Goal: Task Accomplishment & Management: Complete application form

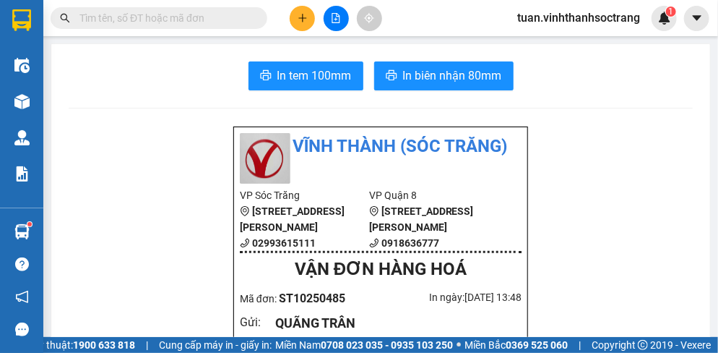
click at [302, 16] on icon "plus" at bounding box center [302, 18] width 1 height 8
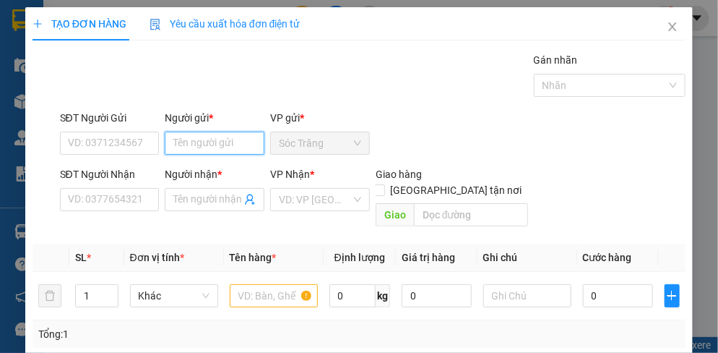
click at [234, 139] on input "Người gửi *" at bounding box center [215, 143] width 100 height 23
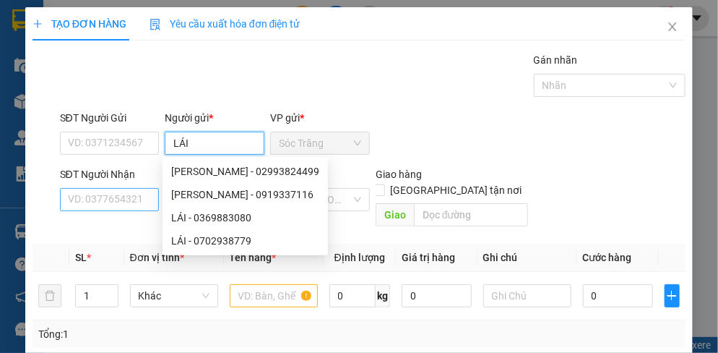
type input "LÁI"
click at [114, 201] on input "SĐT Người Nhận" at bounding box center [110, 199] width 100 height 23
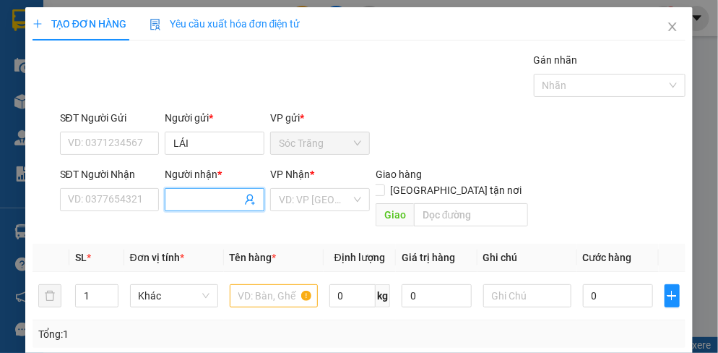
click at [208, 194] on input "Người nhận *" at bounding box center [207, 199] width 68 height 16
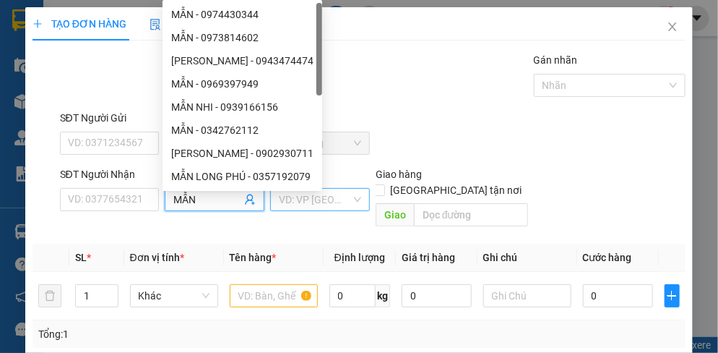
type input "MẪN"
click at [290, 202] on input "search" at bounding box center [315, 200] width 72 height 22
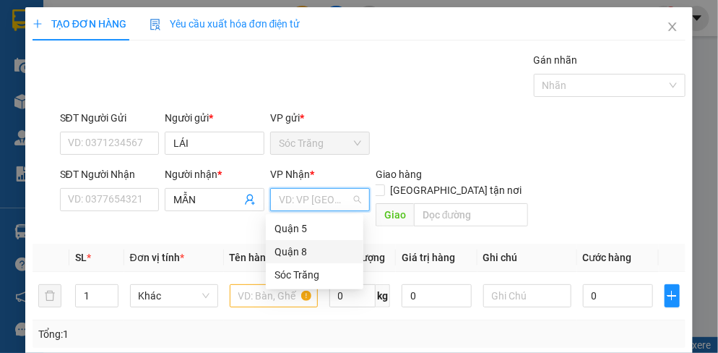
click at [286, 250] on div "Quận 8" at bounding box center [315, 252] width 80 height 16
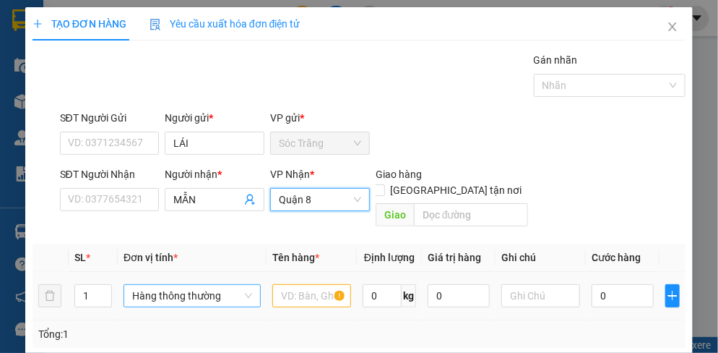
drag, startPoint x: 151, startPoint y: 283, endPoint x: 158, endPoint y: 279, distance: 8.1
click at [158, 285] on span "Hàng thông thường" at bounding box center [192, 296] width 120 height 22
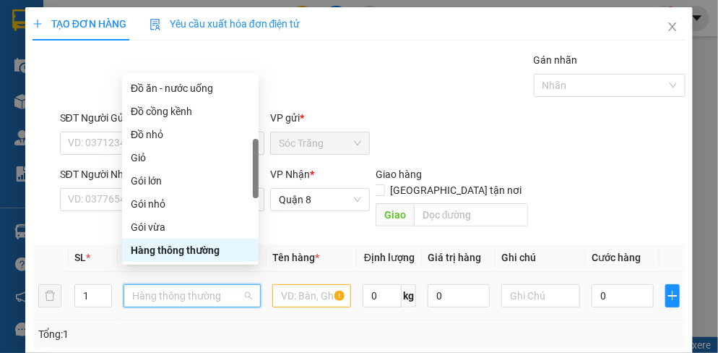
type input "T"
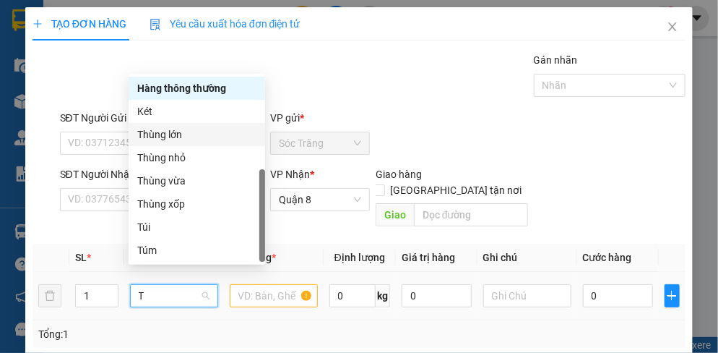
click at [165, 136] on div "Thùng lớn" at bounding box center [196, 134] width 119 height 16
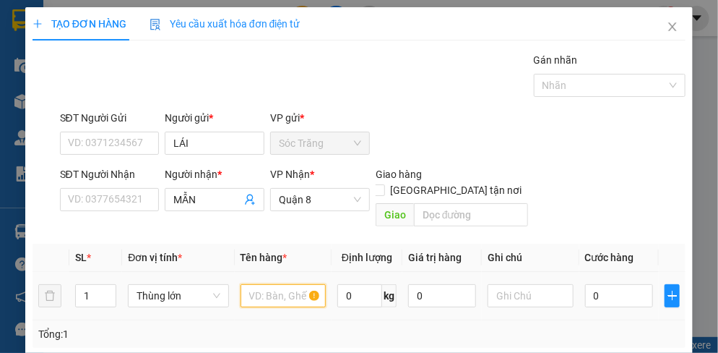
click at [270, 284] on input "text" at bounding box center [284, 295] width 86 height 23
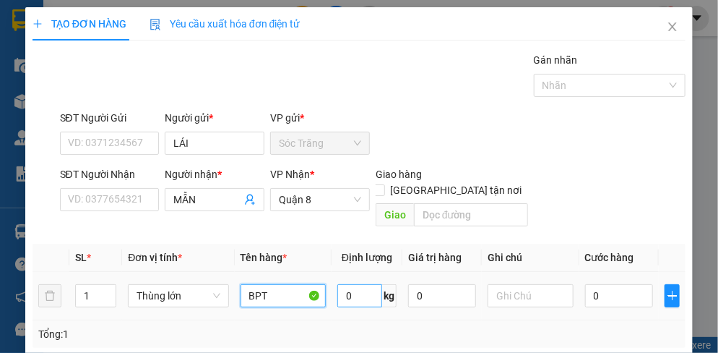
type input "BPT"
click at [364, 285] on input "0" at bounding box center [359, 295] width 45 height 23
type input "25"
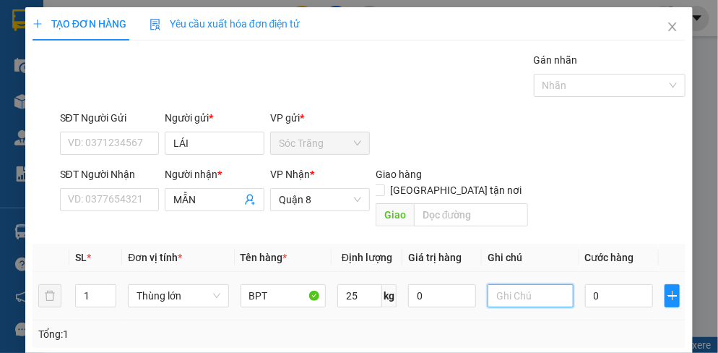
click at [527, 284] on input "text" at bounding box center [531, 295] width 86 height 23
type input "1 THÙNG"
click at [613, 285] on input "0" at bounding box center [619, 295] width 68 height 23
type input "3"
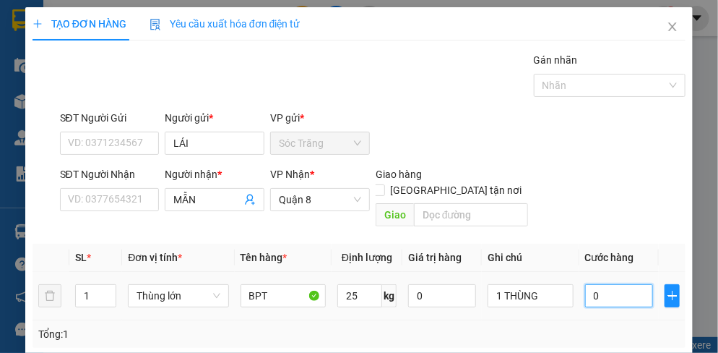
type input "3"
type input "35"
type input "350"
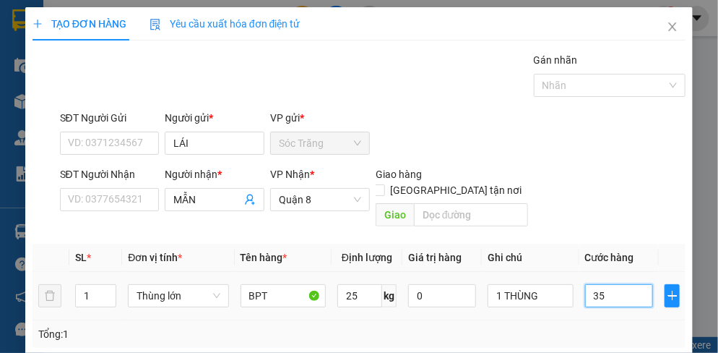
type input "350"
type input "3.500"
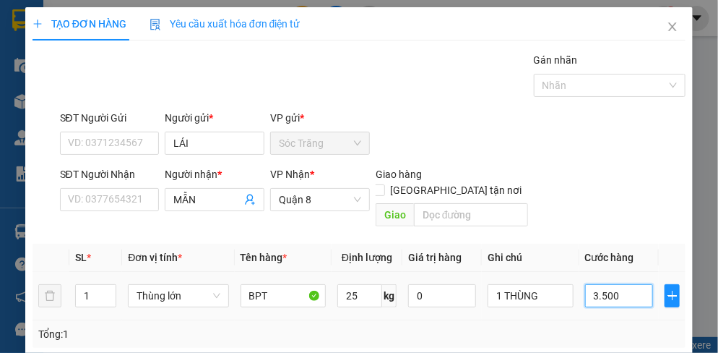
type input "35.000"
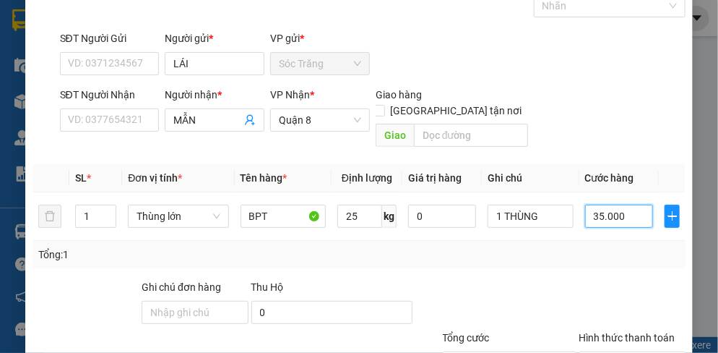
scroll to position [181, 0]
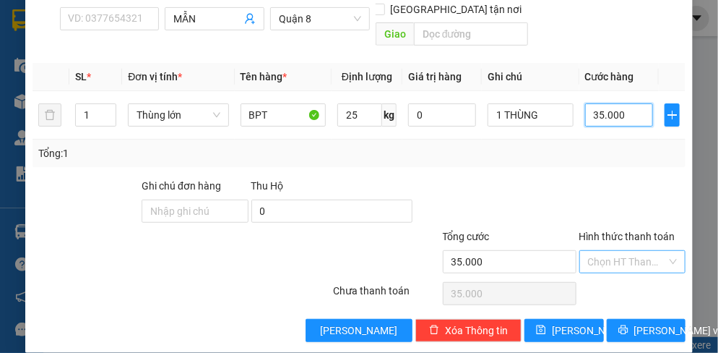
type input "35.000"
click at [603, 251] on input "Hình thức thanh toán" at bounding box center [627, 262] width 79 height 22
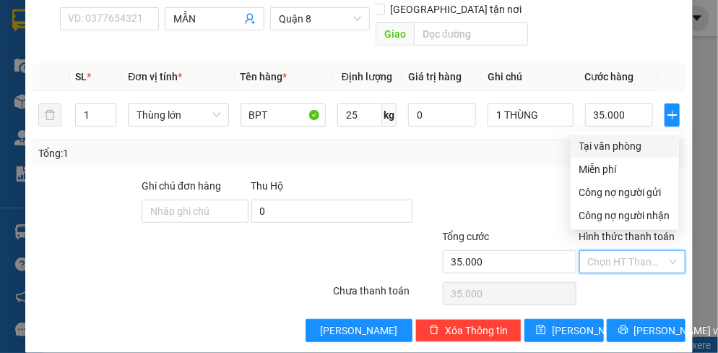
click at [611, 152] on div "Tại văn phòng" at bounding box center [625, 146] width 91 height 16
type input "0"
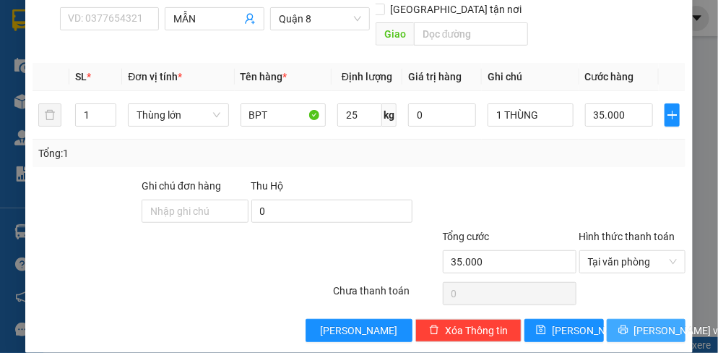
drag, startPoint x: 644, startPoint y: 311, endPoint x: 653, endPoint y: 293, distance: 20.4
click at [645, 322] on span "[PERSON_NAME] và In" at bounding box center [684, 330] width 101 height 16
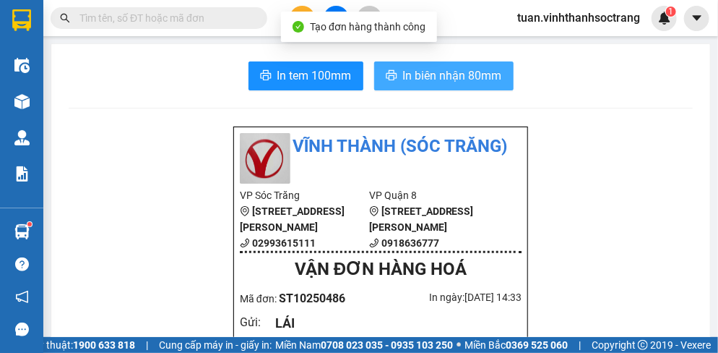
click at [448, 70] on span "In biên nhận 80mm" at bounding box center [452, 75] width 99 height 18
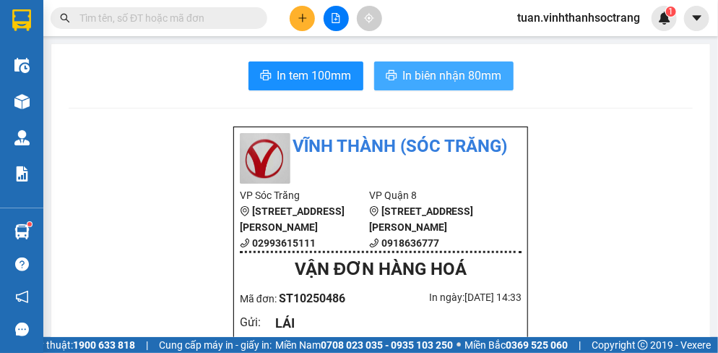
drag, startPoint x: 448, startPoint y: 79, endPoint x: 436, endPoint y: 61, distance: 22.1
click at [442, 80] on span "In biên nhận 80mm" at bounding box center [452, 75] width 99 height 18
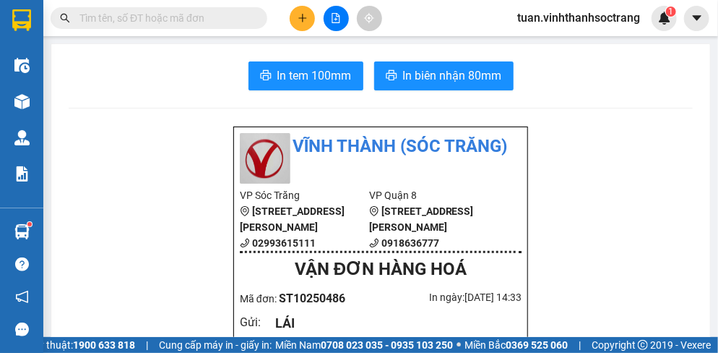
click at [311, 17] on button at bounding box center [302, 18] width 25 height 25
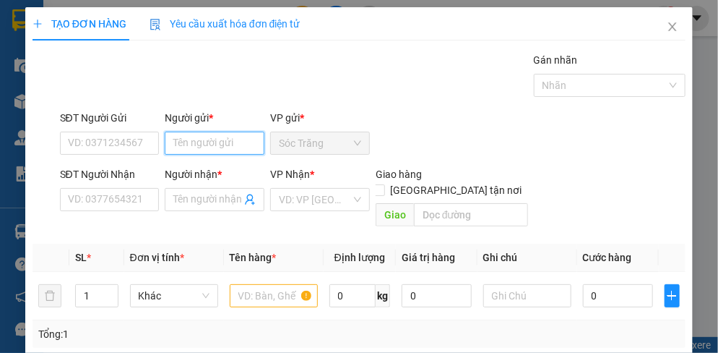
click at [217, 147] on input "Người gửi *" at bounding box center [215, 143] width 100 height 23
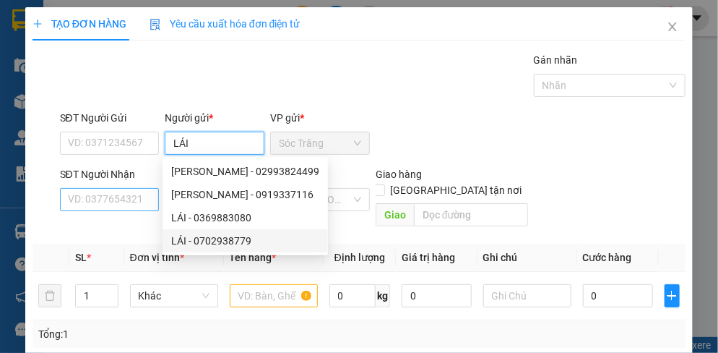
type input "LÁI"
click at [130, 204] on input "SĐT Người Nhận" at bounding box center [110, 199] width 100 height 23
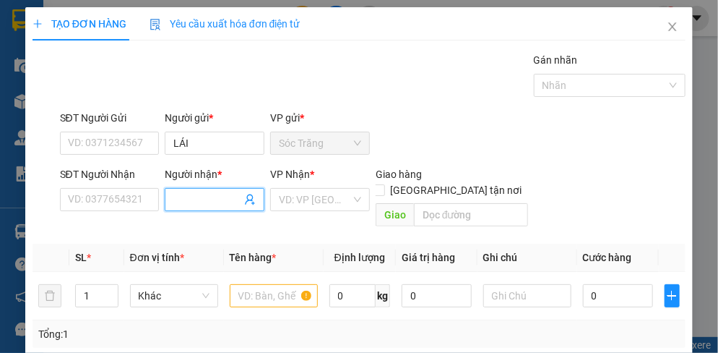
click at [218, 204] on input "Người nhận *" at bounding box center [207, 199] width 68 height 16
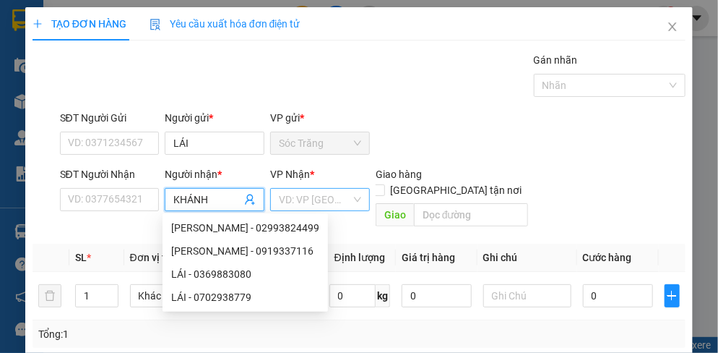
type input "KHÁNH"
click at [331, 204] on input "search" at bounding box center [315, 200] width 72 height 22
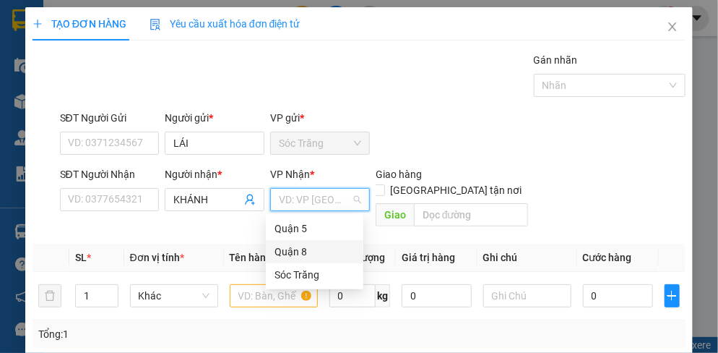
click at [306, 252] on div "Quận 8" at bounding box center [315, 252] width 80 height 16
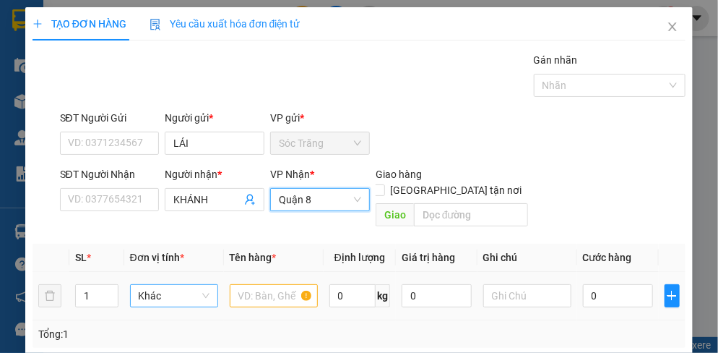
click at [179, 285] on span "Khác" at bounding box center [174, 296] width 71 height 22
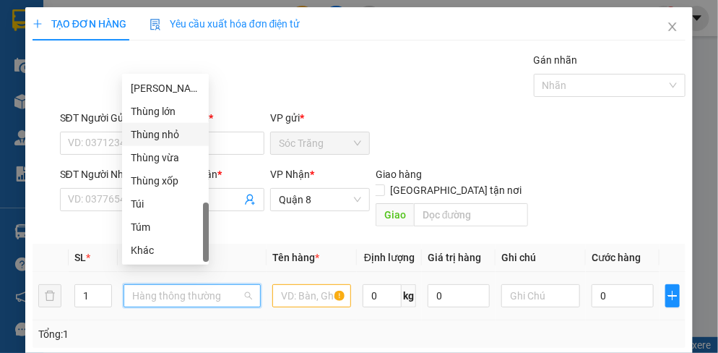
click at [168, 140] on div "Thùng nhỏ" at bounding box center [165, 134] width 69 height 16
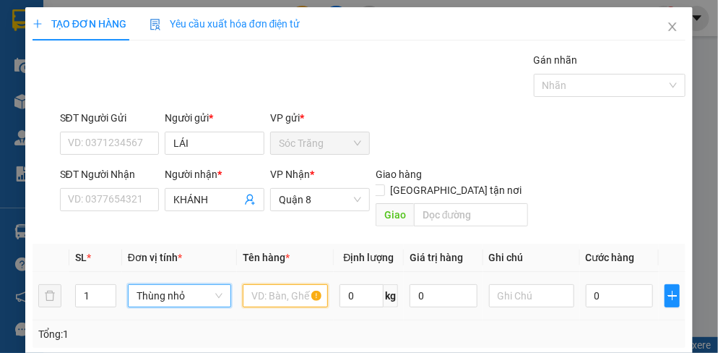
click at [279, 284] on input "text" at bounding box center [285, 295] width 85 height 23
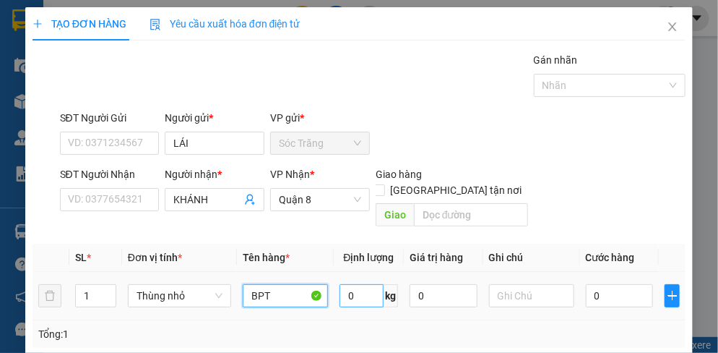
type input "BPT"
click at [353, 288] on input "0" at bounding box center [362, 295] width 44 height 23
type input "10"
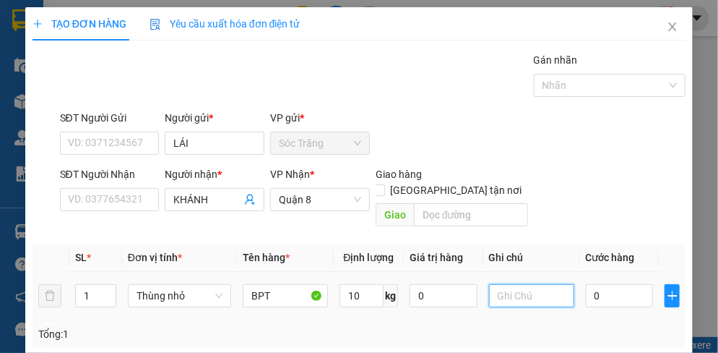
click at [499, 287] on input "text" at bounding box center [531, 295] width 85 height 23
type input "1 THÙNG"
click at [620, 284] on input "0" at bounding box center [619, 295] width 67 height 23
type input "2"
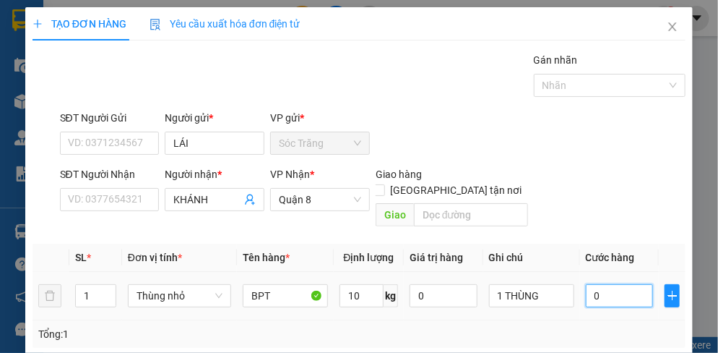
type input "2"
type input "20"
type input "200"
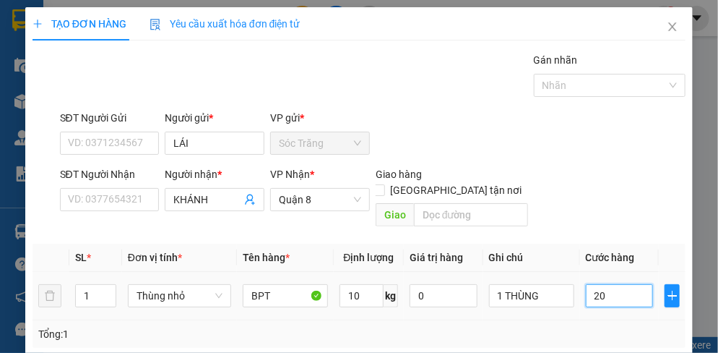
type input "200"
type input "2.000"
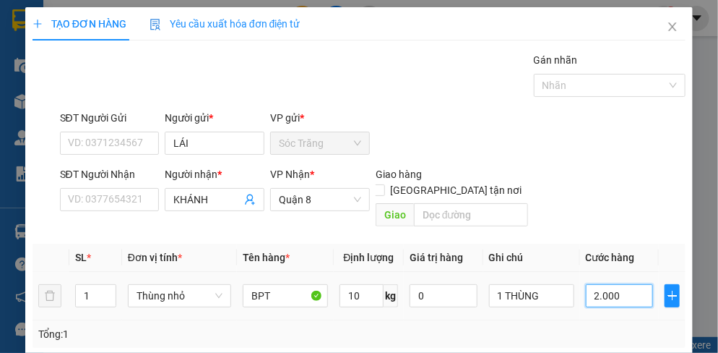
type input "20.000"
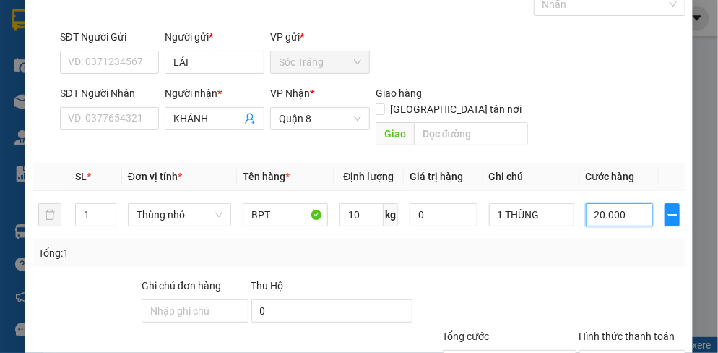
scroll to position [181, 0]
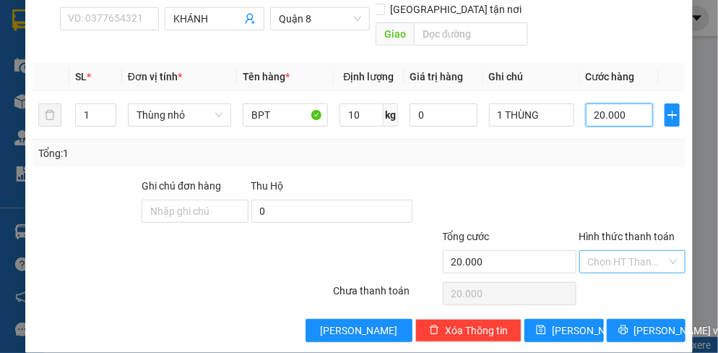
type input "20.000"
click at [630, 251] on input "Hình thức thanh toán" at bounding box center [627, 262] width 79 height 22
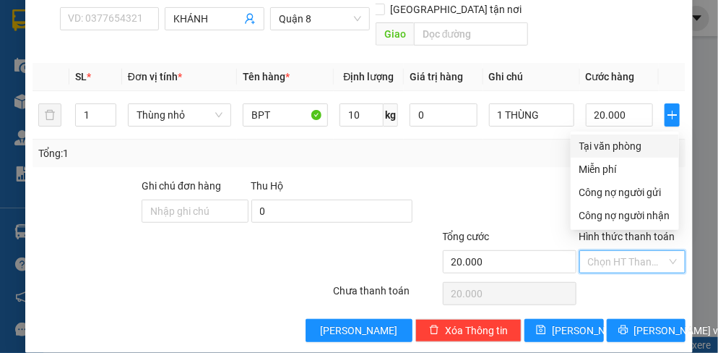
click at [611, 147] on div "Tại văn phòng" at bounding box center [625, 146] width 91 height 16
type input "0"
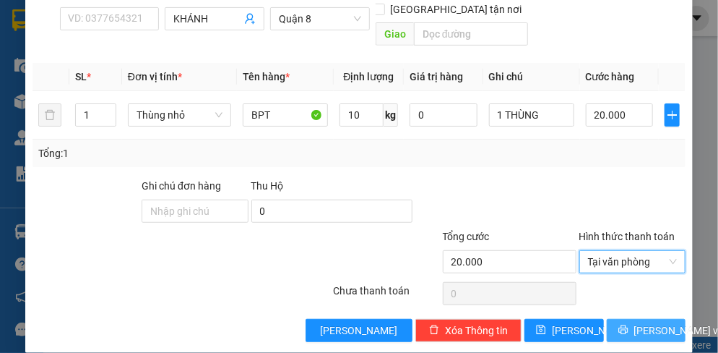
click at [633, 319] on button "[PERSON_NAME] và In" at bounding box center [646, 330] width 79 height 23
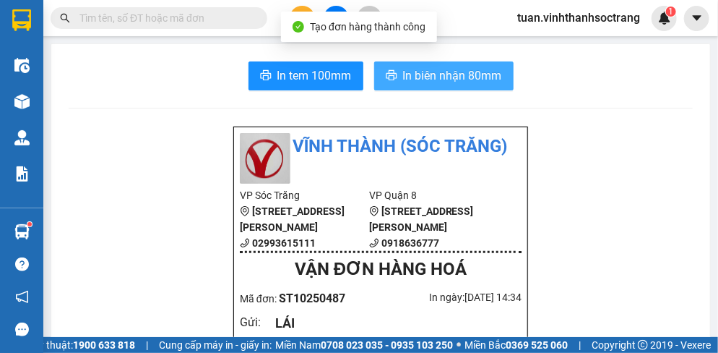
click at [457, 77] on span "In biên nhận 80mm" at bounding box center [452, 75] width 99 height 18
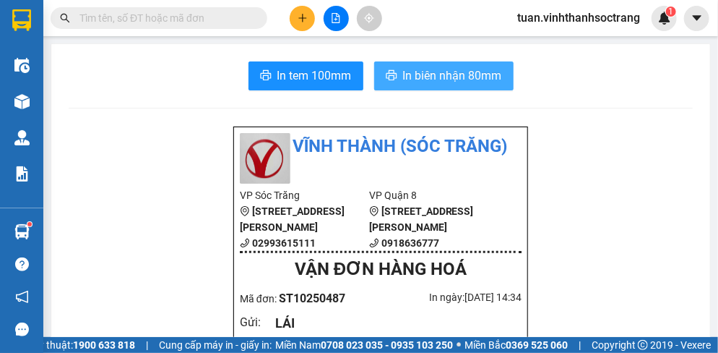
drag, startPoint x: 422, startPoint y: 68, endPoint x: 422, endPoint y: 40, distance: 27.5
click at [423, 64] on button "In biên nhận 80mm" at bounding box center [443, 75] width 139 height 29
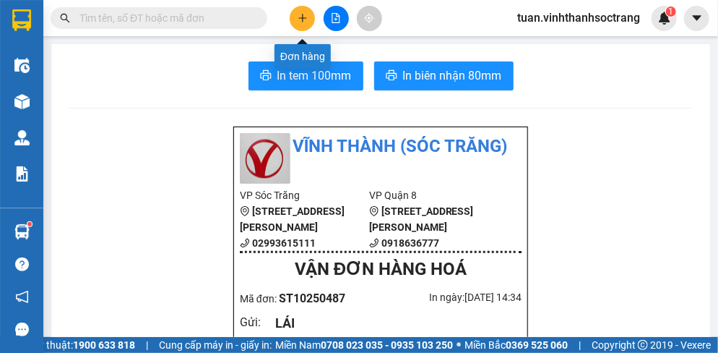
click at [306, 18] on icon "plus" at bounding box center [303, 18] width 10 height 10
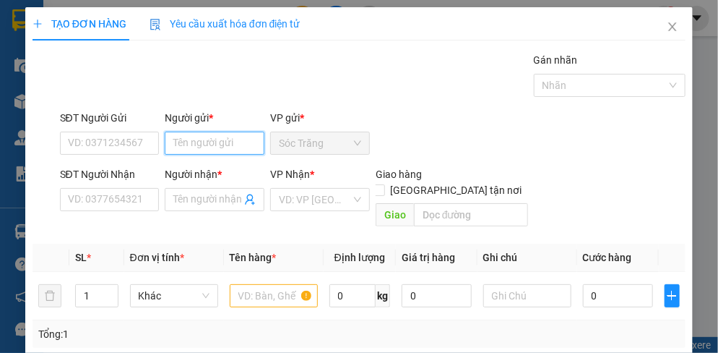
click at [224, 143] on input "Người gửi *" at bounding box center [215, 143] width 100 height 23
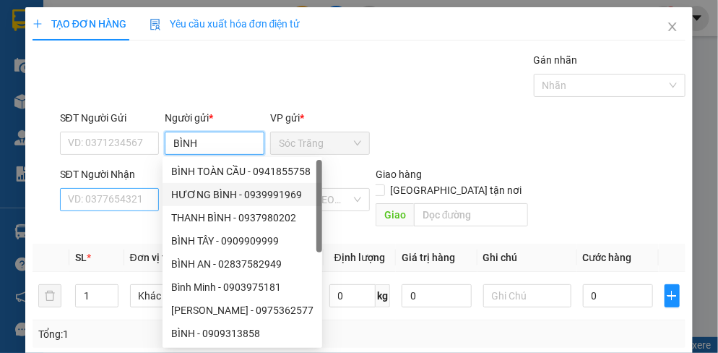
type input "BÌNH"
click at [144, 204] on input "SĐT Người Nhận" at bounding box center [110, 199] width 100 height 23
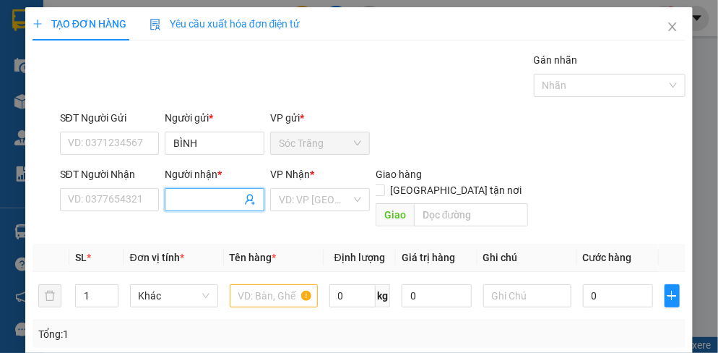
click at [231, 201] on input "Người nhận *" at bounding box center [207, 199] width 68 height 16
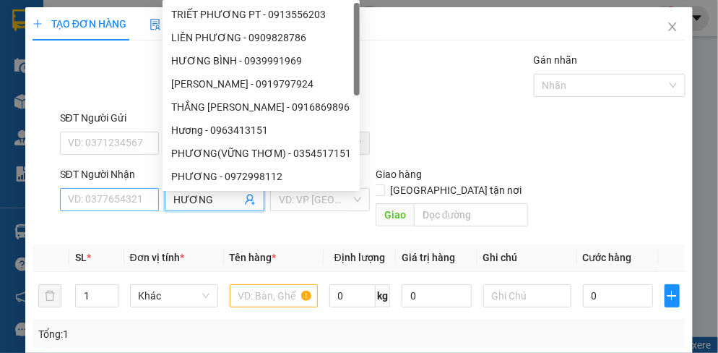
type input "HƯƠNG"
click at [111, 198] on input "SĐT Người Nhận" at bounding box center [110, 199] width 100 height 23
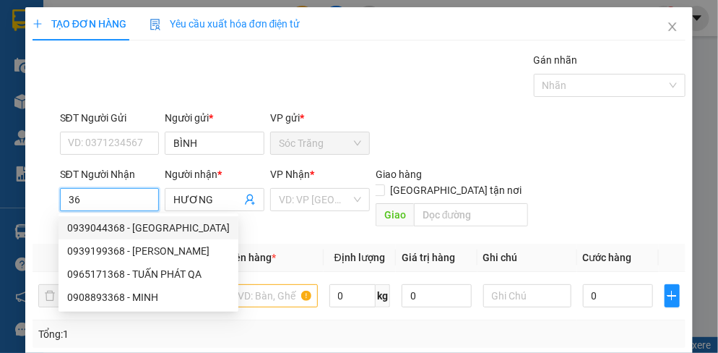
type input "3"
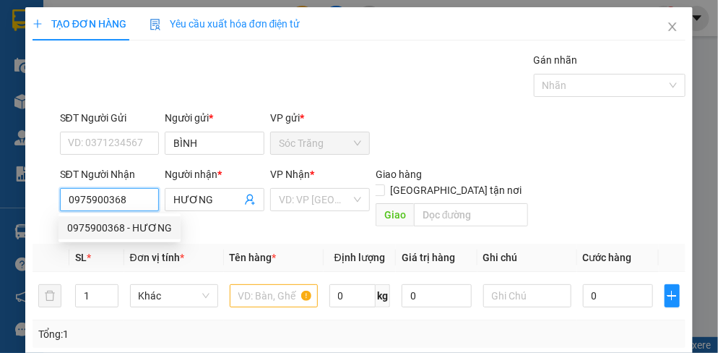
click at [105, 225] on div "0975900368 - HƯƠNG" at bounding box center [119, 228] width 105 height 16
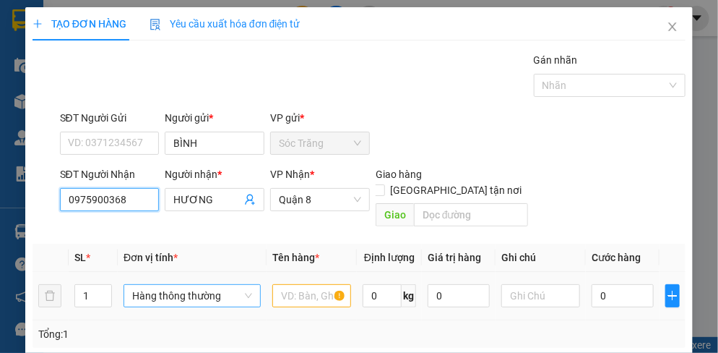
click at [163, 285] on span "Hàng thông thường" at bounding box center [192, 296] width 120 height 22
type input "0975900368"
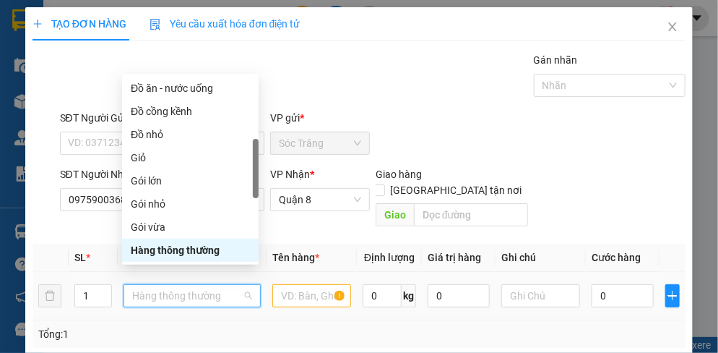
type input "T"
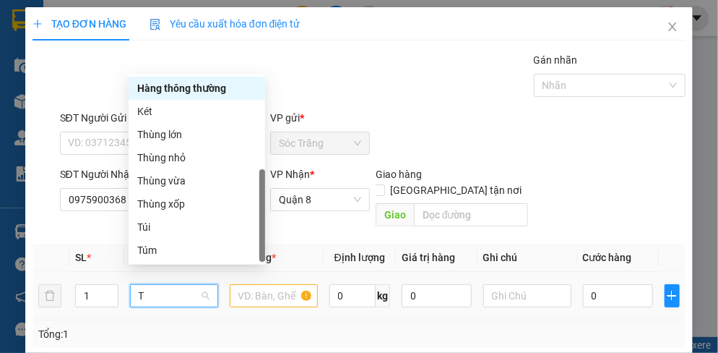
scroll to position [46, 0]
click at [170, 162] on div "Thùng nhỏ" at bounding box center [196, 158] width 119 height 16
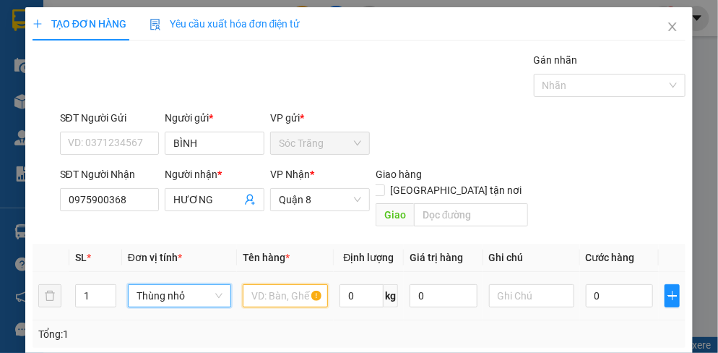
click at [288, 284] on input "text" at bounding box center [285, 295] width 85 height 23
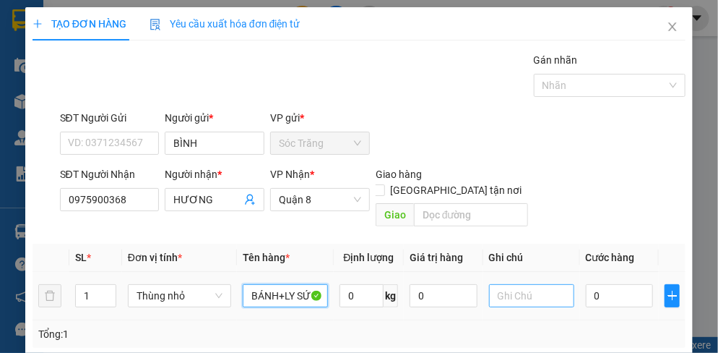
type input "BÁNH+LY SỨ"
click at [512, 284] on input "text" at bounding box center [531, 295] width 85 height 23
type input "1 THÙNG"
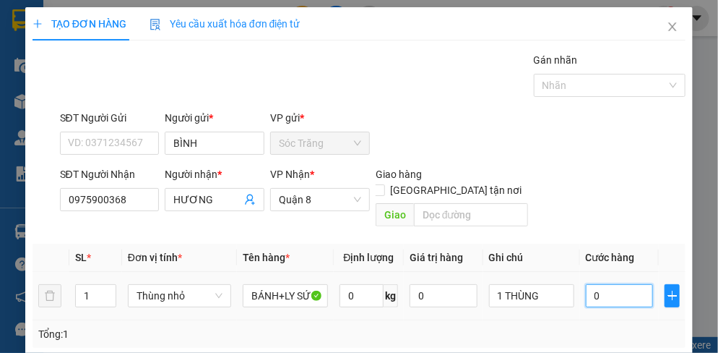
click at [609, 284] on input "0" at bounding box center [619, 295] width 67 height 23
type input "2"
type input "20"
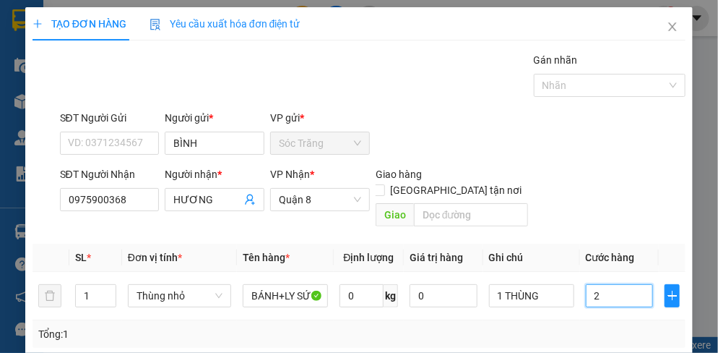
type input "20"
type input "200"
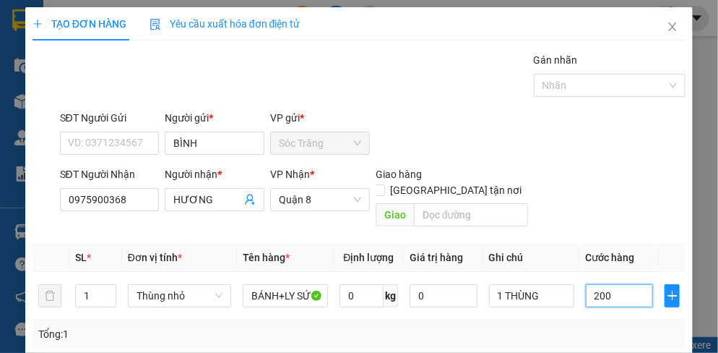
type input "2.000"
type input "20.000"
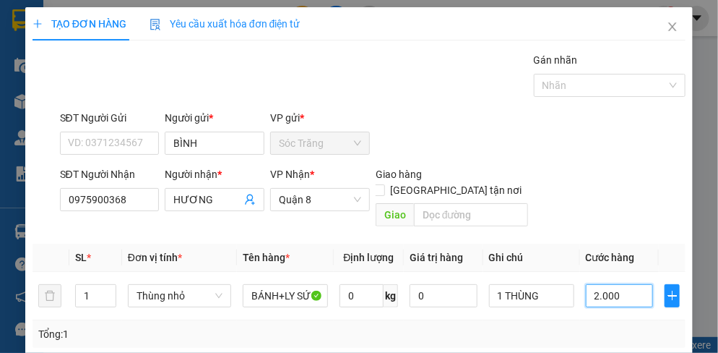
type input "20.000"
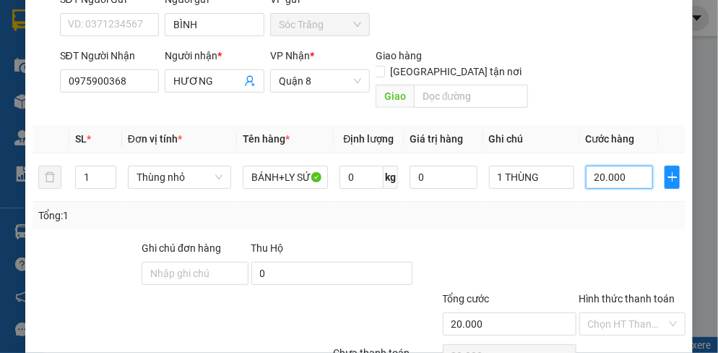
scroll to position [181, 0]
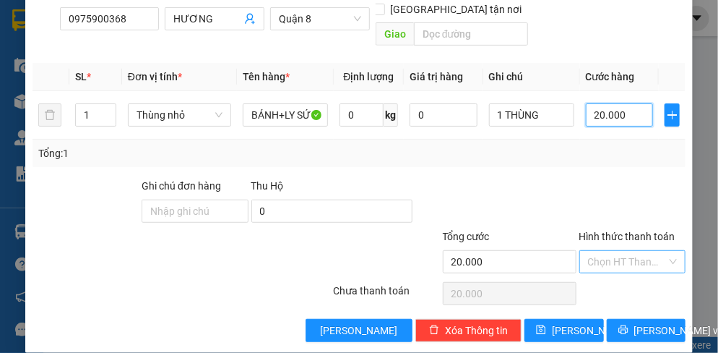
type input "20.000"
click at [620, 251] on input "Hình thức thanh toán" at bounding box center [627, 262] width 79 height 22
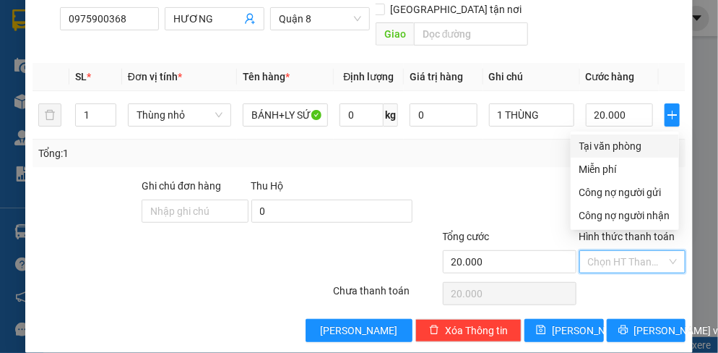
drag, startPoint x: 615, startPoint y: 149, endPoint x: 623, endPoint y: 145, distance: 8.7
click at [616, 146] on div "Tại văn phòng" at bounding box center [625, 146] width 91 height 16
type input "0"
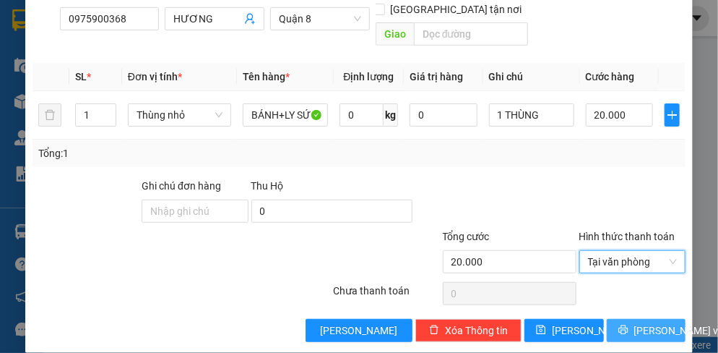
click at [653, 322] on span "[PERSON_NAME] và In" at bounding box center [684, 330] width 101 height 16
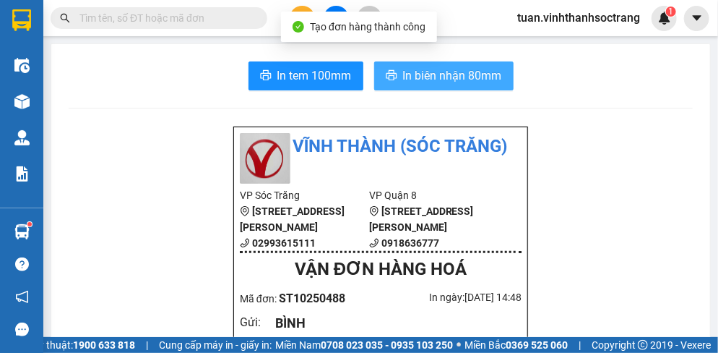
click at [453, 62] on button "In biên nhận 80mm" at bounding box center [443, 75] width 139 height 29
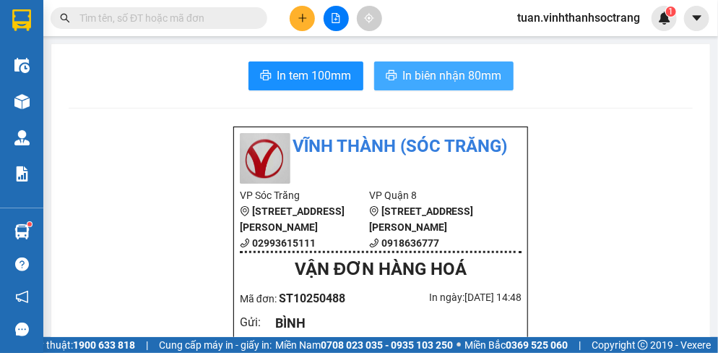
drag, startPoint x: 462, startPoint y: 68, endPoint x: 467, endPoint y: 59, distance: 9.7
click at [465, 64] on button "In biên nhận 80mm" at bounding box center [443, 75] width 139 height 29
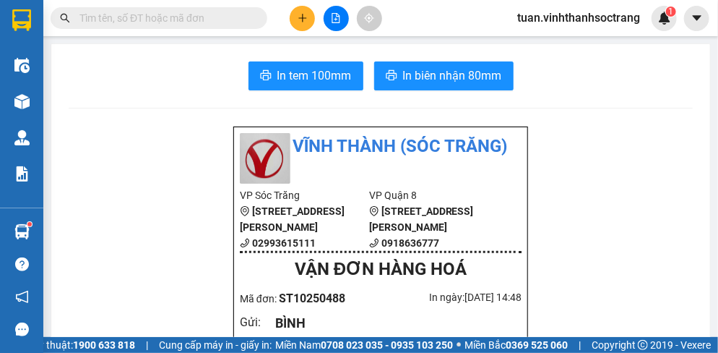
click at [305, 17] on icon "plus" at bounding box center [303, 18] width 10 height 10
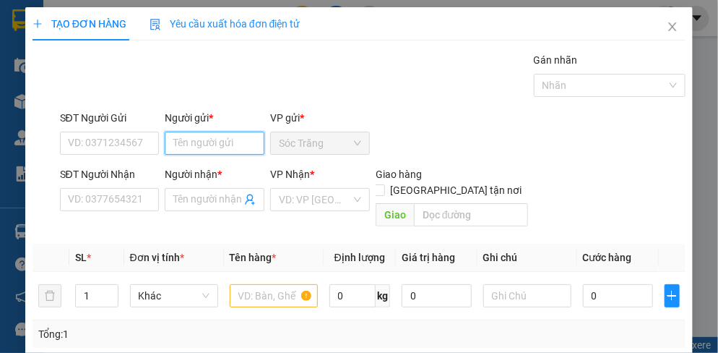
click at [211, 146] on input "Người gửi *" at bounding box center [215, 143] width 100 height 23
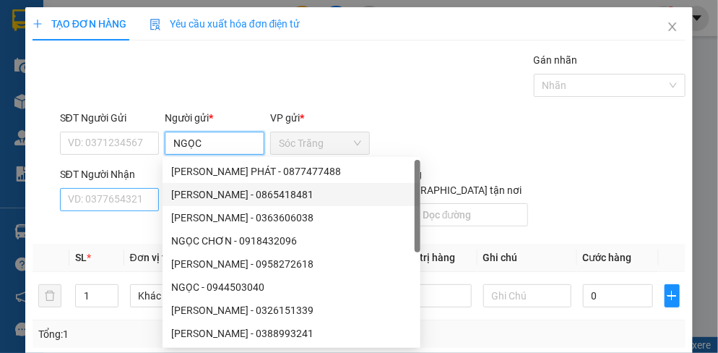
type input "NGỌC"
click at [147, 201] on input "SĐT Người Nhận" at bounding box center [110, 199] width 100 height 23
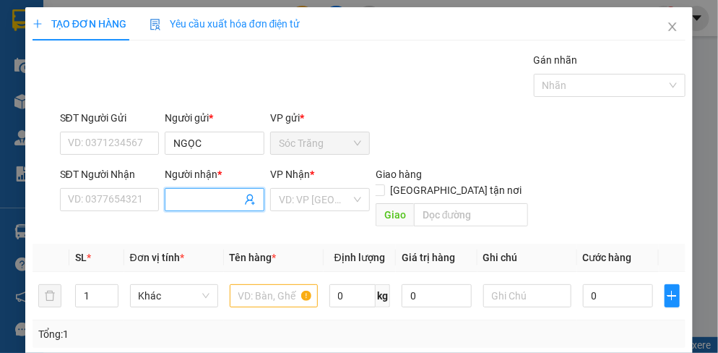
click at [196, 201] on input "Người nhận *" at bounding box center [207, 199] width 68 height 16
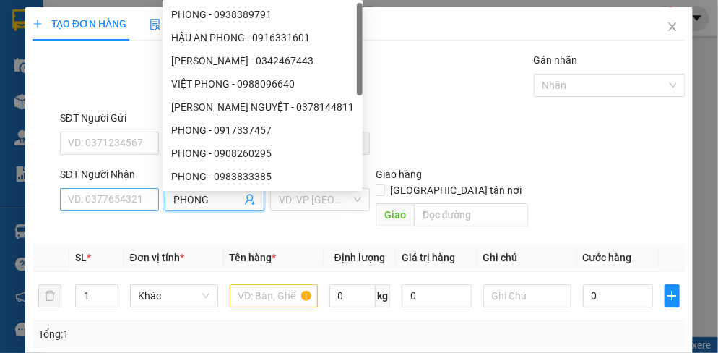
type input "PHONG"
click at [113, 201] on input "SĐT Người Nhận" at bounding box center [110, 199] width 100 height 23
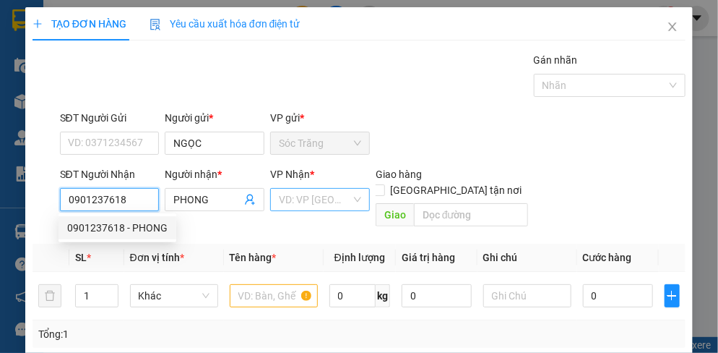
click at [350, 204] on div "VD: VP [GEOGRAPHIC_DATA]" at bounding box center [320, 199] width 100 height 23
type input "0901237618"
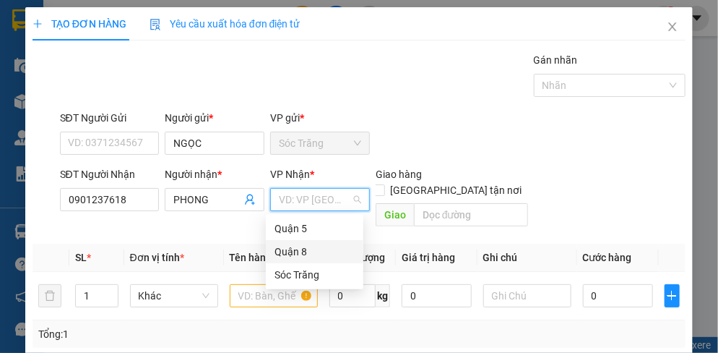
click at [296, 250] on div "Quận 8" at bounding box center [315, 252] width 80 height 16
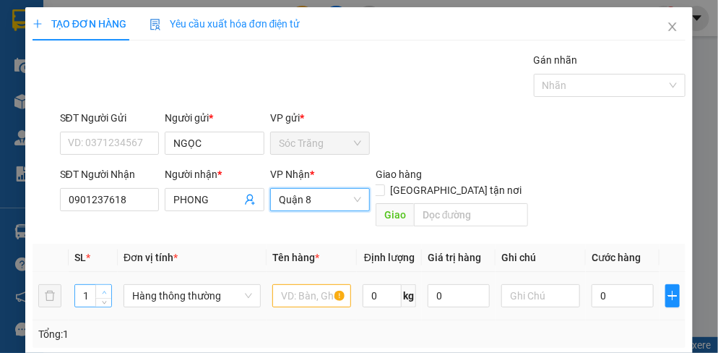
type input "2"
click at [106, 288] on span "up" at bounding box center [104, 292] width 9 height 9
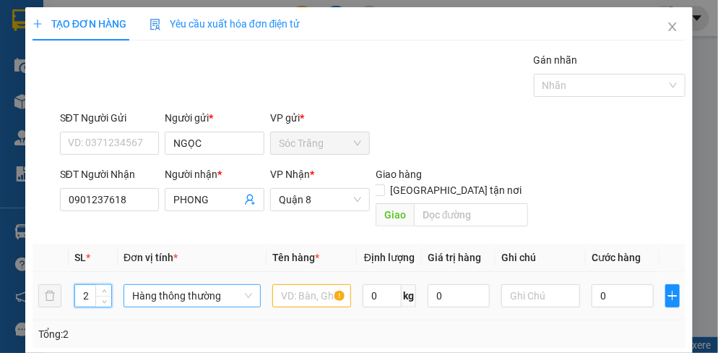
click at [147, 285] on span "Hàng thông thường" at bounding box center [192, 296] width 120 height 22
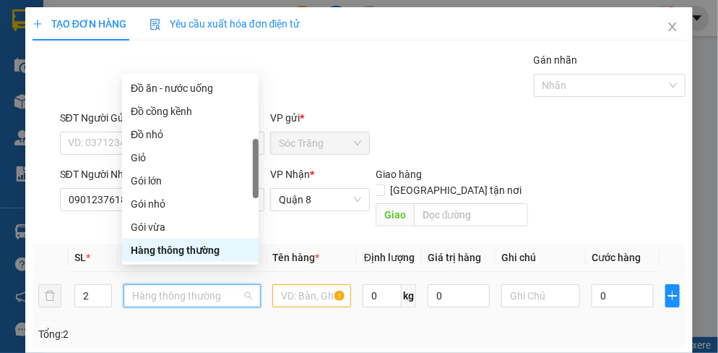
type input "T"
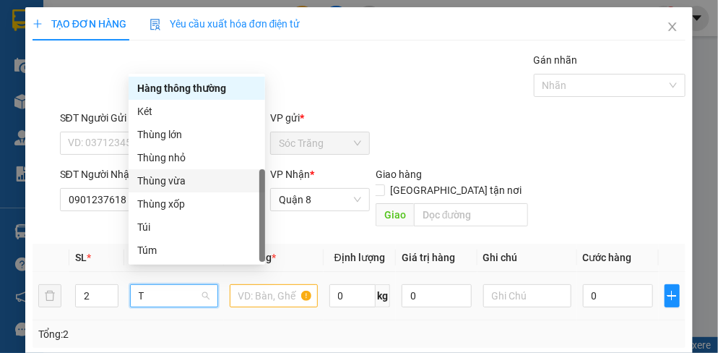
click at [158, 181] on div "Thùng vừa" at bounding box center [196, 181] width 119 height 16
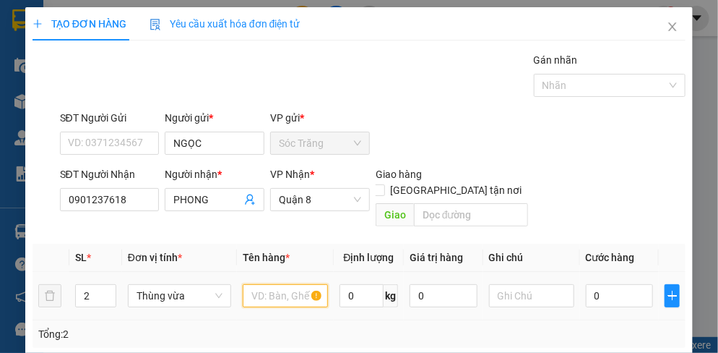
click at [277, 284] on input "text" at bounding box center [285, 295] width 85 height 23
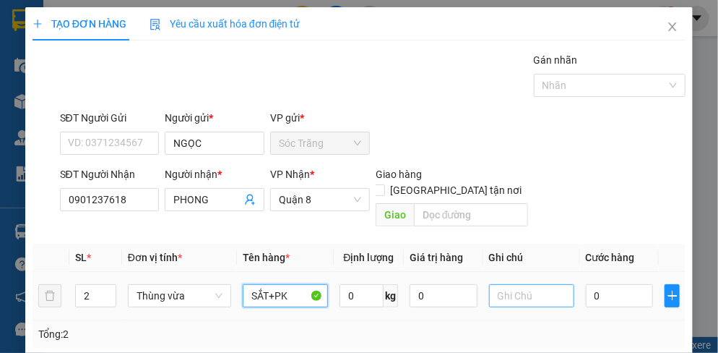
type input "SẮT+PK"
click at [517, 284] on input "text" at bounding box center [531, 295] width 85 height 23
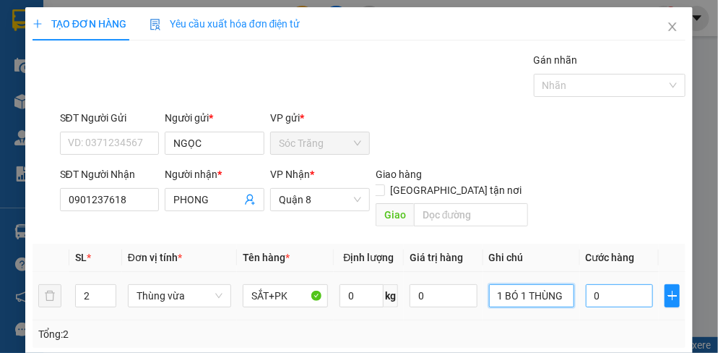
type input "1 BÓ 1 THÙNG"
type input "6"
type input "60"
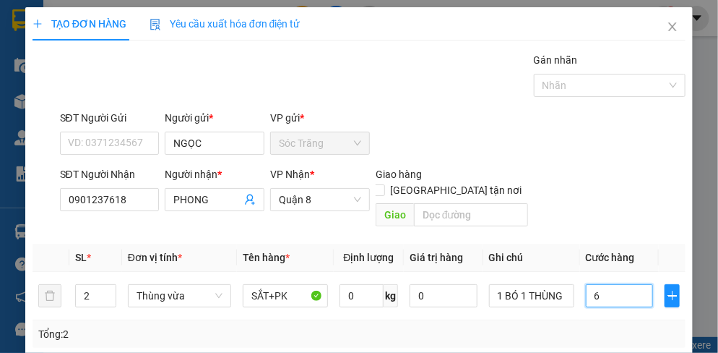
type input "60"
type input "600"
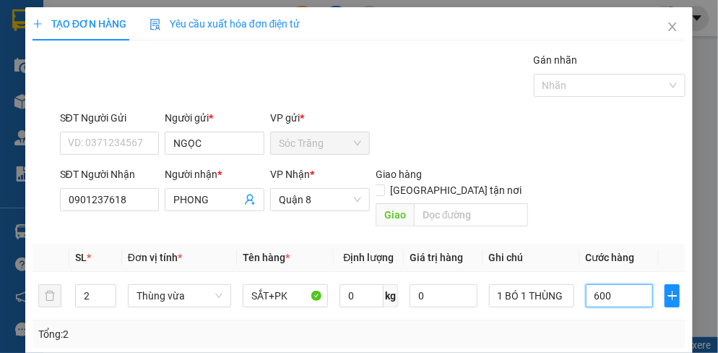
type input "6.000"
type input "60.000"
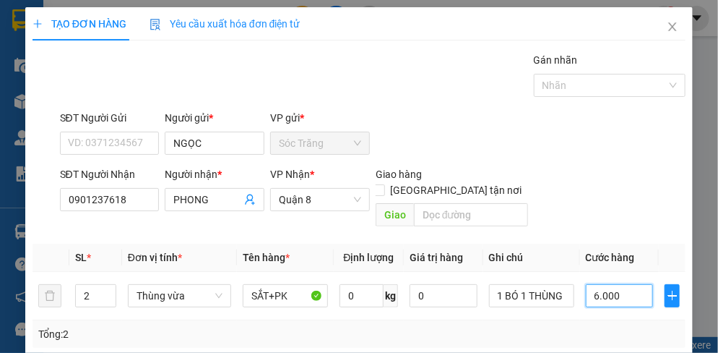
type input "60.000"
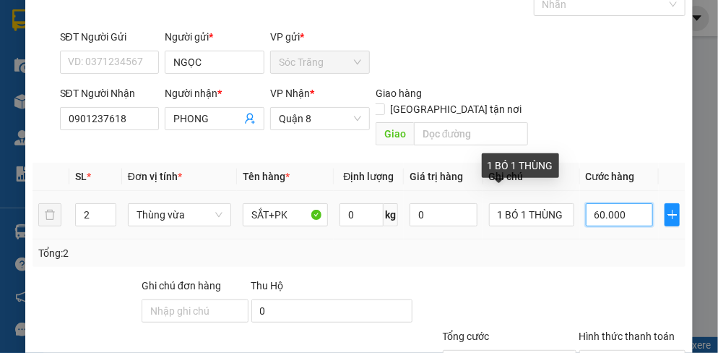
scroll to position [181, 0]
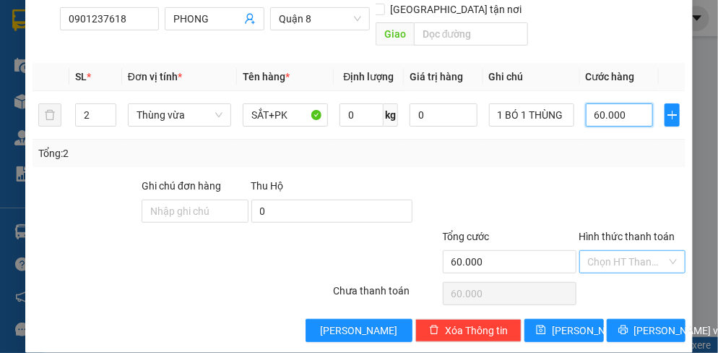
type input "60.000"
click at [610, 251] on input "Hình thức thanh toán" at bounding box center [627, 262] width 79 height 22
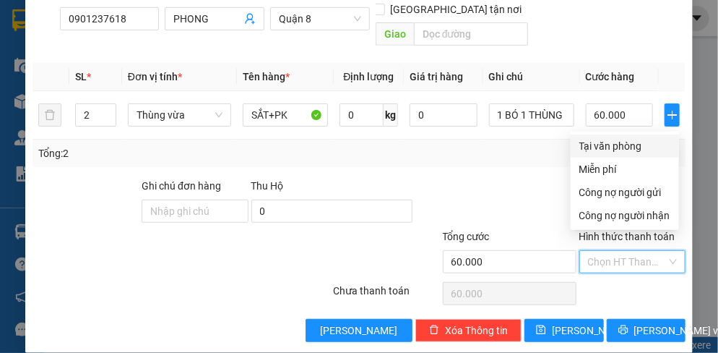
click at [619, 150] on div "Tại văn phòng" at bounding box center [625, 146] width 91 height 16
type input "0"
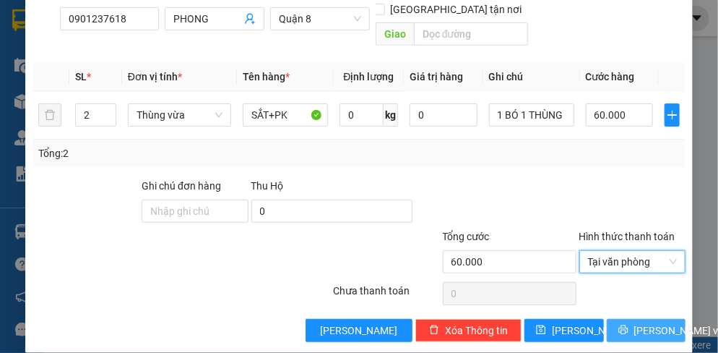
click at [637, 322] on span "[PERSON_NAME] và In" at bounding box center [684, 330] width 101 height 16
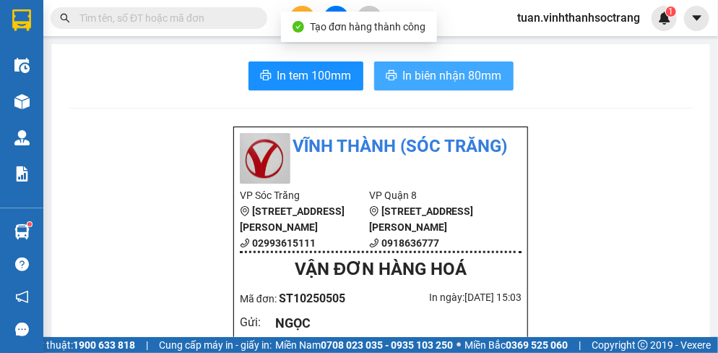
drag, startPoint x: 468, startPoint y: 74, endPoint x: 451, endPoint y: 70, distance: 17.2
click at [468, 72] on span "In biên nhận 80mm" at bounding box center [452, 75] width 99 height 18
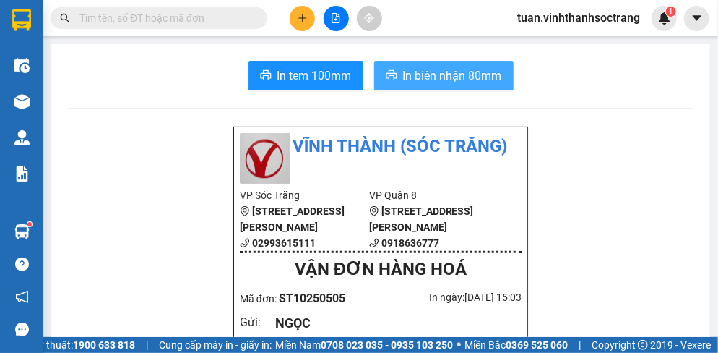
click at [461, 78] on span "In biên nhận 80mm" at bounding box center [452, 75] width 99 height 18
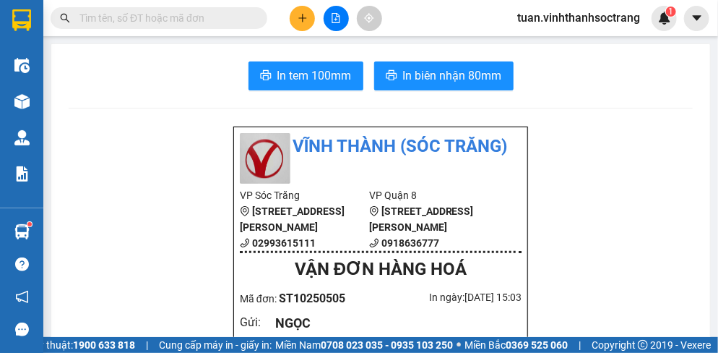
click at [301, 19] on icon "plus" at bounding box center [303, 18] width 10 height 10
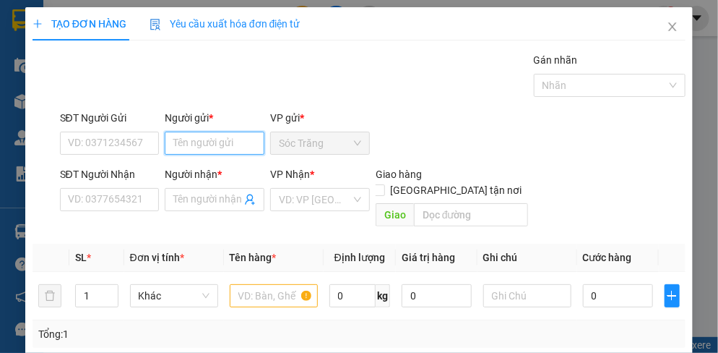
click at [204, 146] on input "Người gửi *" at bounding box center [215, 143] width 100 height 23
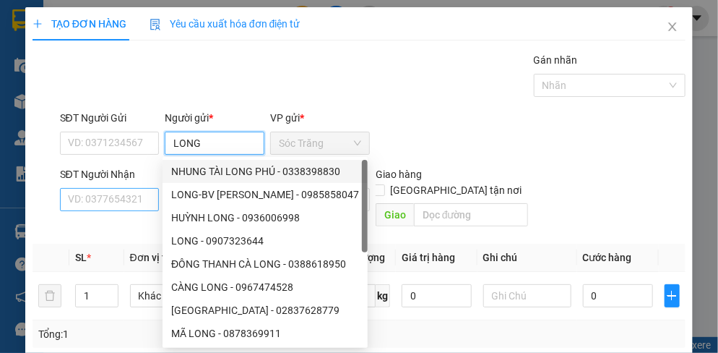
type input "LONG"
click at [119, 199] on input "SĐT Người Nhận" at bounding box center [110, 199] width 100 height 23
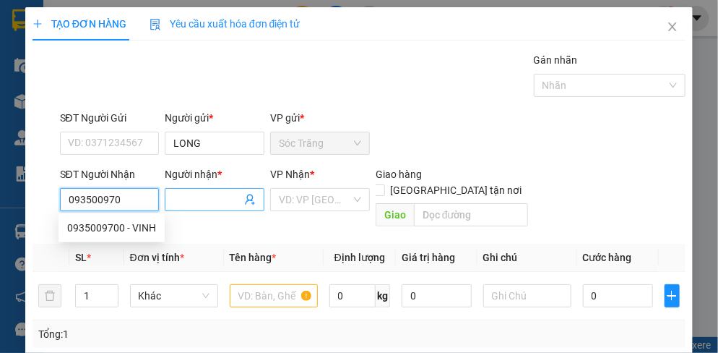
type input "0935009700"
click at [130, 228] on div "0935009700 - VINH" at bounding box center [111, 228] width 89 height 16
type input "VINH"
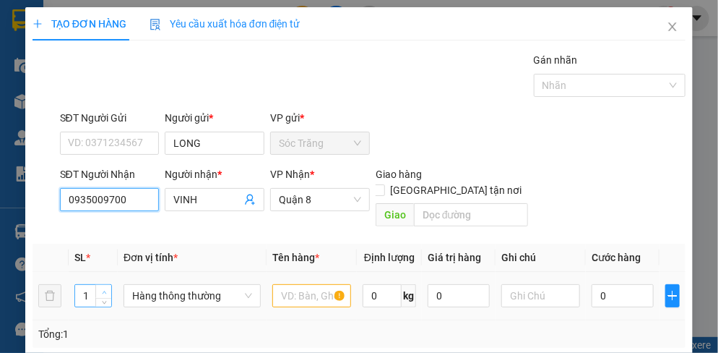
type input "0935009700"
click at [102, 290] on icon "up" at bounding box center [104, 292] width 5 height 5
type input "3"
drag, startPoint x: 101, startPoint y: 272, endPoint x: 121, endPoint y: 282, distance: 22.3
click at [102, 288] on icon "up" at bounding box center [104, 290] width 5 height 5
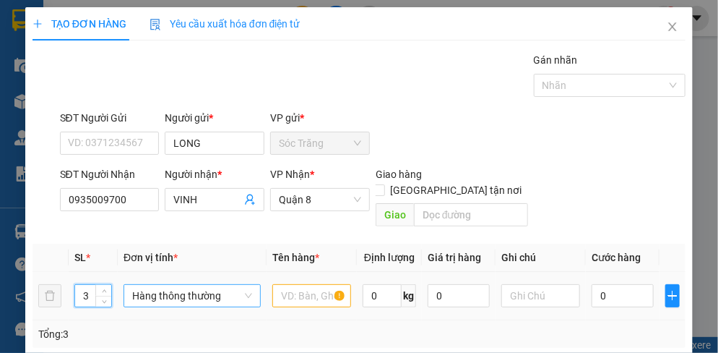
click at [181, 285] on span "Hàng thông thường" at bounding box center [192, 296] width 120 height 22
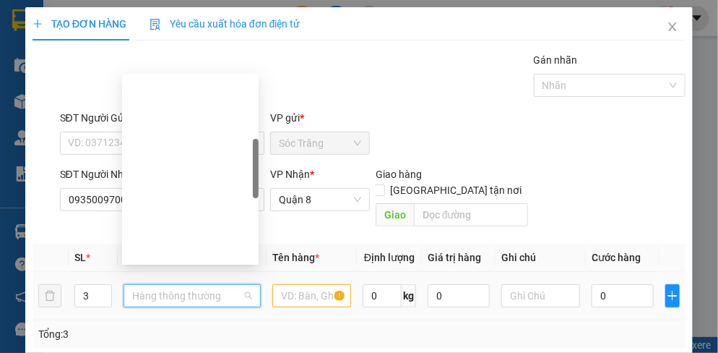
scroll to position [231, 0]
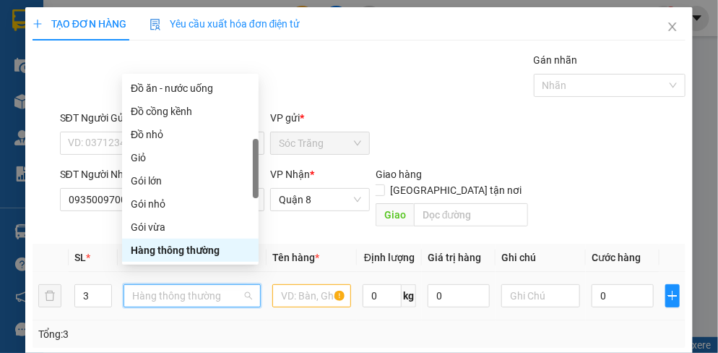
type input "B"
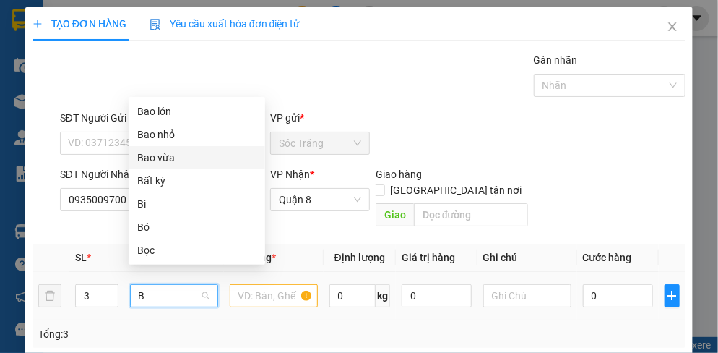
drag, startPoint x: 157, startPoint y: 156, endPoint x: 179, endPoint y: 178, distance: 31.2
click at [158, 156] on div "Bao vừa" at bounding box center [196, 158] width 119 height 16
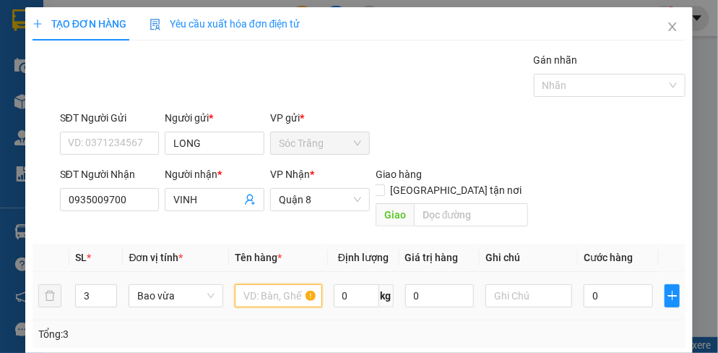
click at [275, 284] on input "text" at bounding box center [278, 295] width 87 height 23
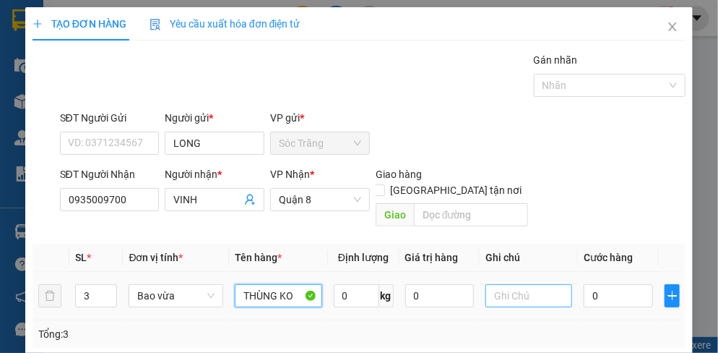
type input "THÙNG KO"
click at [509, 284] on input "text" at bounding box center [529, 295] width 87 height 23
type input "3 BAO"
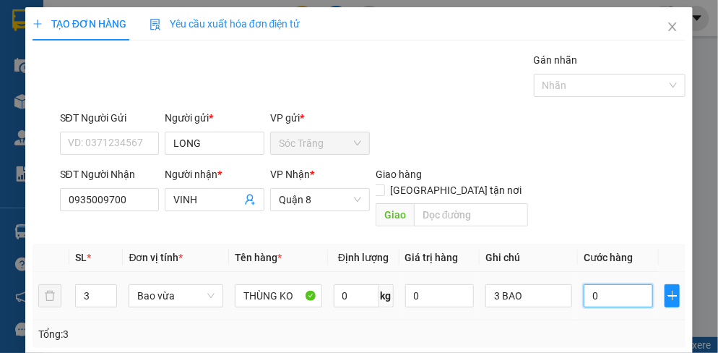
click at [622, 284] on input "0" at bounding box center [618, 295] width 69 height 23
type input "8"
type input "80"
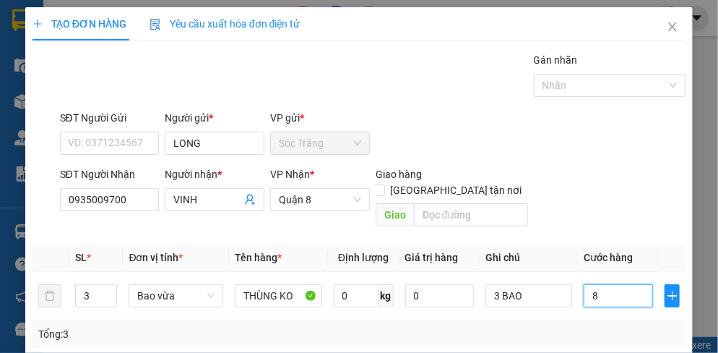
type input "80"
type input "800"
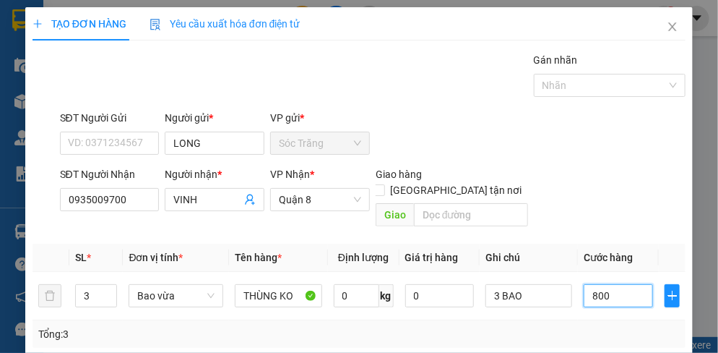
type input "8.000"
type input "80.000"
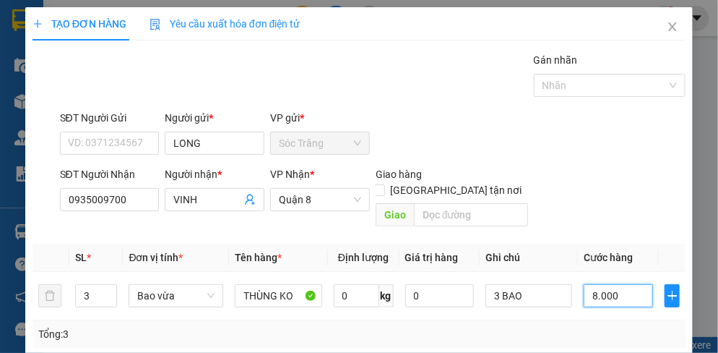
type input "80.000"
type input "800.000"
type input "80.000"
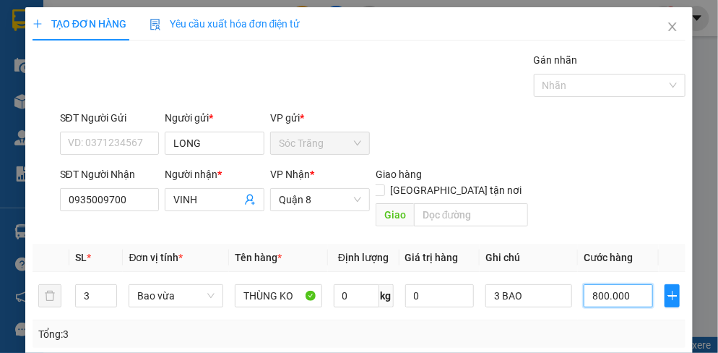
type input "80.000"
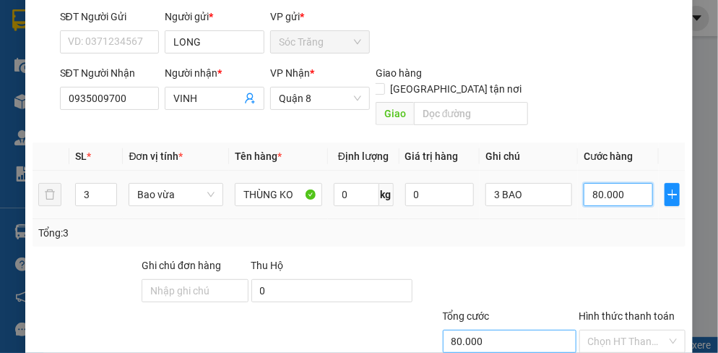
scroll to position [181, 0]
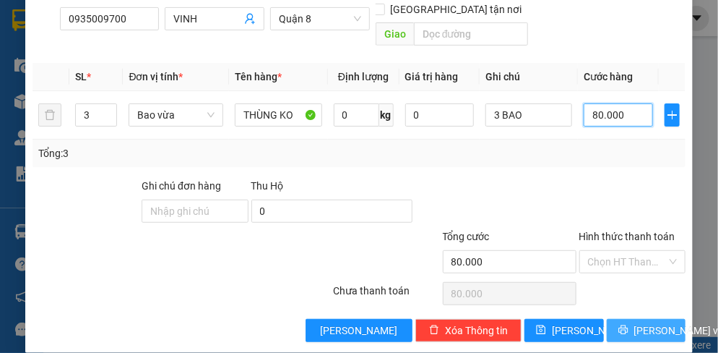
type input "80.000"
click at [634, 322] on span "[PERSON_NAME] và In" at bounding box center [684, 330] width 101 height 16
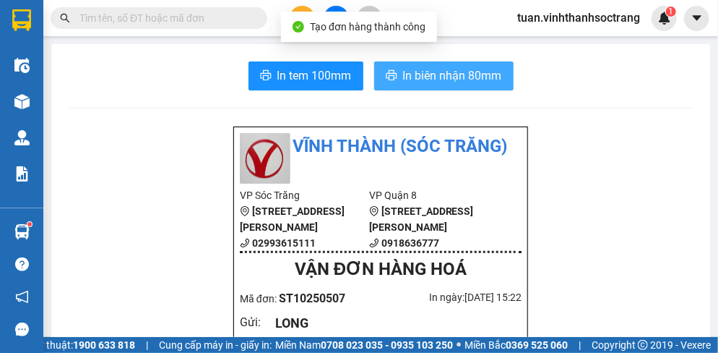
drag, startPoint x: 431, startPoint y: 79, endPoint x: 451, endPoint y: 70, distance: 21.7
click at [436, 75] on span "In biên nhận 80mm" at bounding box center [452, 75] width 99 height 18
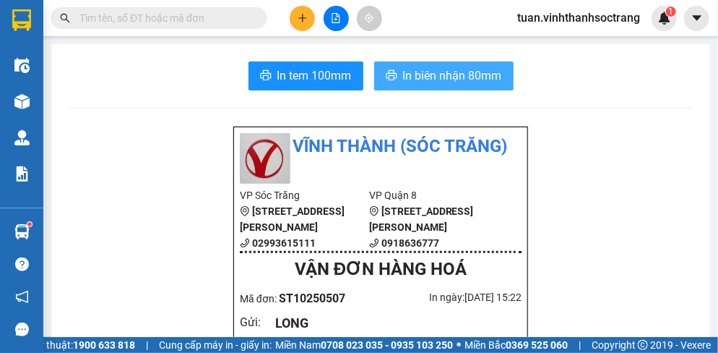
click at [457, 71] on span "In biên nhận 80mm" at bounding box center [452, 75] width 99 height 18
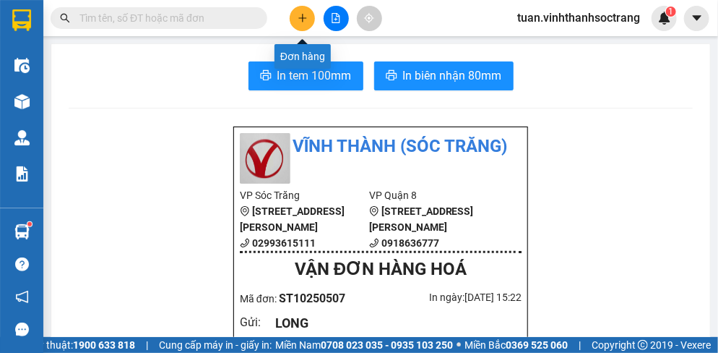
click at [294, 18] on button at bounding box center [302, 18] width 25 height 25
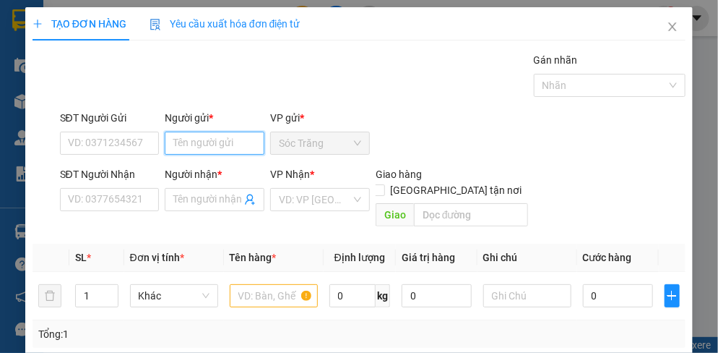
click at [204, 136] on input "Người gửi *" at bounding box center [215, 143] width 100 height 23
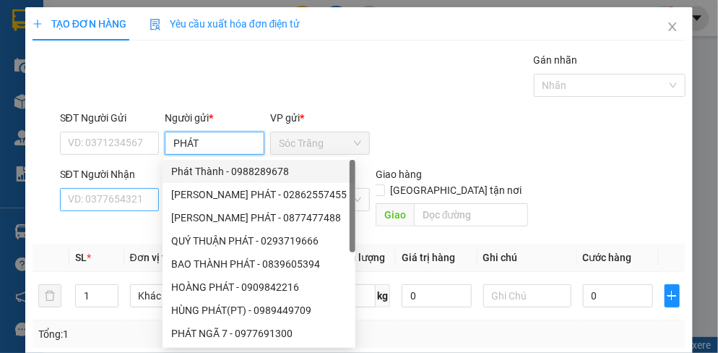
type input "PHÁT"
click at [110, 201] on input "SĐT Người Nhận" at bounding box center [110, 199] width 100 height 23
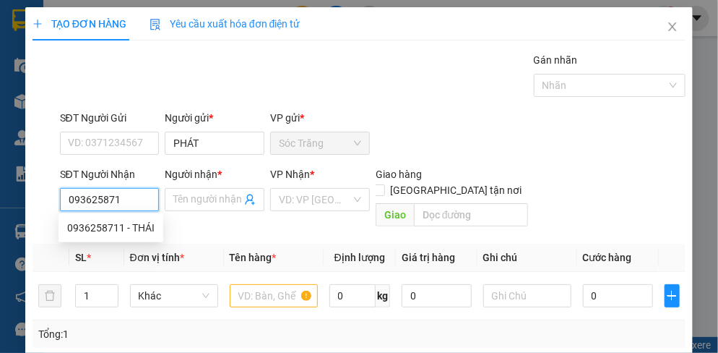
type input "0936258711"
click at [121, 230] on div "0936258711 - THÁI" at bounding box center [110, 228] width 87 height 16
type input "THÁI"
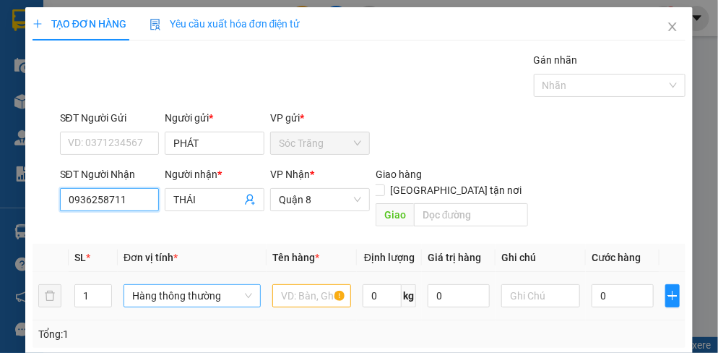
click at [168, 285] on span "Hàng thông thường" at bounding box center [192, 296] width 120 height 22
type input "0936258711"
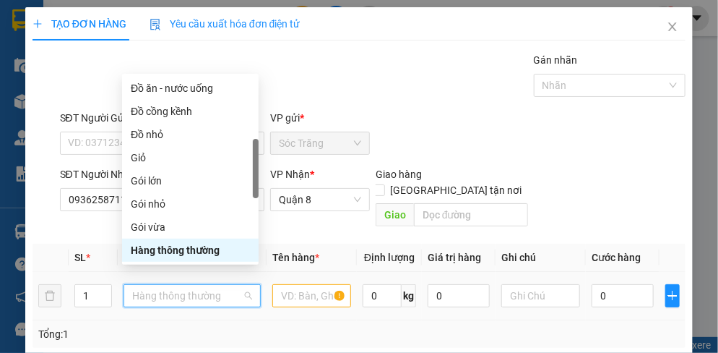
type input "H"
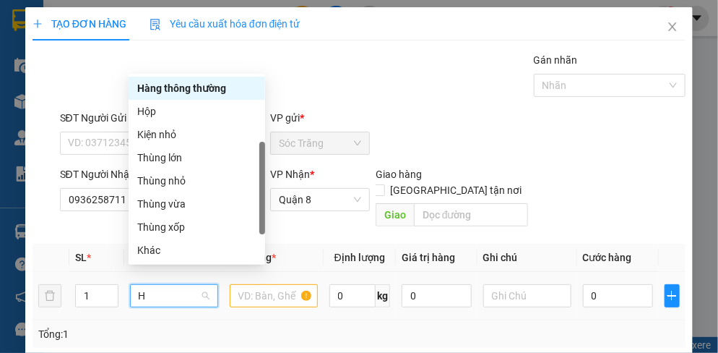
scroll to position [81, 0]
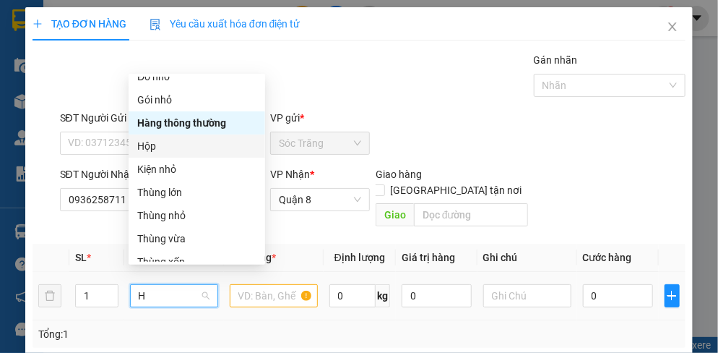
click at [150, 149] on div "Hộp" at bounding box center [196, 146] width 119 height 16
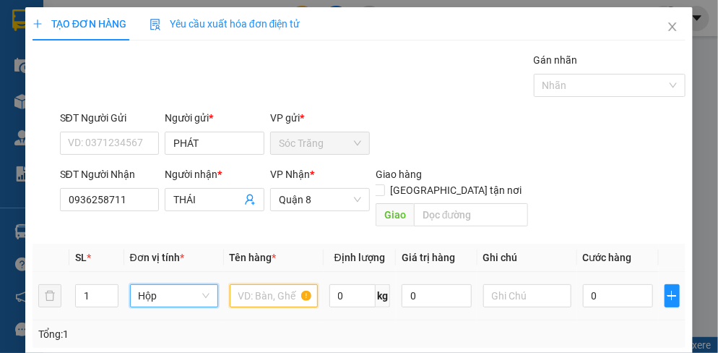
click at [269, 284] on input "text" at bounding box center [274, 295] width 88 height 23
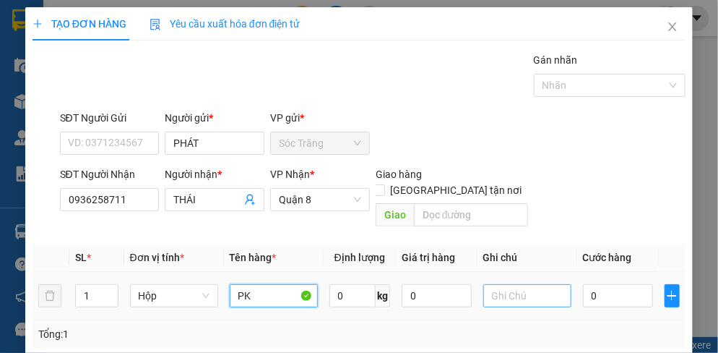
type input "PK"
click at [522, 284] on input "text" at bounding box center [527, 295] width 88 height 23
type input "1 HỘP"
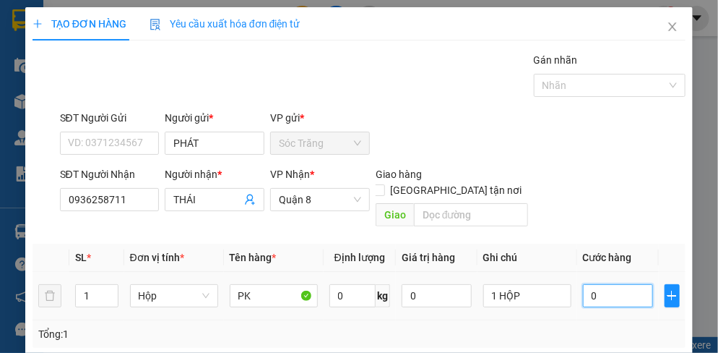
click at [630, 284] on input "0" at bounding box center [618, 295] width 70 height 23
type input "2"
type input "20"
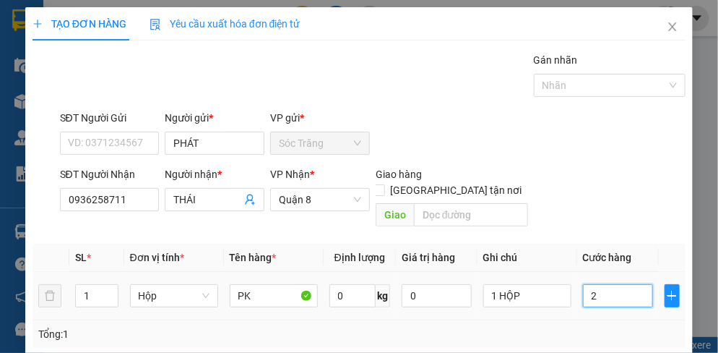
type input "20"
type input "200"
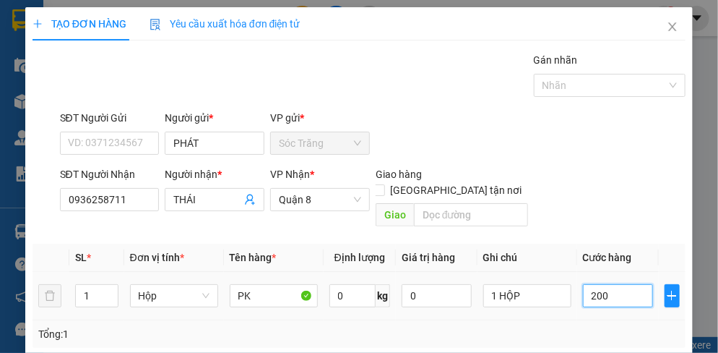
type input "2.000"
type input "20.000"
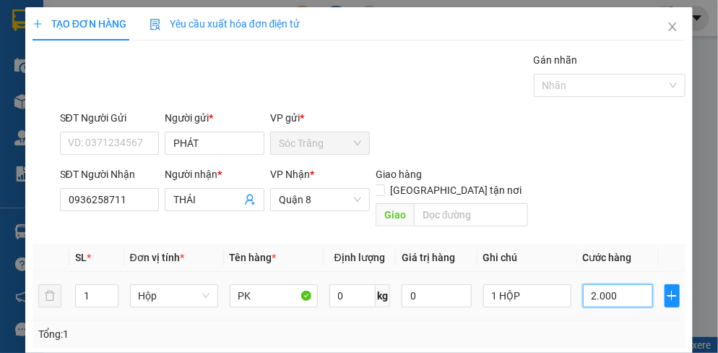
type input "20.000"
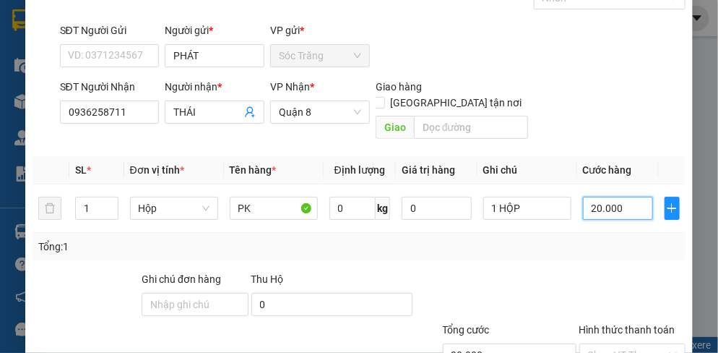
scroll to position [181, 0]
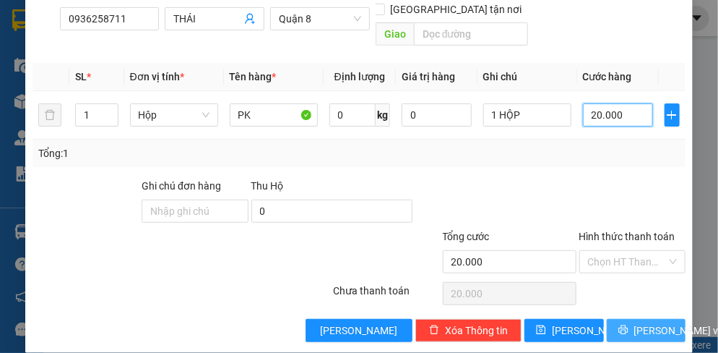
type input "20.000"
click at [634, 322] on span "[PERSON_NAME] và In" at bounding box center [684, 330] width 101 height 16
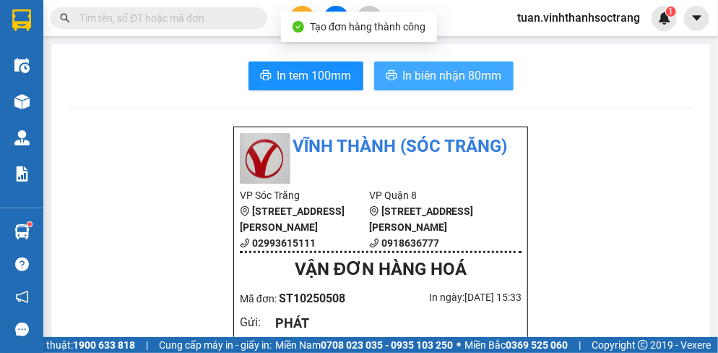
click at [460, 71] on span "In biên nhận 80mm" at bounding box center [452, 75] width 99 height 18
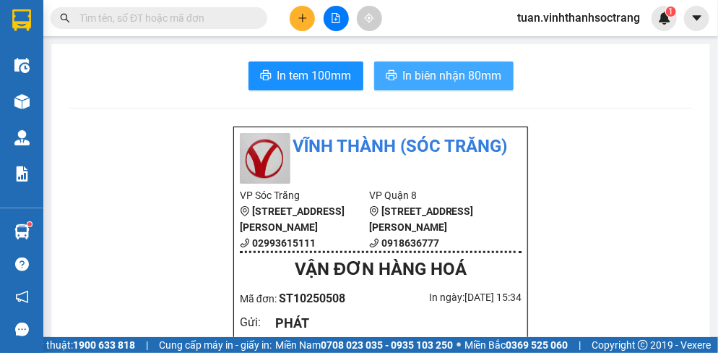
click at [463, 77] on span "In biên nhận 80mm" at bounding box center [452, 75] width 99 height 18
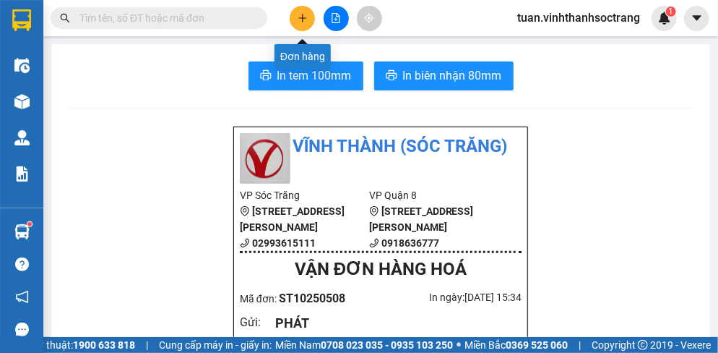
click at [303, 17] on icon "plus" at bounding box center [303, 18] width 10 height 10
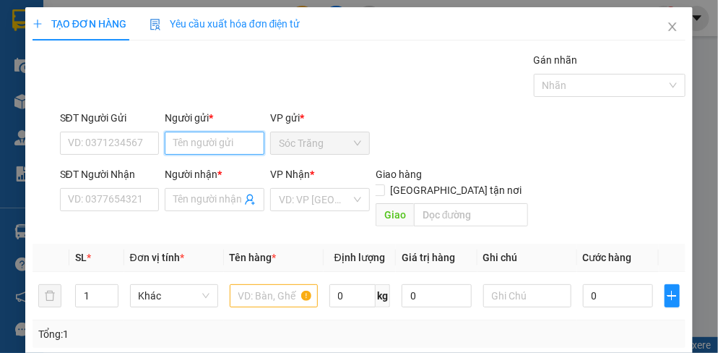
click at [220, 146] on input "Người gửi *" at bounding box center [215, 143] width 100 height 23
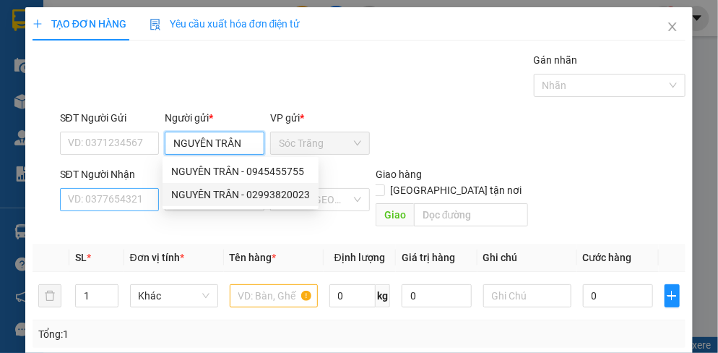
type input "NGUYÊN TRÂN"
click at [127, 198] on input "SĐT Người Nhận" at bounding box center [110, 199] width 100 height 23
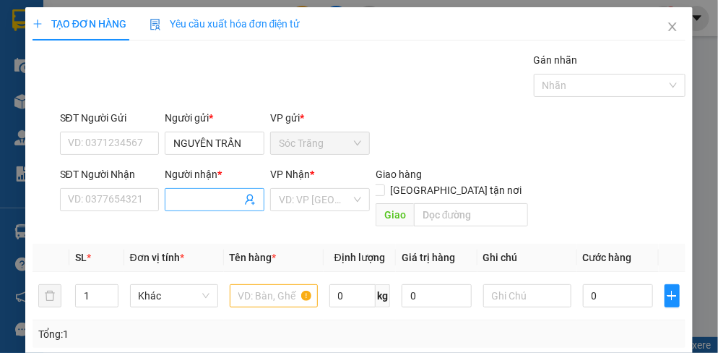
click at [192, 204] on input "Người nhận *" at bounding box center [207, 199] width 68 height 16
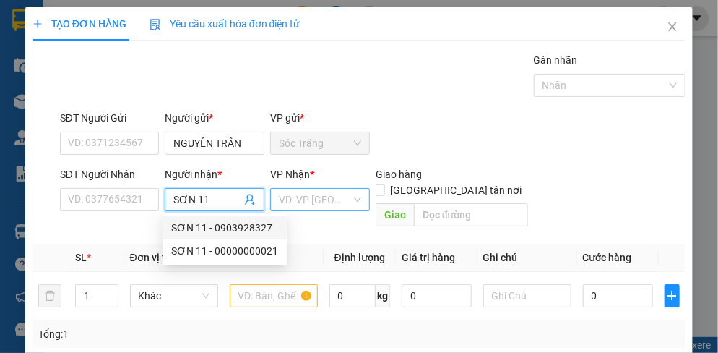
type input "SƠN 11"
click at [317, 202] on input "search" at bounding box center [315, 200] width 72 height 22
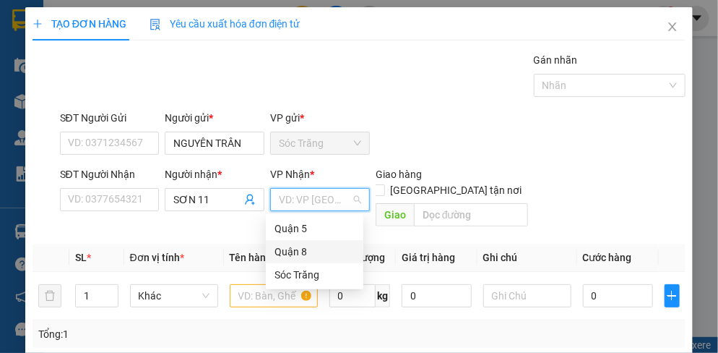
click at [283, 248] on div "Quận 8" at bounding box center [315, 252] width 80 height 16
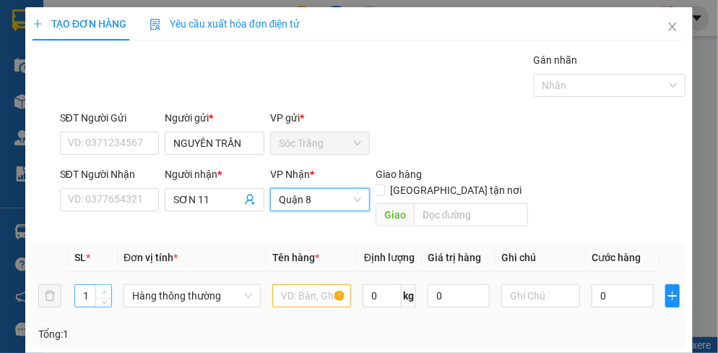
click at [105, 290] on icon "up" at bounding box center [104, 292] width 5 height 5
type input "2"
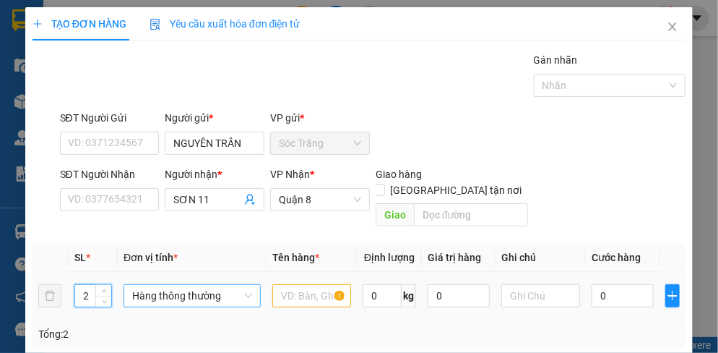
click at [150, 285] on span "Hàng thông thường" at bounding box center [192, 296] width 120 height 22
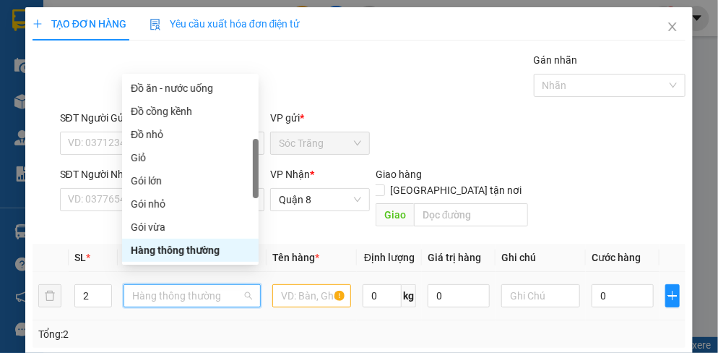
type input "T"
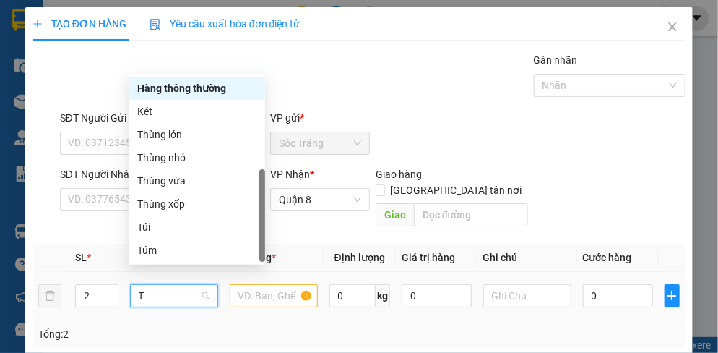
scroll to position [46, 0]
click at [194, 143] on div "Thùng lớn" at bounding box center [197, 134] width 137 height 23
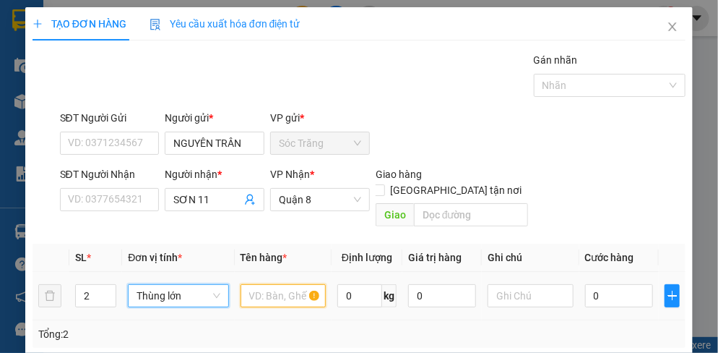
click at [285, 288] on input "text" at bounding box center [284, 295] width 86 height 23
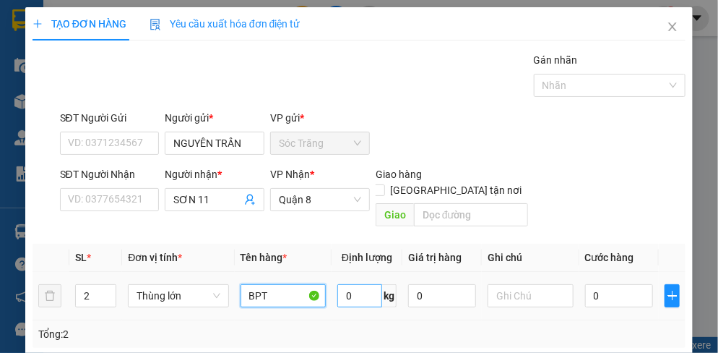
type input "BPT"
click at [362, 284] on input "0" at bounding box center [359, 295] width 45 height 23
type input "50"
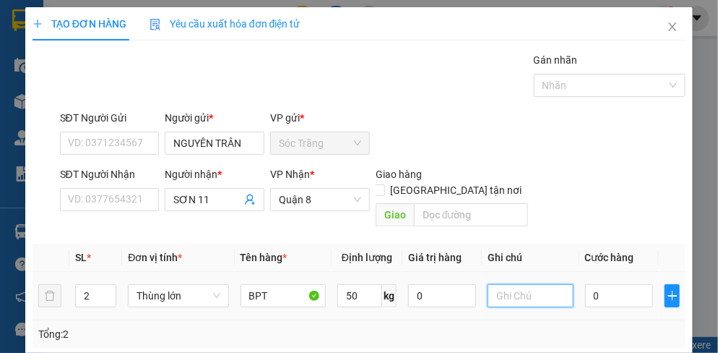
click at [517, 285] on input "text" at bounding box center [531, 295] width 86 height 23
type input "2 THÙNG"
click at [605, 287] on input "0" at bounding box center [619, 295] width 68 height 23
type input "7"
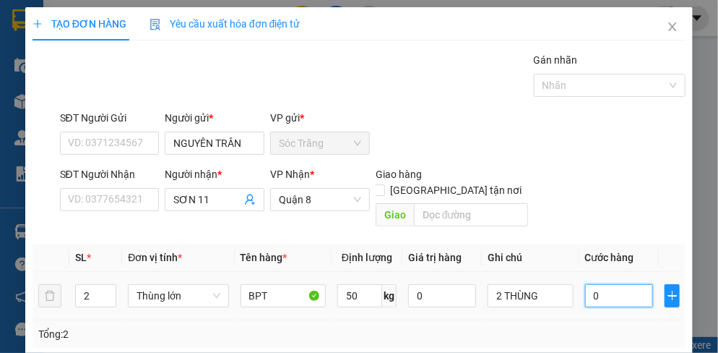
type input "7"
type input "70"
type input "700"
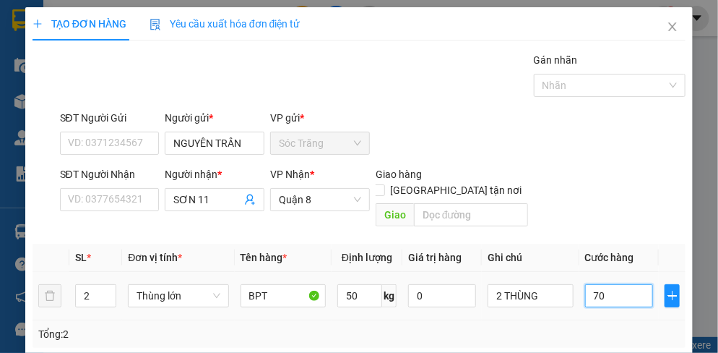
type input "700"
type input "7.000"
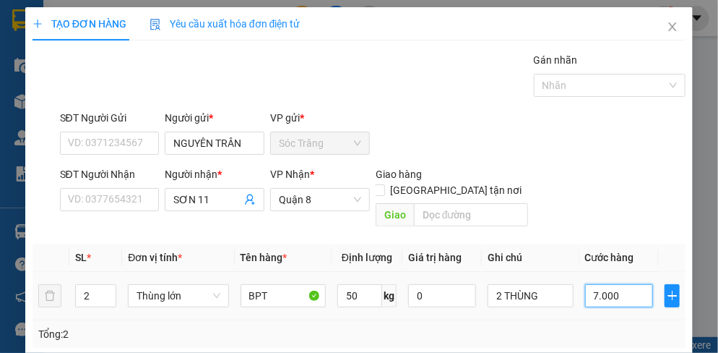
type input "70.000"
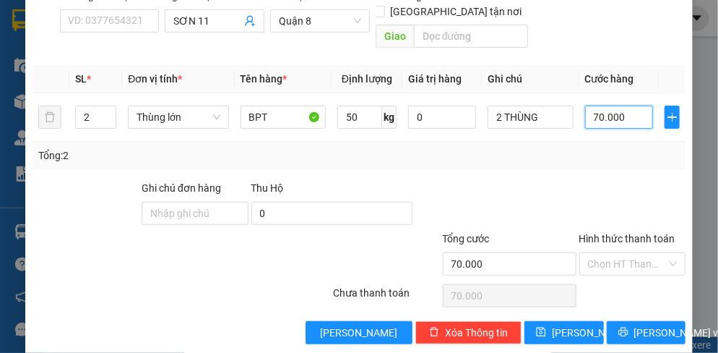
scroll to position [181, 0]
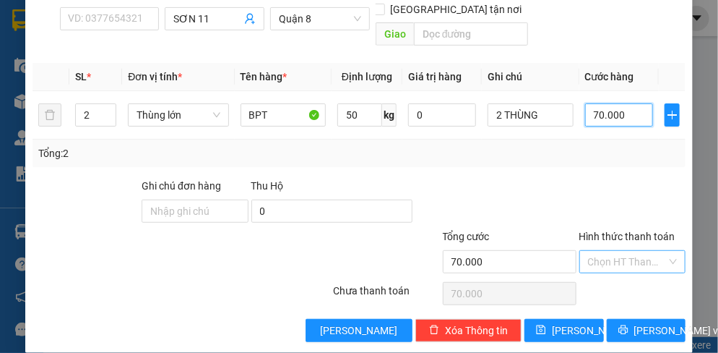
type input "70.000"
click at [614, 251] on input "Hình thức thanh toán" at bounding box center [627, 262] width 79 height 22
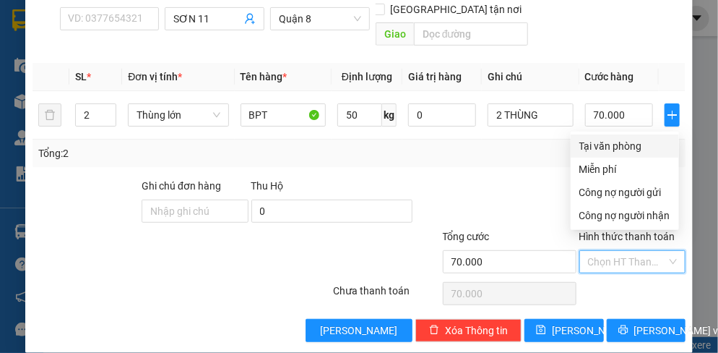
click at [611, 150] on div "Tại văn phòng" at bounding box center [625, 146] width 91 height 16
type input "0"
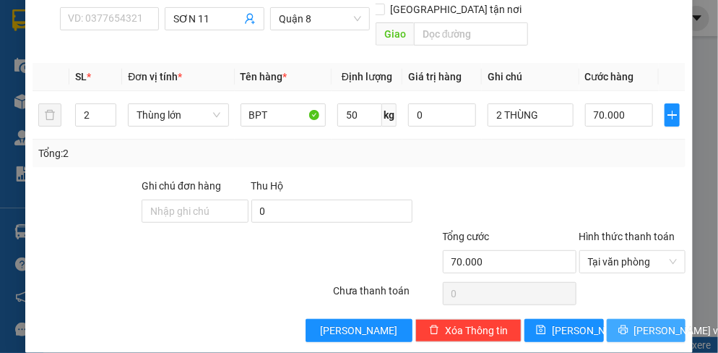
click at [634, 322] on span "[PERSON_NAME] và In" at bounding box center [684, 330] width 101 height 16
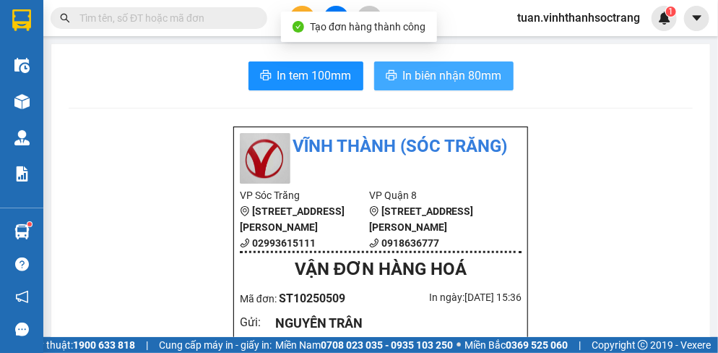
click at [443, 78] on span "In biên nhận 80mm" at bounding box center [452, 75] width 99 height 18
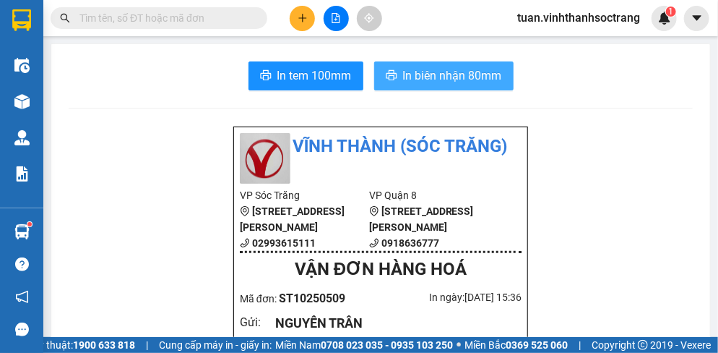
drag, startPoint x: 455, startPoint y: 69, endPoint x: 428, endPoint y: 69, distance: 26.7
click at [455, 69] on span "In biên nhận 80mm" at bounding box center [452, 75] width 99 height 18
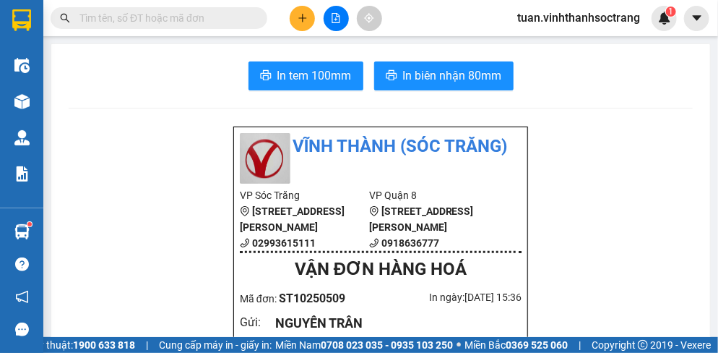
click at [296, 20] on button at bounding box center [302, 18] width 25 height 25
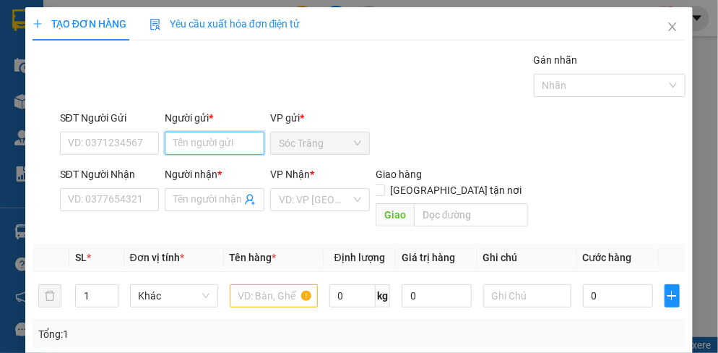
click at [216, 142] on input "Người gửi *" at bounding box center [215, 143] width 100 height 23
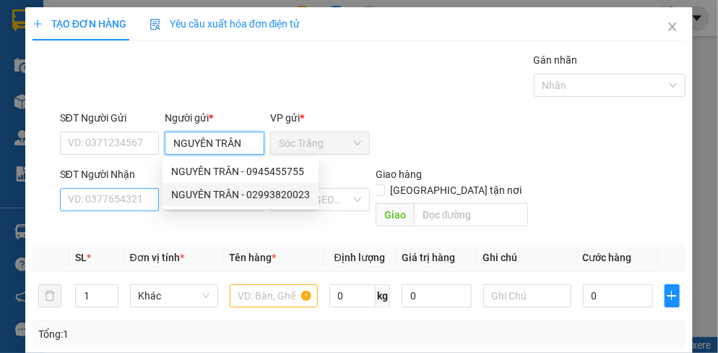
type input "NGUYÊN TRÂN"
click at [142, 201] on input "SĐT Người Nhận" at bounding box center [110, 199] width 100 height 23
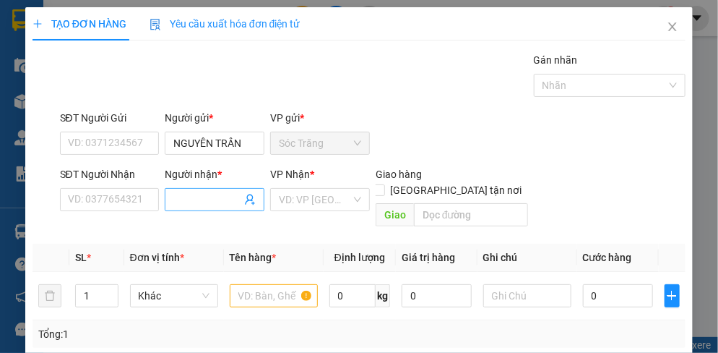
click at [173, 196] on input "Người nhận *" at bounding box center [207, 199] width 68 height 16
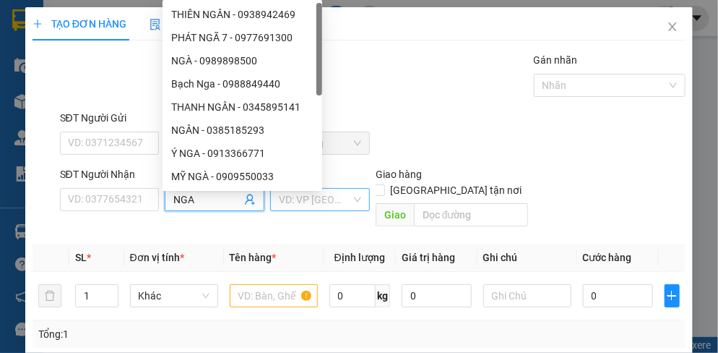
type input "NGA"
click at [294, 201] on input "search" at bounding box center [315, 200] width 72 height 22
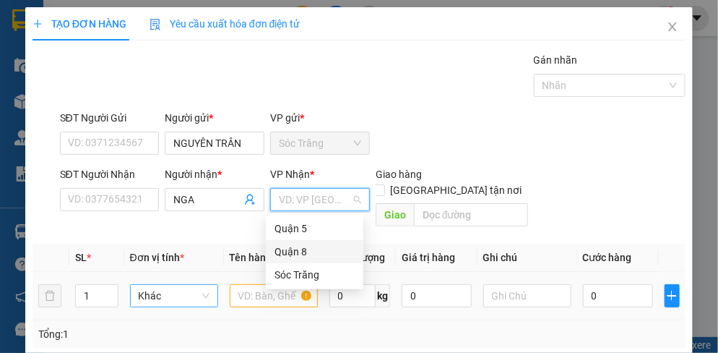
drag, startPoint x: 289, startPoint y: 257, endPoint x: 228, endPoint y: 274, distance: 63.8
click at [288, 257] on div "Quận 8" at bounding box center [315, 252] width 80 height 16
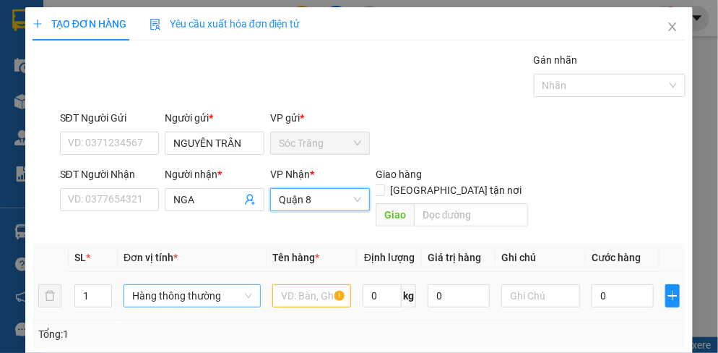
click at [178, 285] on span "Hàng thông thường" at bounding box center [192, 296] width 120 height 22
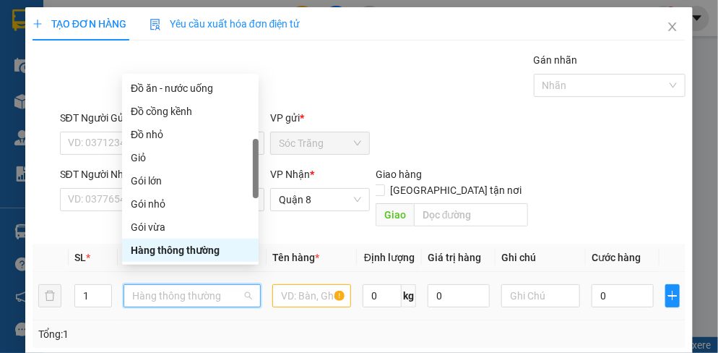
type input "T"
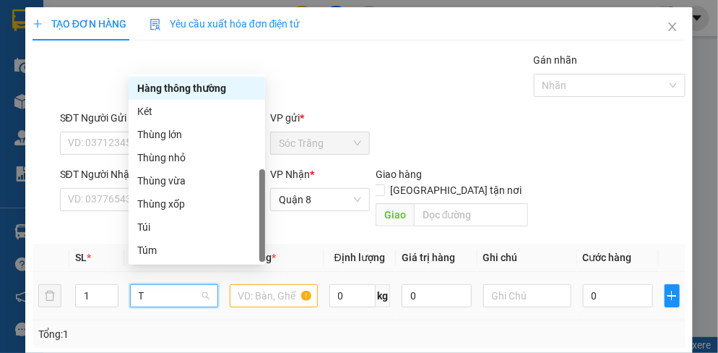
scroll to position [46, 0]
click at [170, 139] on div "Thùng lớn" at bounding box center [196, 134] width 119 height 16
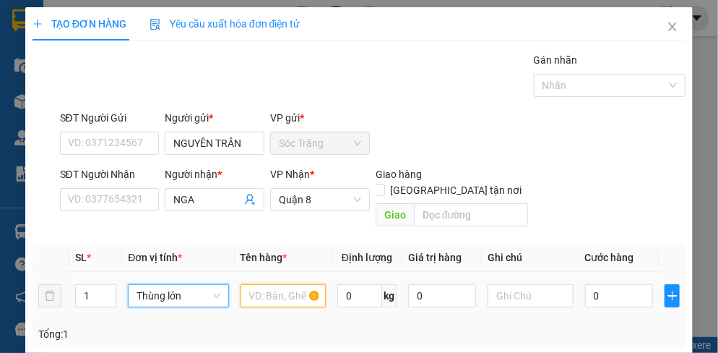
click at [277, 284] on input "text" at bounding box center [284, 295] width 86 height 23
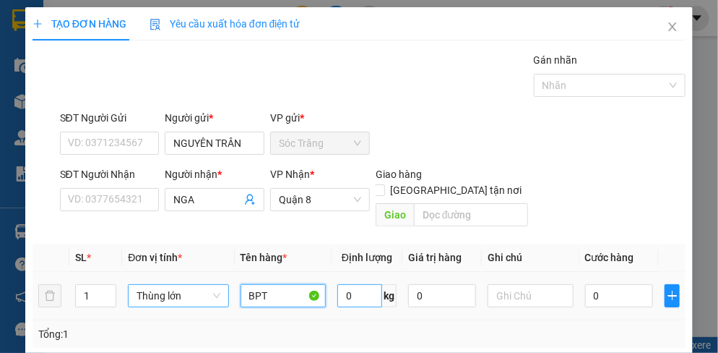
type input "BPT"
click at [360, 284] on input "0" at bounding box center [359, 295] width 45 height 23
type input "25"
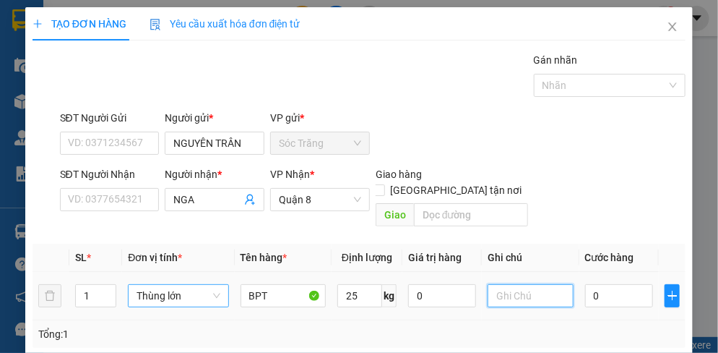
click at [520, 288] on input "text" at bounding box center [531, 295] width 86 height 23
type input "1 THÙNG"
click at [610, 284] on input "0" at bounding box center [619, 295] width 68 height 23
type input "3"
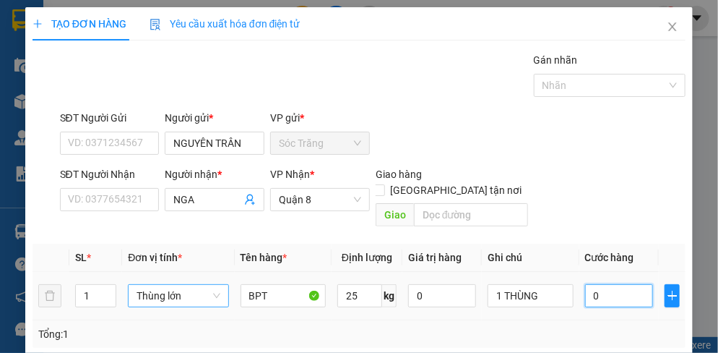
type input "3"
type input "35"
type input "350"
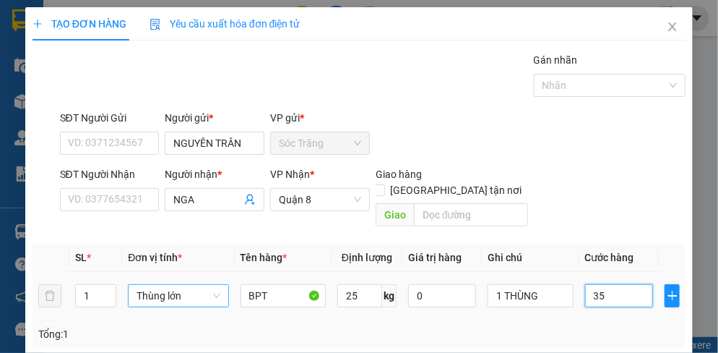
type input "350"
type input "3.500"
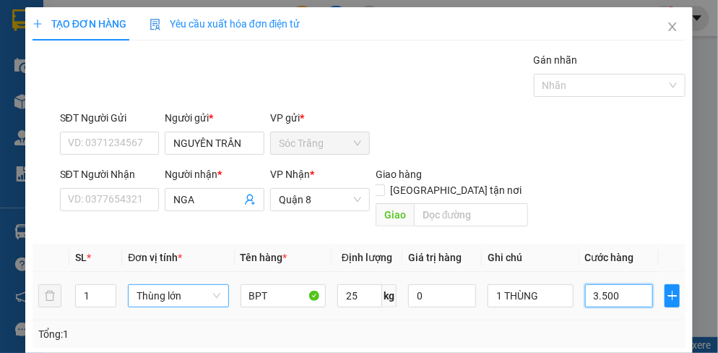
type input "35.000"
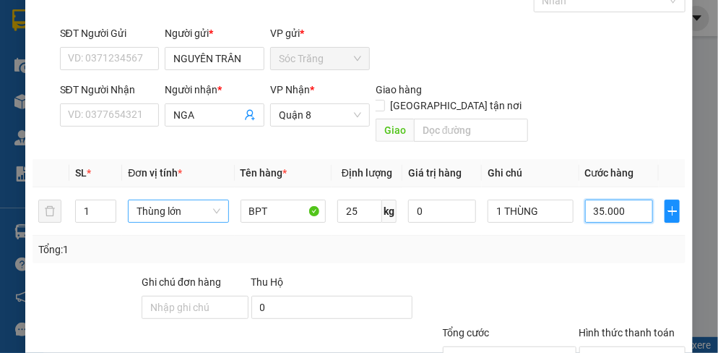
scroll to position [181, 0]
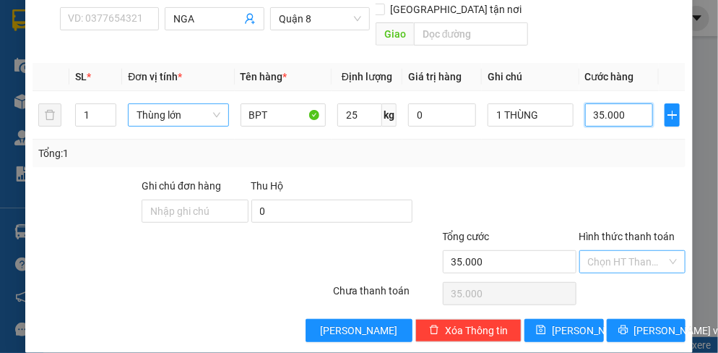
type input "35.000"
click at [608, 251] on input "Hình thức thanh toán" at bounding box center [627, 262] width 79 height 22
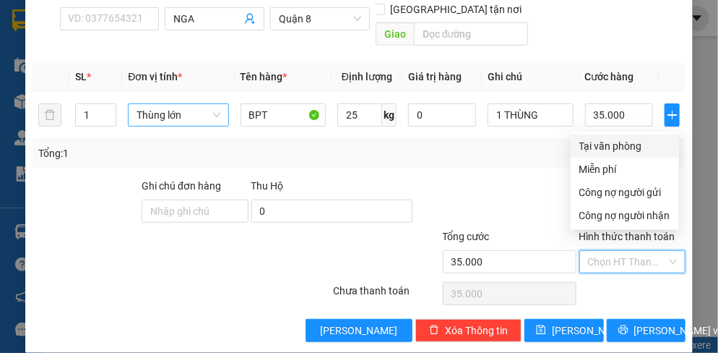
click at [622, 142] on div "Tại văn phòng" at bounding box center [625, 146] width 91 height 16
type input "0"
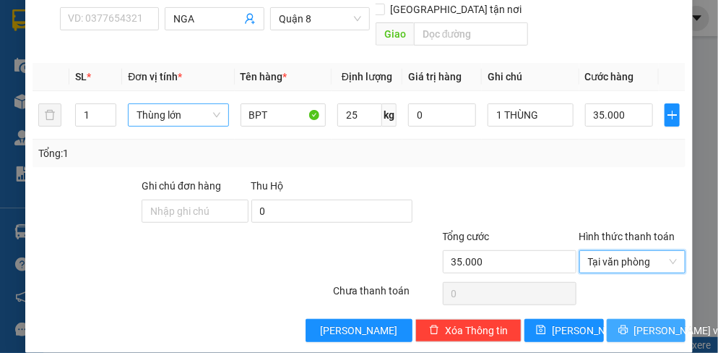
click at [637, 322] on span "[PERSON_NAME] và In" at bounding box center [684, 330] width 101 height 16
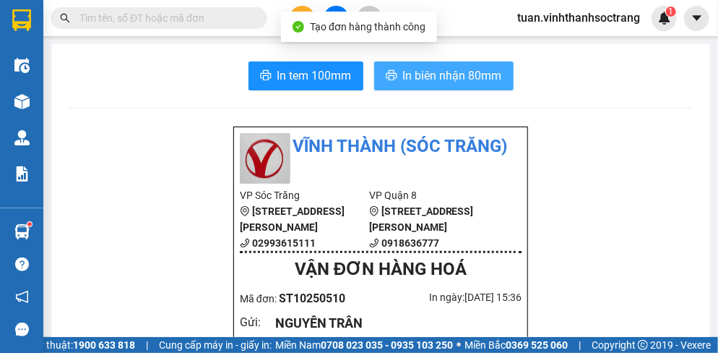
click at [455, 81] on span "In biên nhận 80mm" at bounding box center [452, 75] width 99 height 18
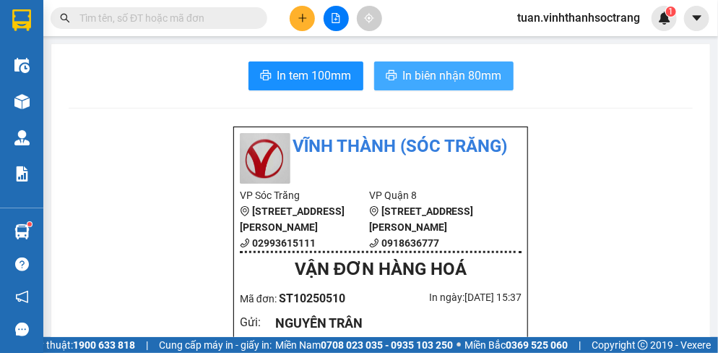
click at [446, 77] on span "In biên nhận 80mm" at bounding box center [452, 75] width 99 height 18
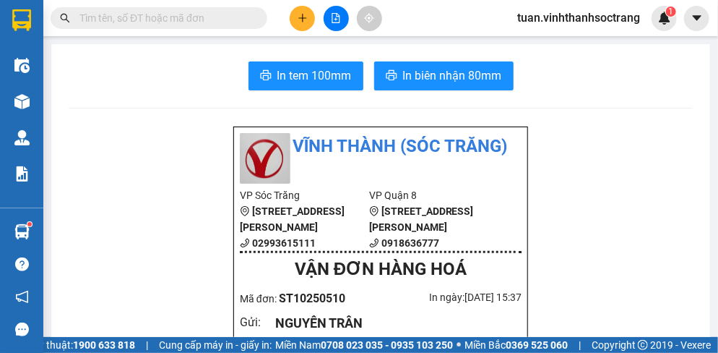
click at [299, 22] on icon "plus" at bounding box center [303, 18] width 10 height 10
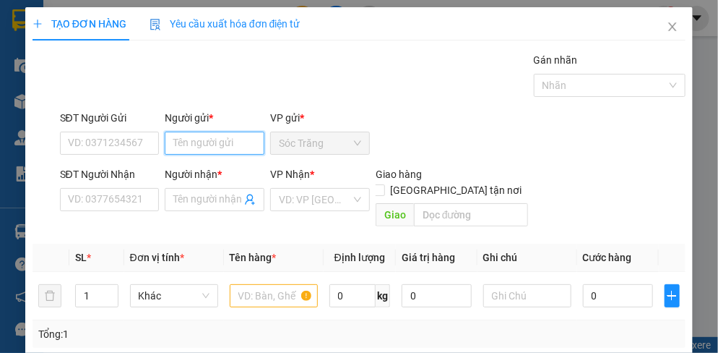
click at [228, 144] on input "Người gửi *" at bounding box center [215, 143] width 100 height 23
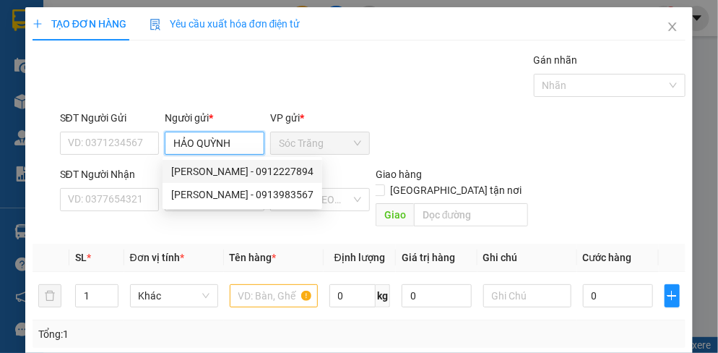
click at [166, 144] on input "HẢO QUỲNH" at bounding box center [215, 143] width 100 height 23
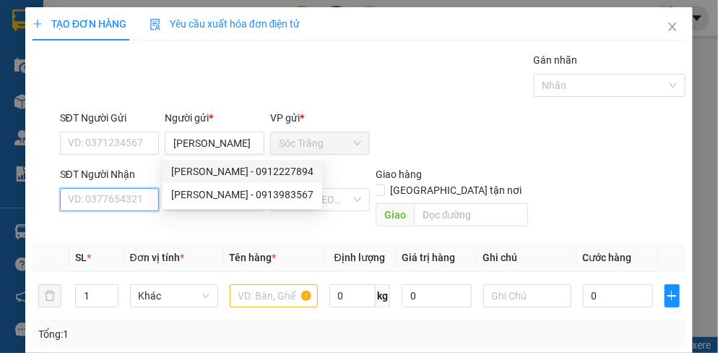
click at [134, 204] on input "SĐT Người Nhận" at bounding box center [110, 199] width 100 height 23
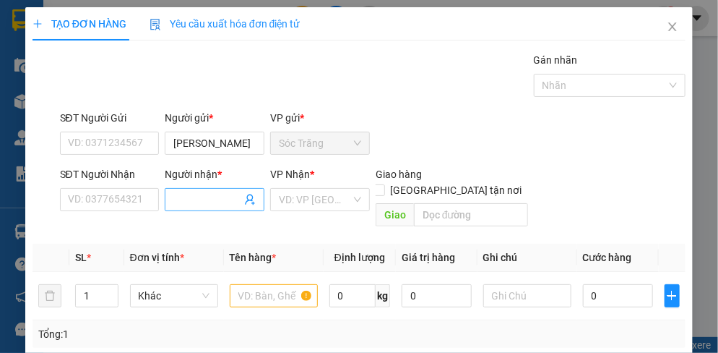
click at [186, 202] on input "Người nhận *" at bounding box center [207, 199] width 68 height 16
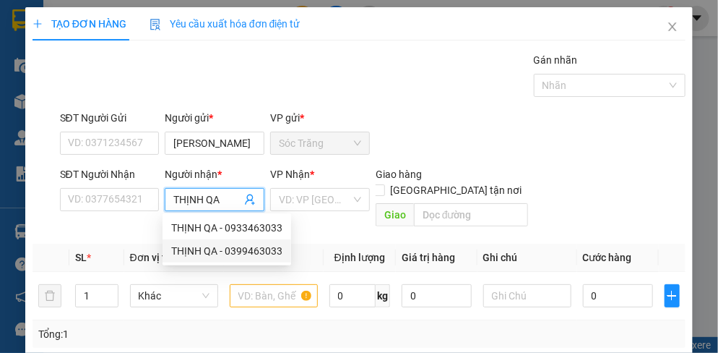
click at [257, 247] on div "THỊNH QA - 0399463033" at bounding box center [226, 251] width 111 height 16
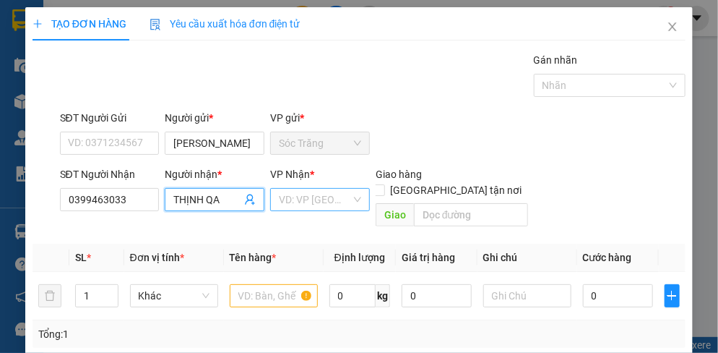
click at [289, 198] on input "search" at bounding box center [315, 200] width 72 height 22
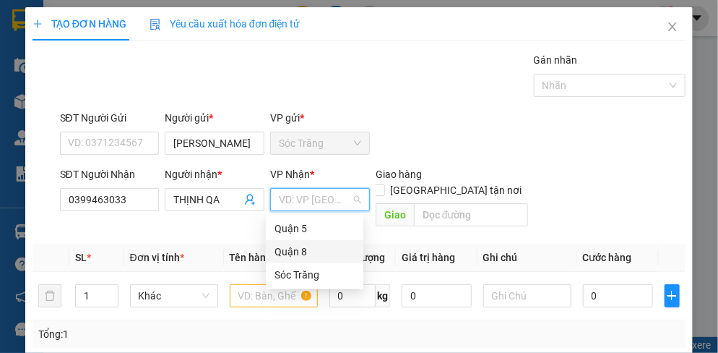
click at [300, 251] on div "Quận 8" at bounding box center [315, 252] width 80 height 16
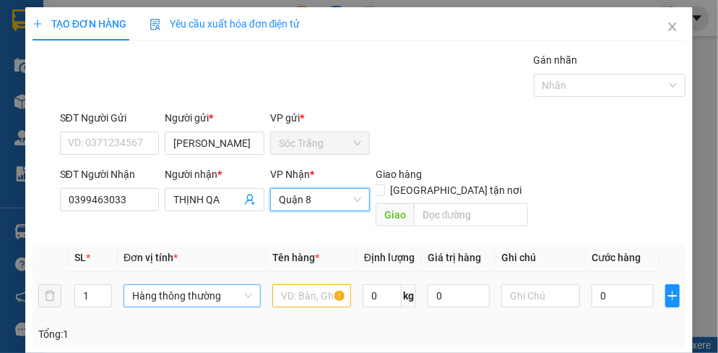
click at [151, 285] on span "Hàng thông thường" at bounding box center [192, 296] width 120 height 22
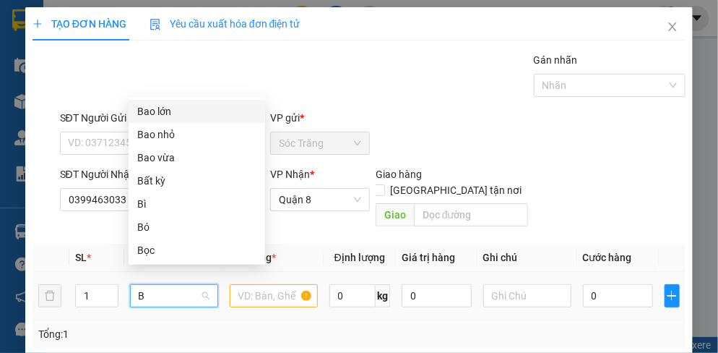
click at [160, 108] on div "Bao lớn" at bounding box center [196, 111] width 119 height 16
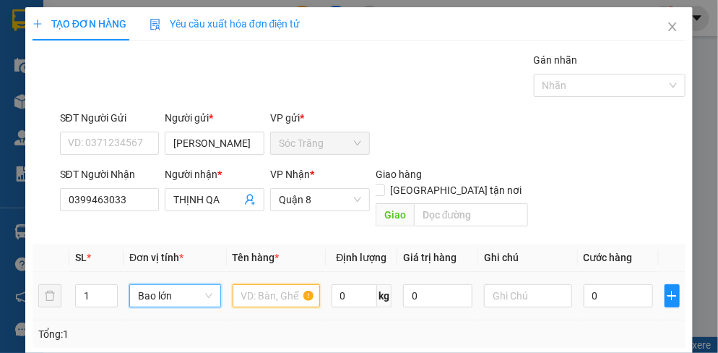
click at [267, 284] on input "text" at bounding box center [276, 295] width 87 height 23
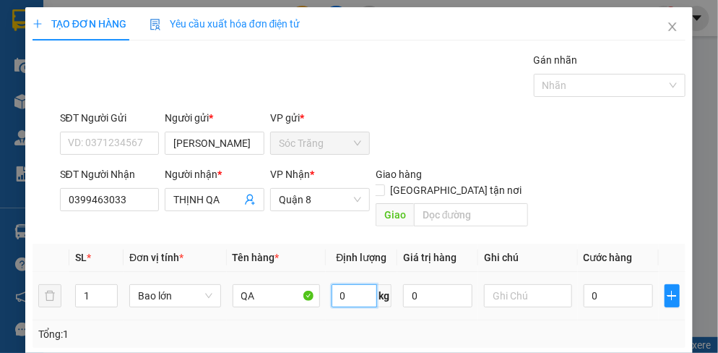
click at [341, 284] on input "0" at bounding box center [355, 295] width 46 height 23
click at [509, 284] on input "text" at bounding box center [527, 295] width 87 height 23
click at [622, 284] on input "0" at bounding box center [618, 295] width 69 height 23
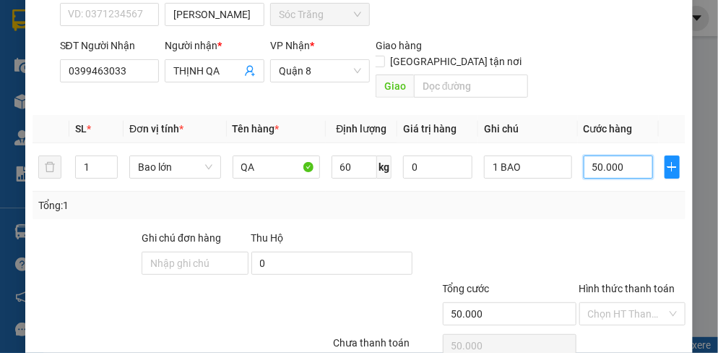
scroll to position [181, 0]
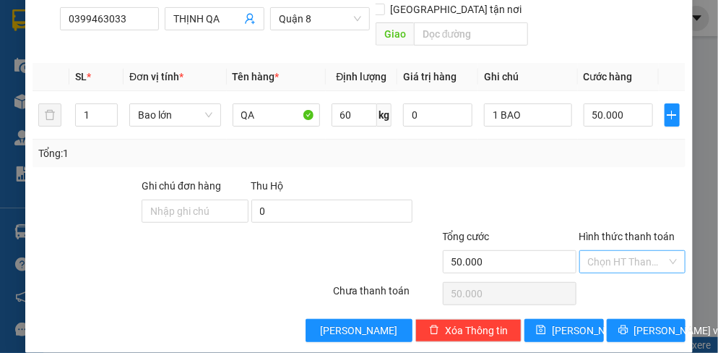
click at [619, 251] on input "Hình thức thanh toán" at bounding box center [627, 262] width 79 height 22
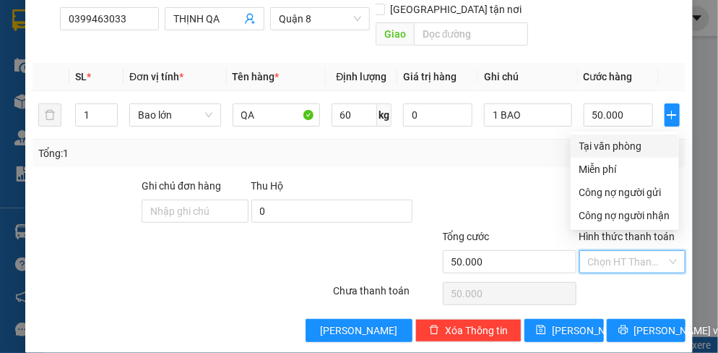
click at [629, 142] on div "Tại văn phòng" at bounding box center [625, 146] width 91 height 16
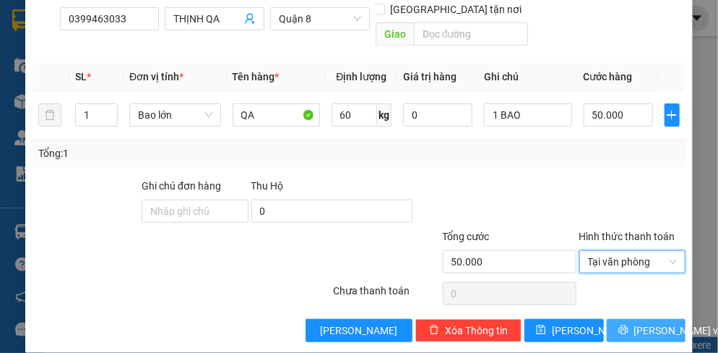
click at [624, 319] on button "[PERSON_NAME] và In" at bounding box center [646, 330] width 79 height 23
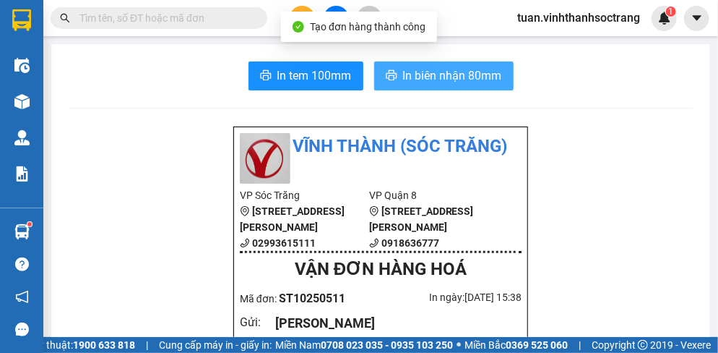
click at [444, 73] on span "In biên nhận 80mm" at bounding box center [452, 75] width 99 height 18
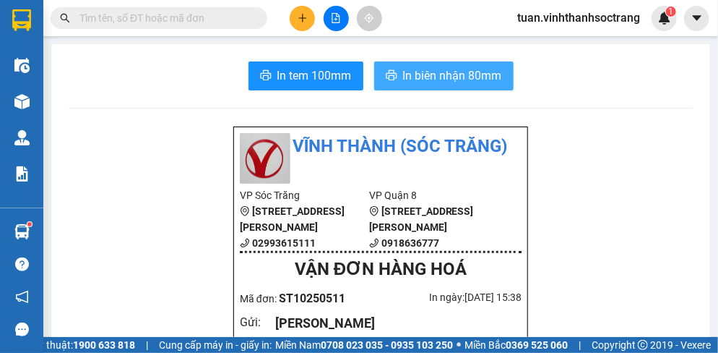
click at [448, 74] on span "In biên nhận 80mm" at bounding box center [452, 75] width 99 height 18
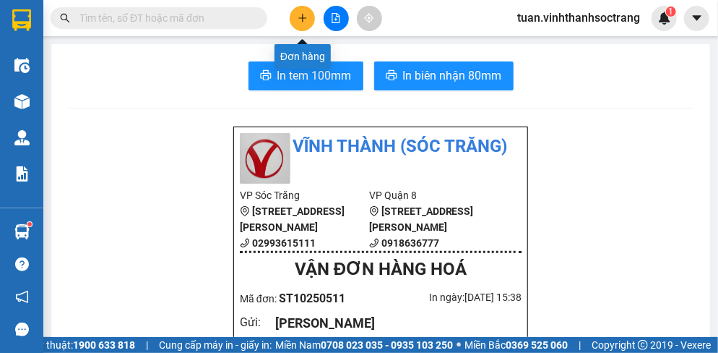
click at [298, 19] on icon "plus" at bounding box center [303, 18] width 10 height 10
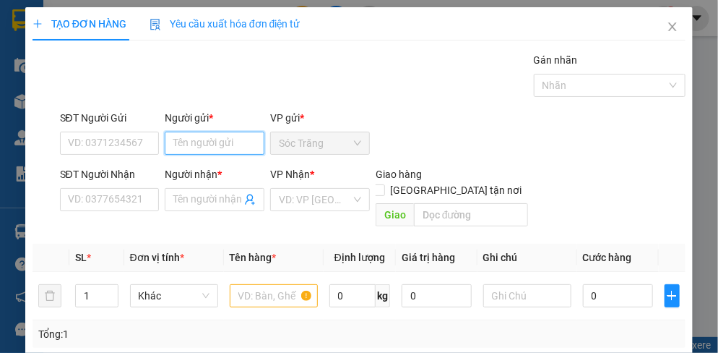
click at [211, 137] on input "Người gửi *" at bounding box center [215, 143] width 100 height 23
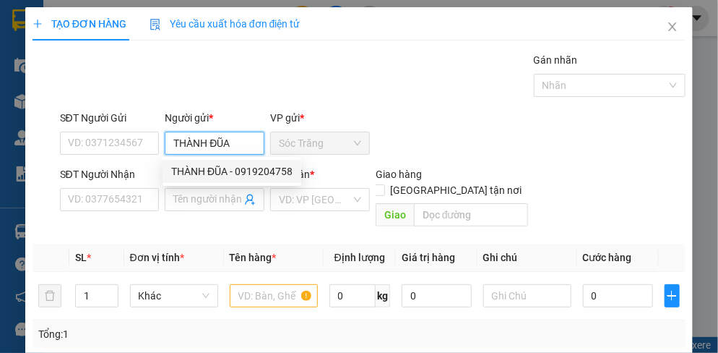
click at [249, 170] on div "THÀNH ĐŨA - 0919204758" at bounding box center [231, 171] width 121 height 16
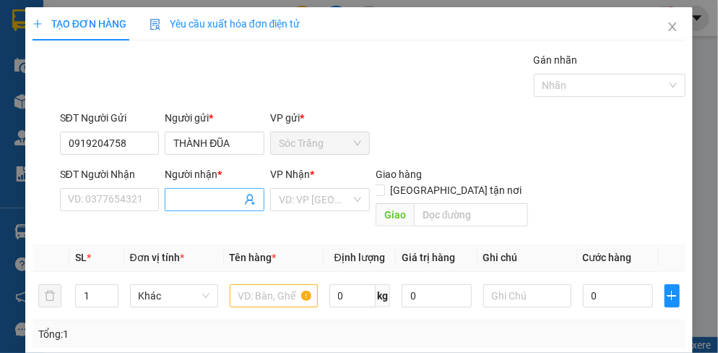
click at [202, 198] on input "Người nhận *" at bounding box center [207, 199] width 68 height 16
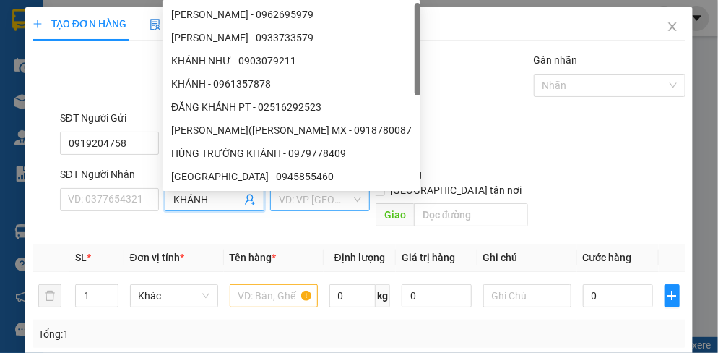
click at [336, 209] on input "search" at bounding box center [315, 200] width 72 height 22
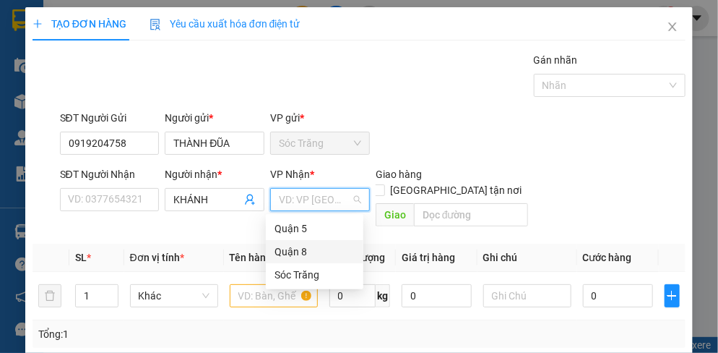
click at [290, 258] on div "Quận 8" at bounding box center [315, 252] width 80 height 16
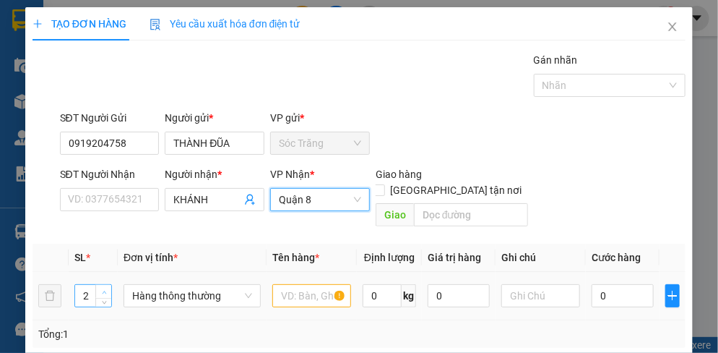
click at [104, 288] on span "up" at bounding box center [104, 292] width 9 height 9
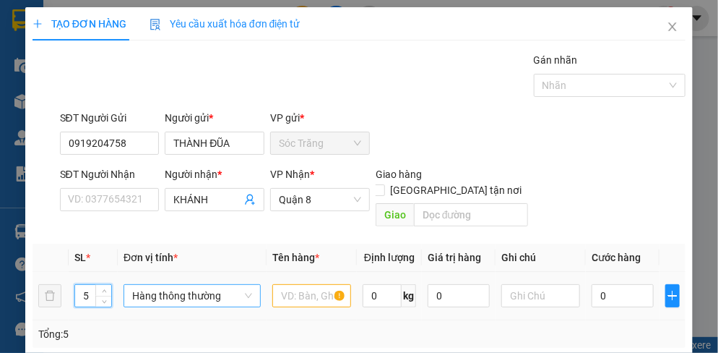
click at [165, 285] on span "Hàng thông thường" at bounding box center [192, 296] width 120 height 22
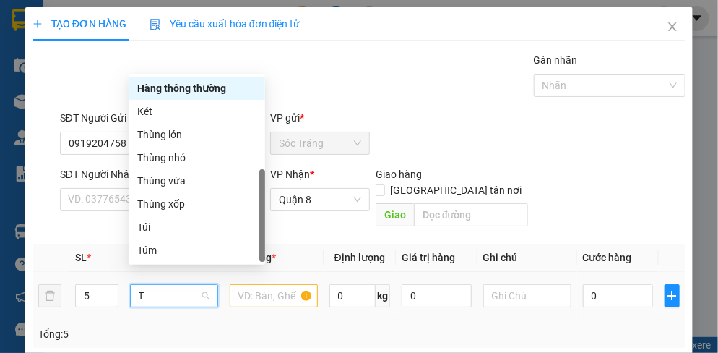
scroll to position [46, 0]
click at [162, 185] on div "Thùng vừa" at bounding box center [196, 181] width 119 height 16
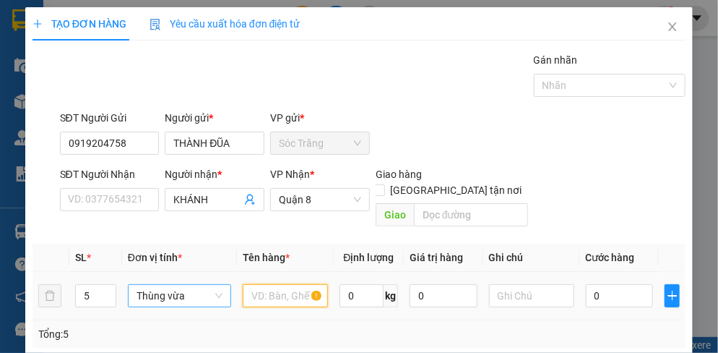
click at [286, 286] on input "text" at bounding box center [285, 295] width 85 height 23
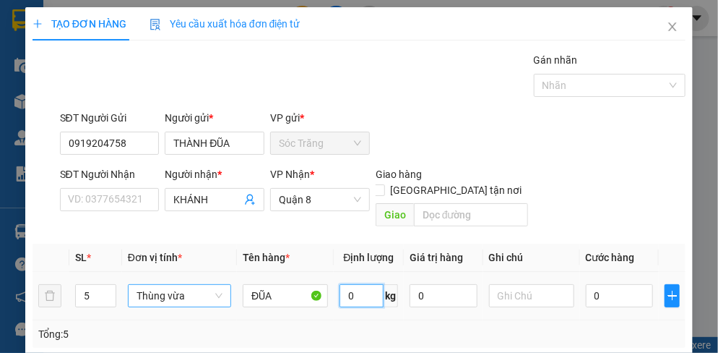
click at [374, 284] on input "0" at bounding box center [362, 295] width 44 height 23
click at [496, 284] on input "text" at bounding box center [531, 295] width 85 height 23
click at [603, 284] on input "0" at bounding box center [619, 295] width 67 height 23
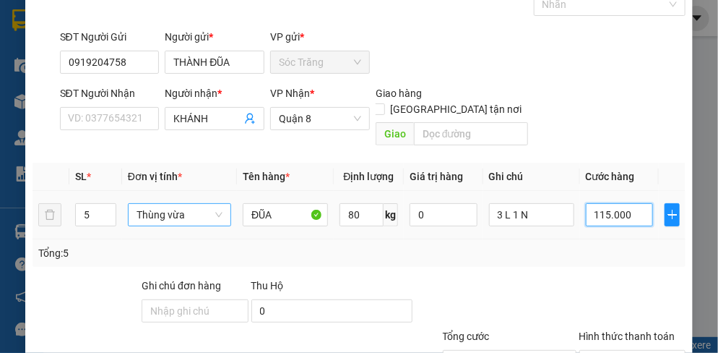
scroll to position [181, 0]
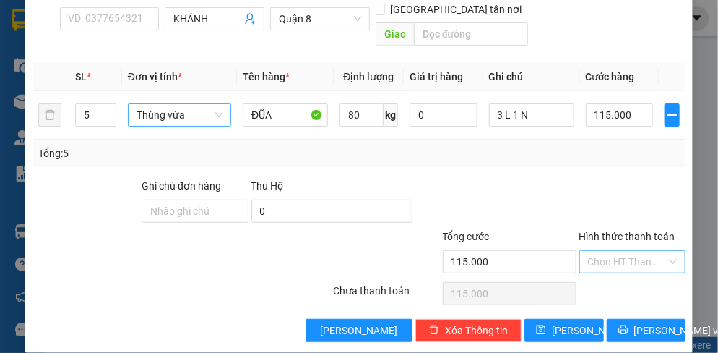
click at [616, 251] on input "Hình thức thanh toán" at bounding box center [627, 262] width 79 height 22
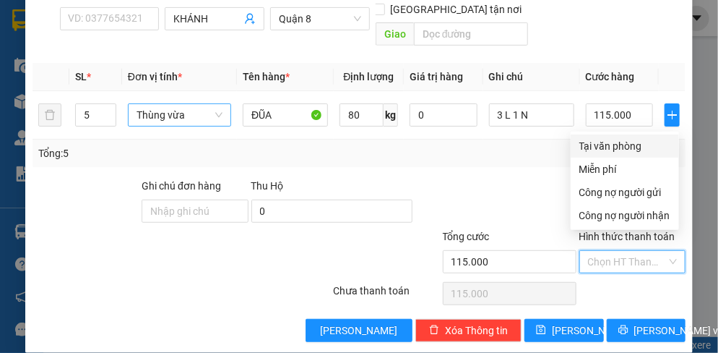
click at [611, 147] on div "Tại văn phòng" at bounding box center [625, 146] width 91 height 16
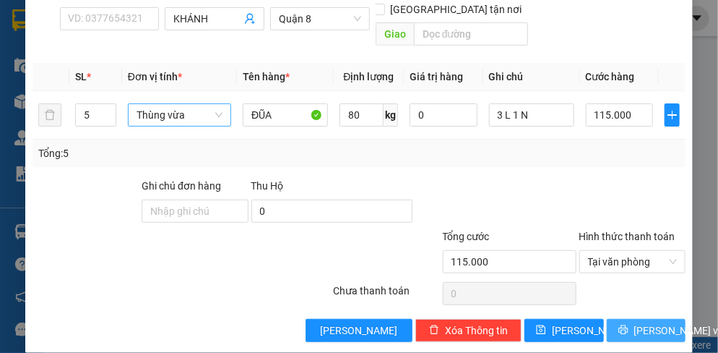
click at [639, 322] on span "[PERSON_NAME] và In" at bounding box center [684, 330] width 101 height 16
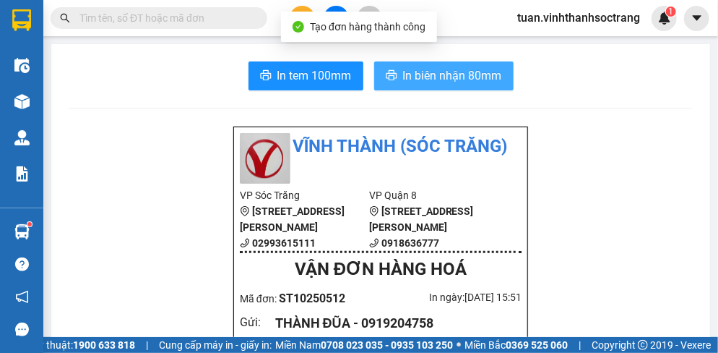
click at [470, 70] on span "In biên nhận 80mm" at bounding box center [452, 75] width 99 height 18
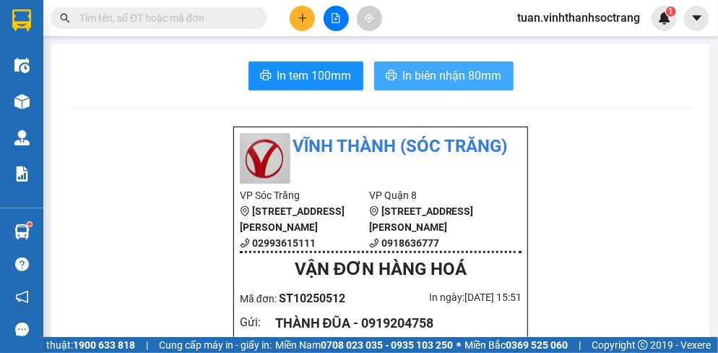
click at [468, 73] on span "In biên nhận 80mm" at bounding box center [452, 75] width 99 height 18
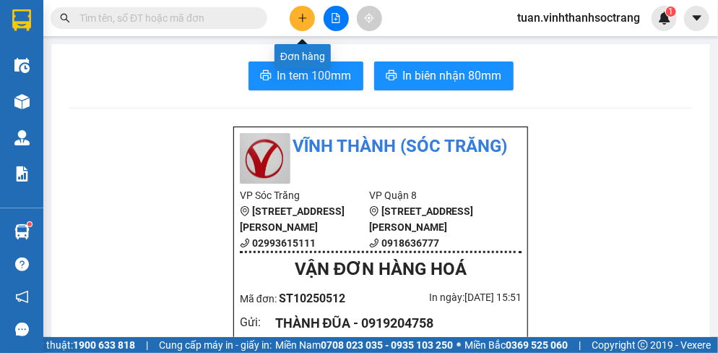
click at [306, 16] on icon "plus" at bounding box center [303, 18] width 10 height 10
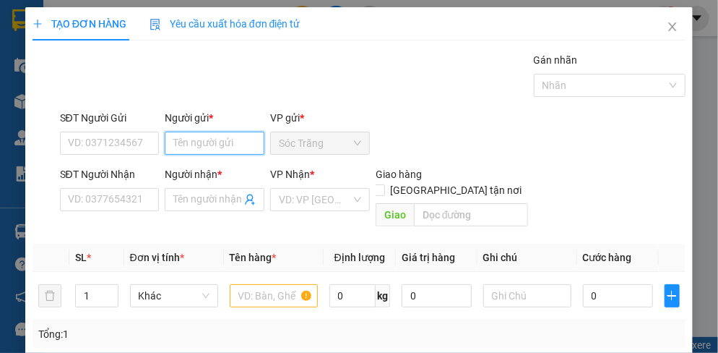
click at [230, 145] on input "Người gửi *" at bounding box center [215, 143] width 100 height 23
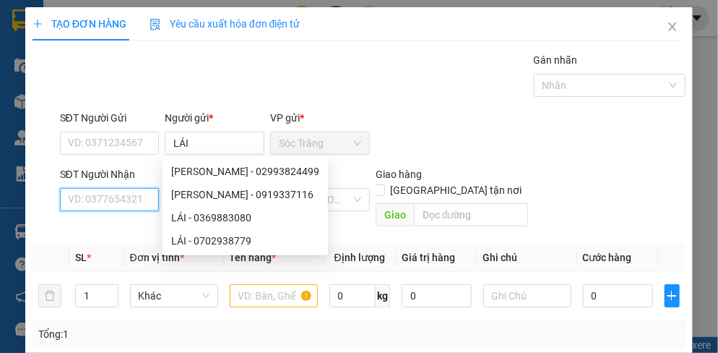
click at [134, 204] on input "SĐT Người Nhận" at bounding box center [110, 199] width 100 height 23
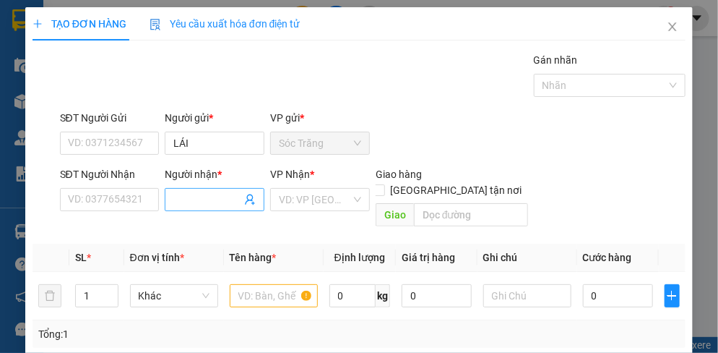
click at [202, 198] on input "Người nhận *" at bounding box center [207, 199] width 68 height 16
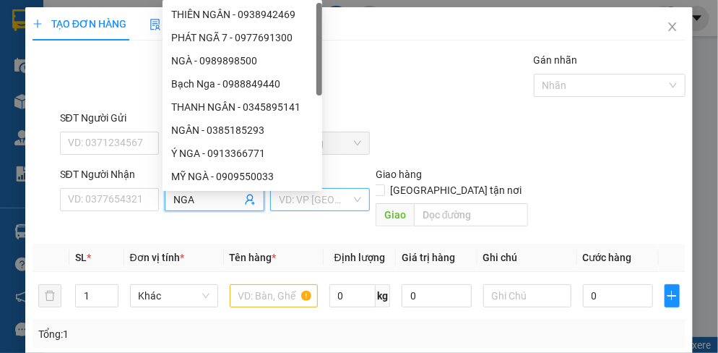
click at [303, 201] on input "search" at bounding box center [315, 200] width 72 height 22
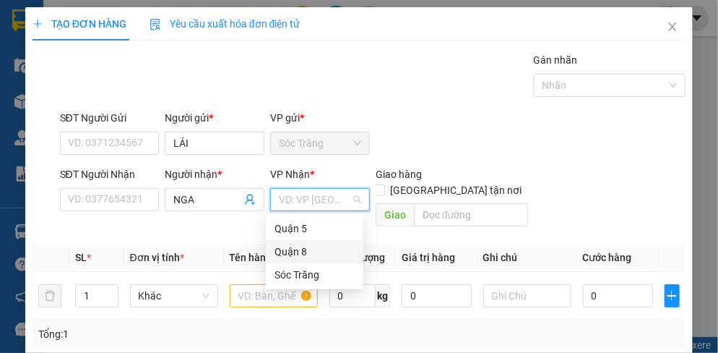
drag, startPoint x: 294, startPoint y: 249, endPoint x: 285, endPoint y: 253, distance: 9.4
click at [294, 252] on div "Quận 8" at bounding box center [315, 252] width 80 height 16
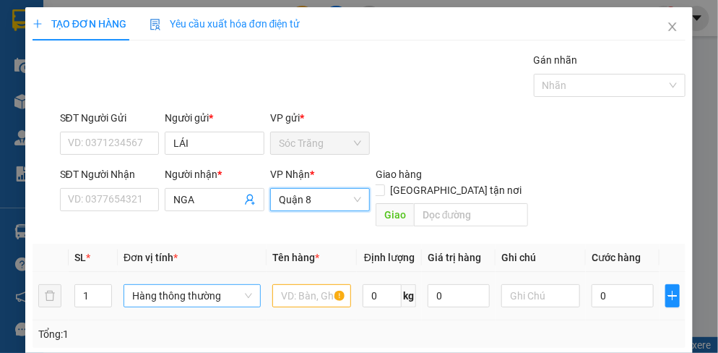
click at [159, 285] on span "Hàng thông thường" at bounding box center [192, 296] width 120 height 22
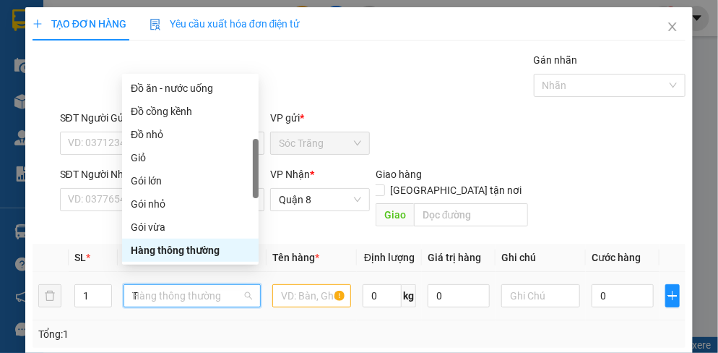
scroll to position [46, 0]
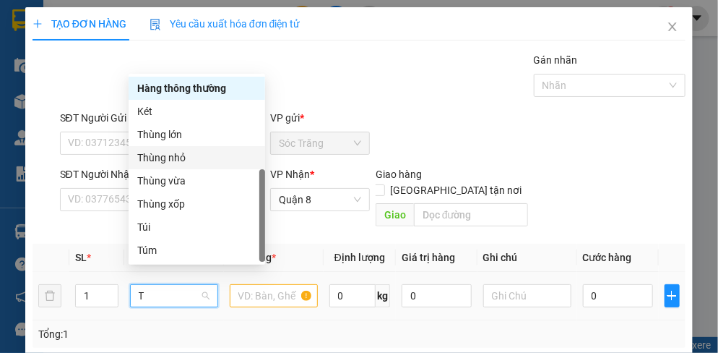
click at [168, 165] on div "Thùng nhỏ" at bounding box center [197, 157] width 137 height 23
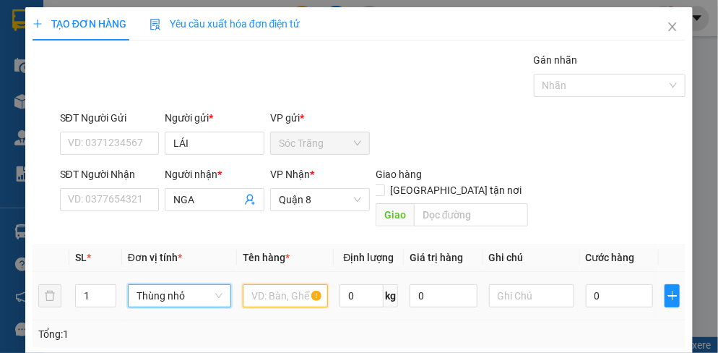
click at [290, 285] on input "text" at bounding box center [285, 295] width 85 height 23
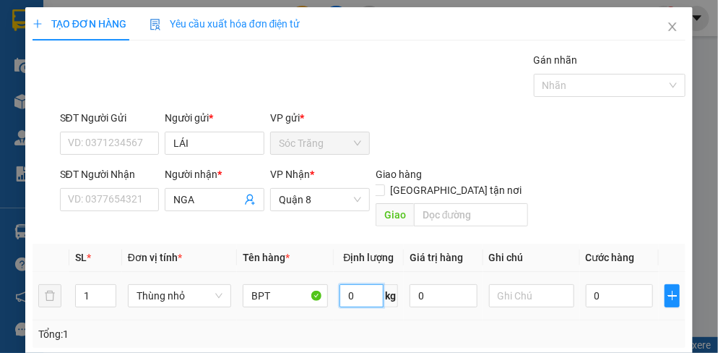
click at [364, 284] on input "0" at bounding box center [362, 295] width 44 height 23
click at [509, 287] on input "text" at bounding box center [531, 295] width 85 height 23
click at [613, 285] on input "0" at bounding box center [619, 295] width 67 height 23
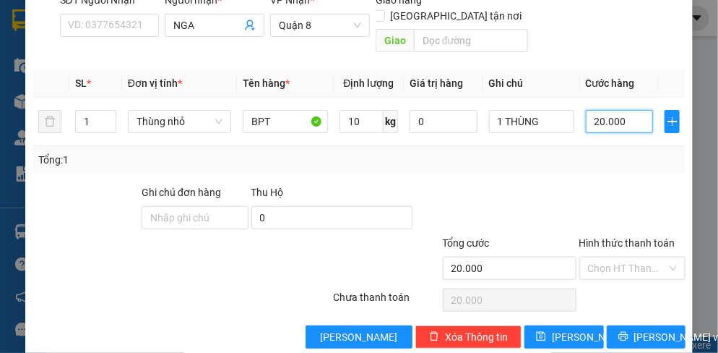
scroll to position [181, 0]
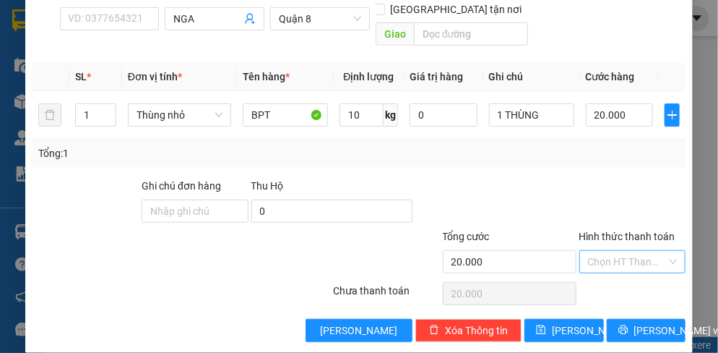
click at [629, 251] on input "Hình thức thanh toán" at bounding box center [627, 262] width 79 height 22
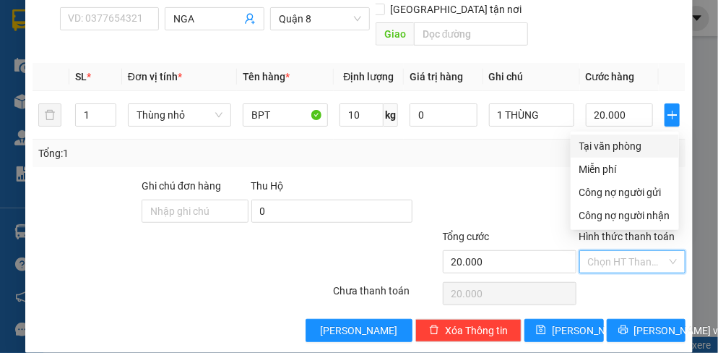
click at [621, 149] on div "Tại văn phòng" at bounding box center [625, 146] width 91 height 16
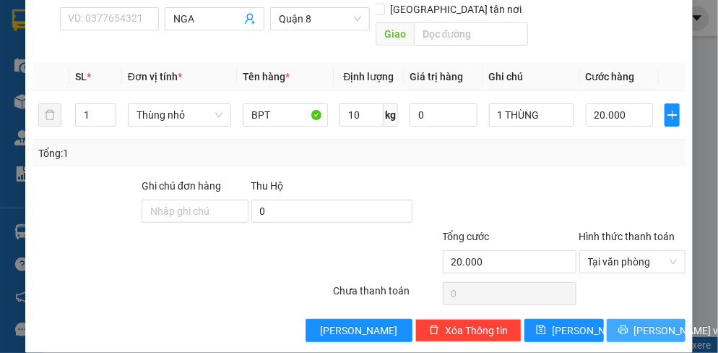
click at [645, 322] on span "[PERSON_NAME] và In" at bounding box center [684, 330] width 101 height 16
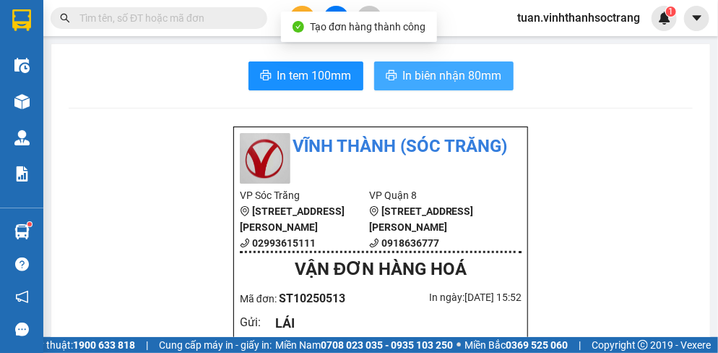
click at [444, 77] on span "In biên nhận 80mm" at bounding box center [452, 75] width 99 height 18
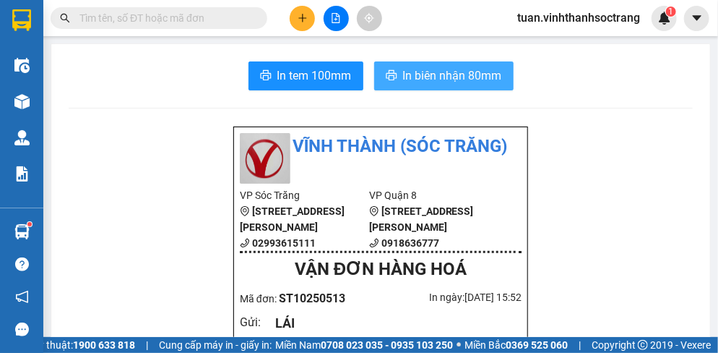
click at [454, 69] on span "In biên nhận 80mm" at bounding box center [452, 75] width 99 height 18
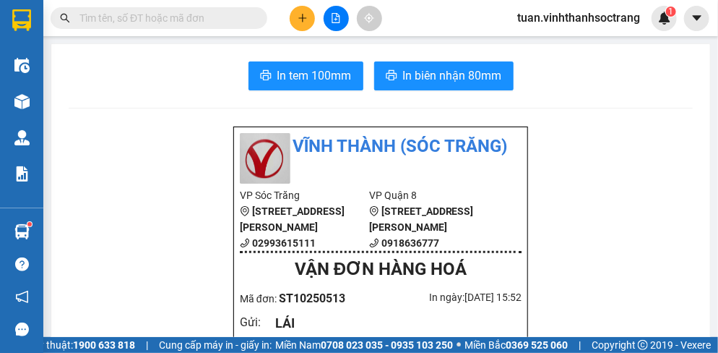
click at [303, 17] on icon "plus" at bounding box center [303, 18] width 10 height 10
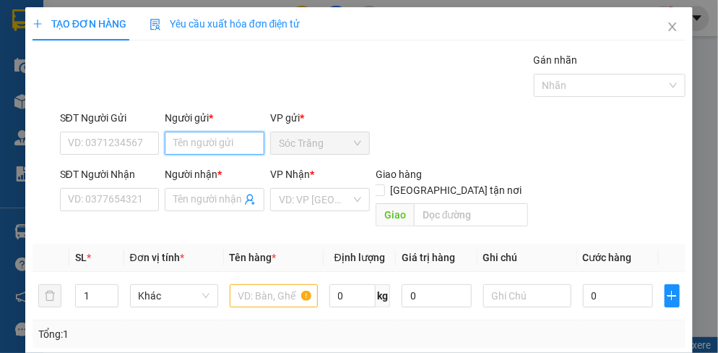
click at [214, 145] on input "Người gửi *" at bounding box center [215, 143] width 100 height 23
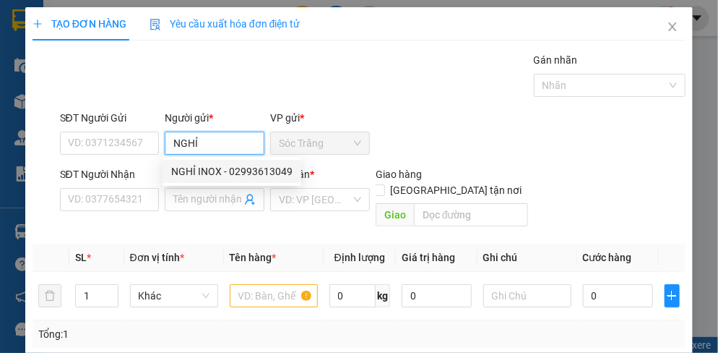
click at [212, 176] on div "NGHỈ INOX - 02993613049" at bounding box center [231, 171] width 121 height 16
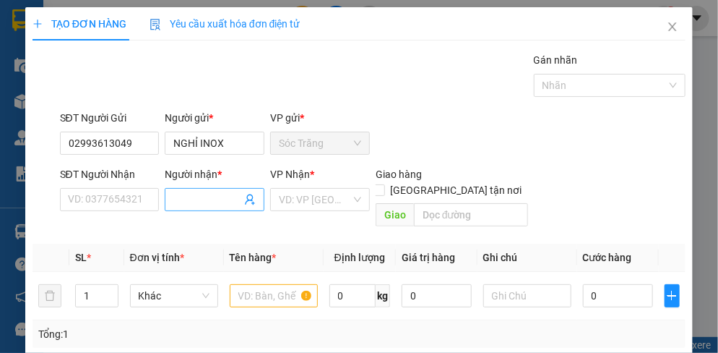
click at [204, 202] on input "Người nhận *" at bounding box center [207, 199] width 68 height 16
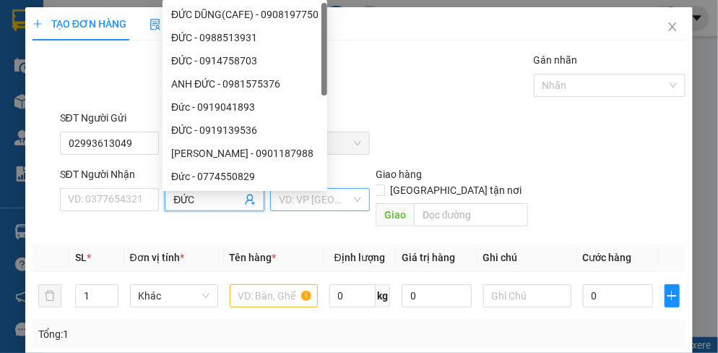
click at [295, 207] on input "search" at bounding box center [315, 200] width 72 height 22
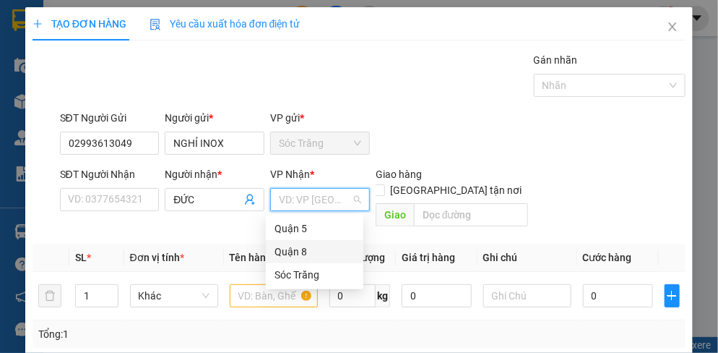
click at [284, 244] on div "Quận 8" at bounding box center [315, 252] width 80 height 16
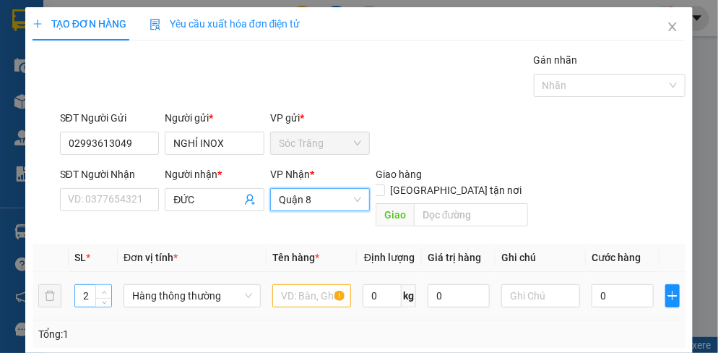
click at [103, 290] on icon "up" at bounding box center [104, 292] width 5 height 5
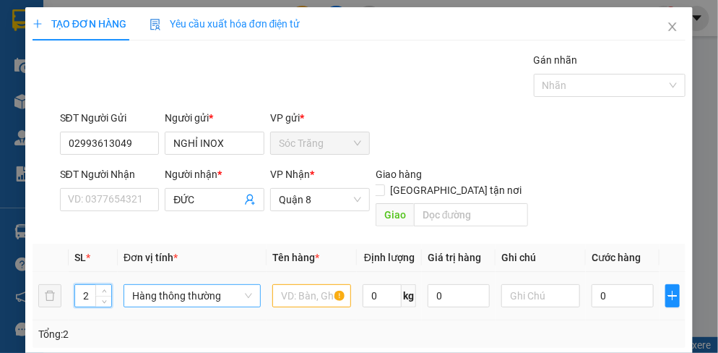
click at [161, 285] on span "Hàng thông thường" at bounding box center [192, 296] width 120 height 22
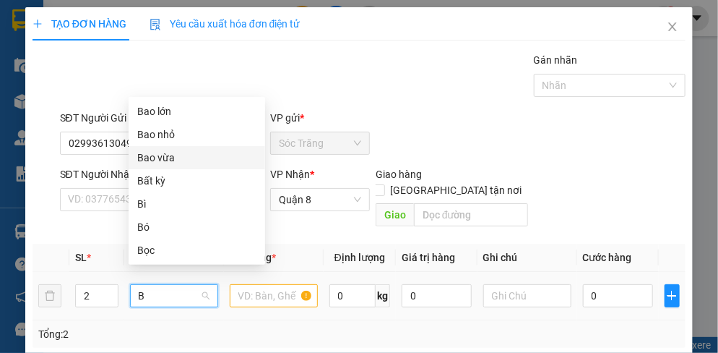
click at [165, 158] on div "Bao vừa" at bounding box center [196, 158] width 119 height 16
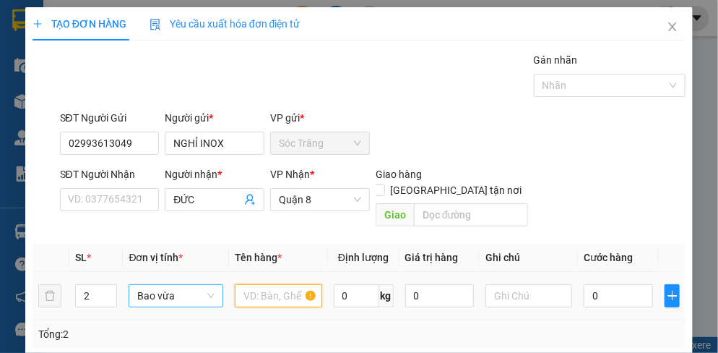
click at [273, 285] on input "text" at bounding box center [278, 295] width 87 height 23
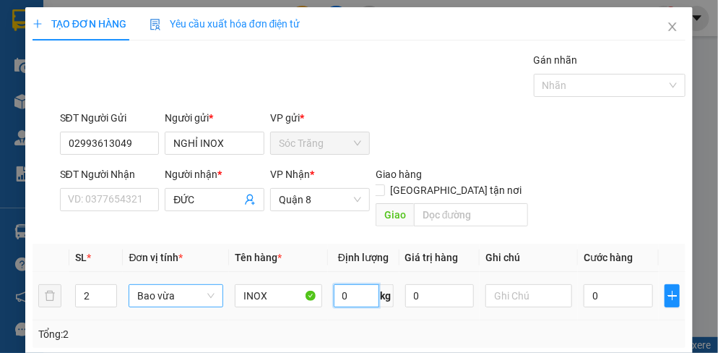
click at [353, 284] on input "0" at bounding box center [357, 295] width 46 height 23
click at [511, 284] on input "text" at bounding box center [529, 295] width 87 height 23
click at [606, 284] on input "0" at bounding box center [618, 295] width 69 height 23
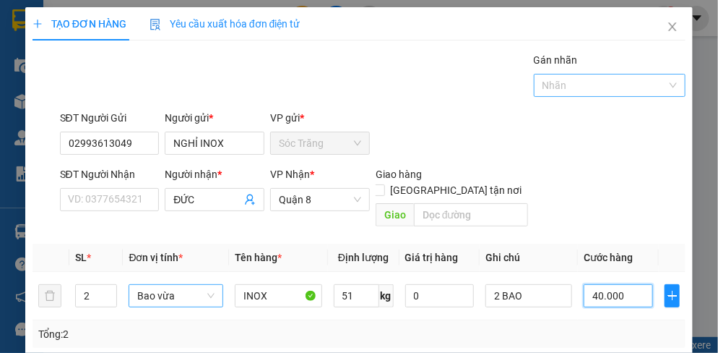
click at [561, 91] on div at bounding box center [603, 85] width 131 height 17
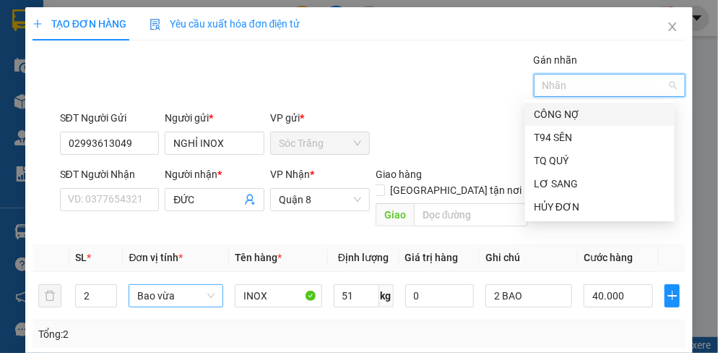
click at [566, 117] on div "CÔNG NỢ" at bounding box center [600, 114] width 132 height 16
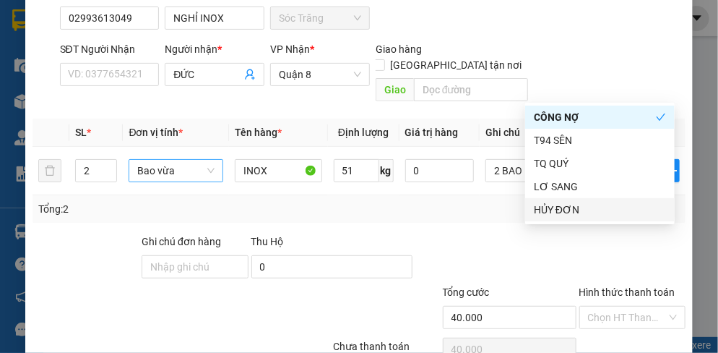
scroll to position [184, 0]
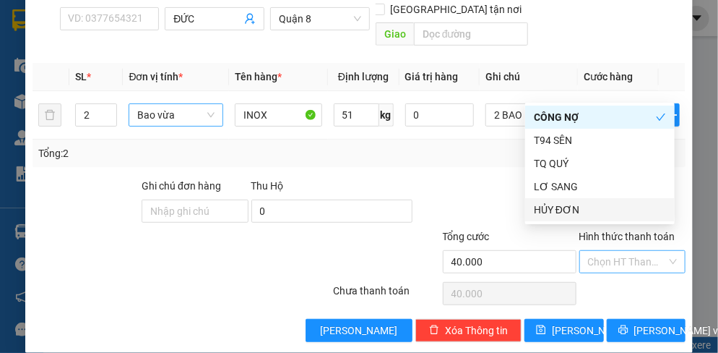
click at [607, 251] on input "Hình thức thanh toán" at bounding box center [627, 262] width 79 height 22
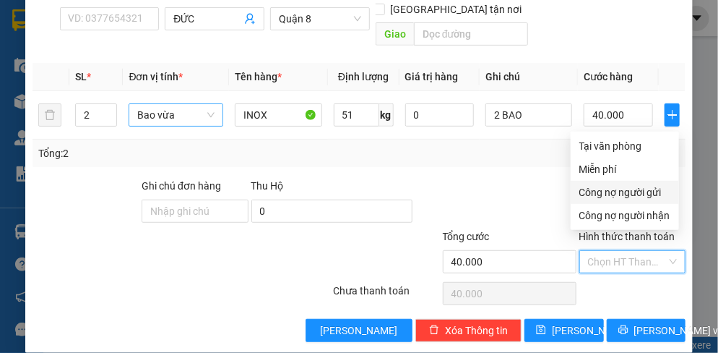
click at [619, 194] on div "Công nợ người gửi" at bounding box center [625, 192] width 91 height 16
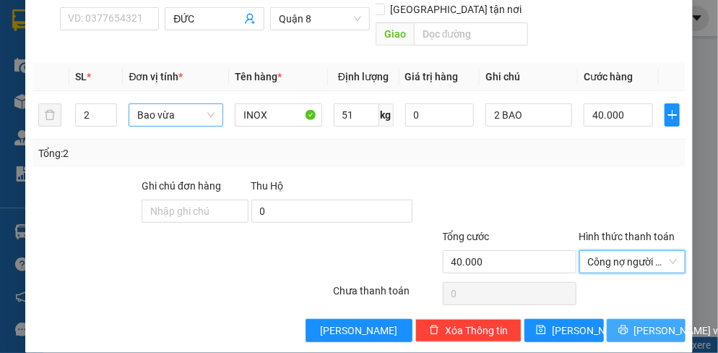
click at [644, 322] on span "[PERSON_NAME] và In" at bounding box center [684, 330] width 101 height 16
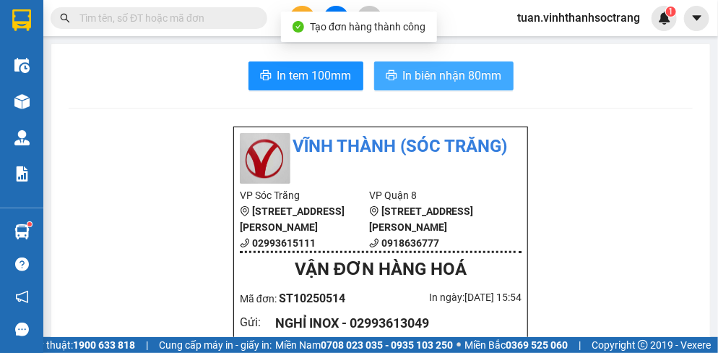
drag, startPoint x: 439, startPoint y: 70, endPoint x: 426, endPoint y: 67, distance: 13.3
click at [439, 69] on span "In biên nhận 80mm" at bounding box center [452, 75] width 99 height 18
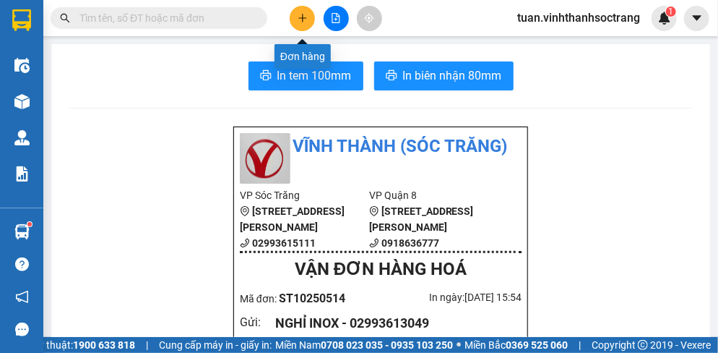
click at [304, 18] on icon "plus" at bounding box center [302, 17] width 8 height 1
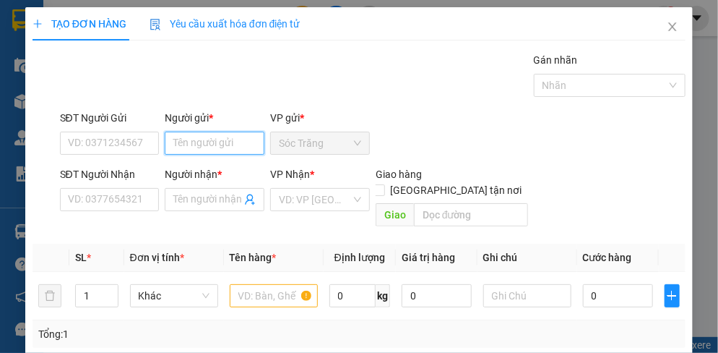
click at [218, 147] on input "Người gửi *" at bounding box center [215, 143] width 100 height 23
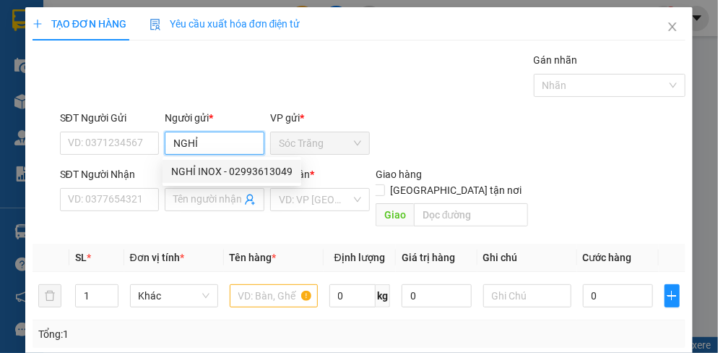
click at [206, 171] on div "NGHỈ INOX - 02993613049" at bounding box center [231, 171] width 121 height 16
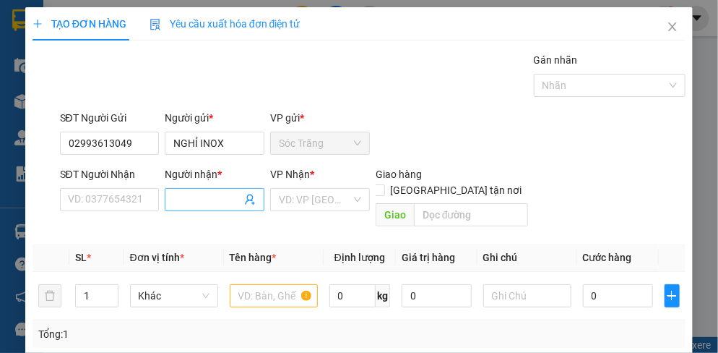
click at [203, 209] on span at bounding box center [215, 199] width 100 height 23
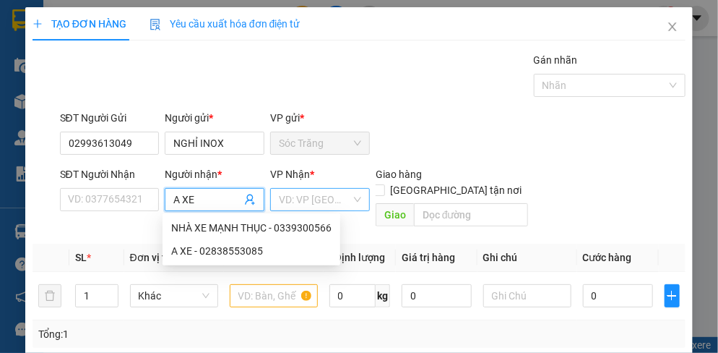
click at [306, 209] on input "search" at bounding box center [315, 200] width 72 height 22
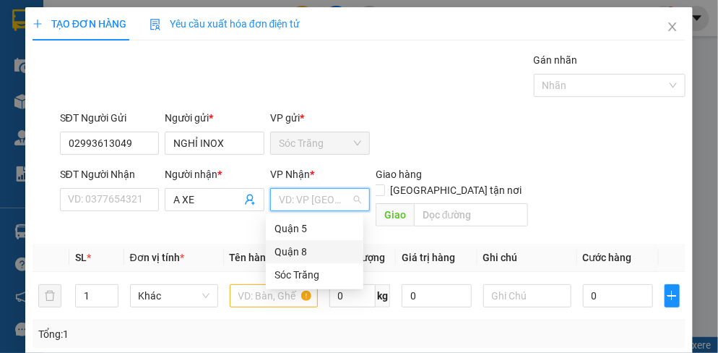
click at [294, 255] on div "Quận 8" at bounding box center [315, 252] width 80 height 16
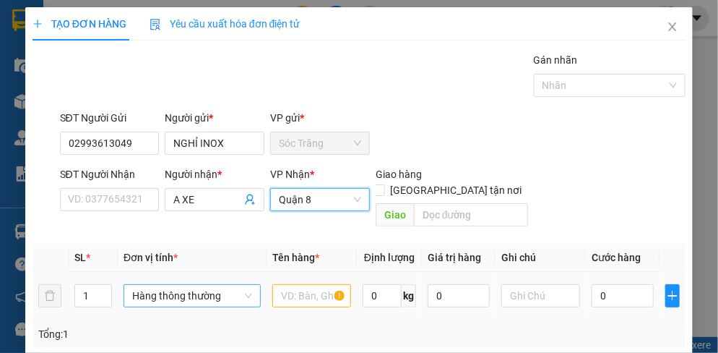
click at [162, 285] on span "Hàng thông thường" at bounding box center [192, 296] width 120 height 22
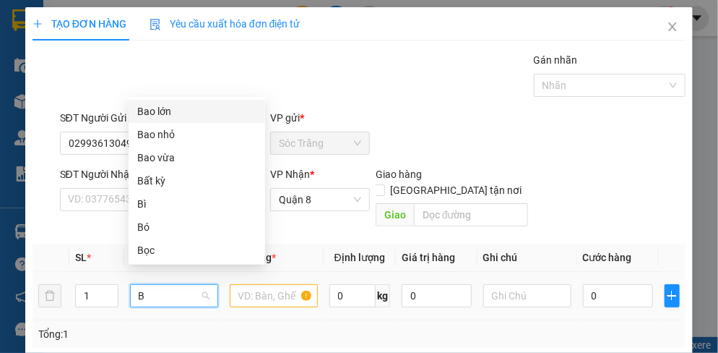
click at [159, 117] on div "Bao lớn" at bounding box center [196, 111] width 119 height 16
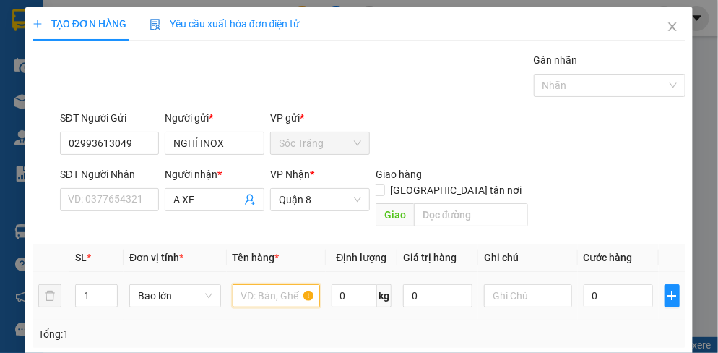
click at [271, 284] on input "text" at bounding box center [276, 295] width 87 height 23
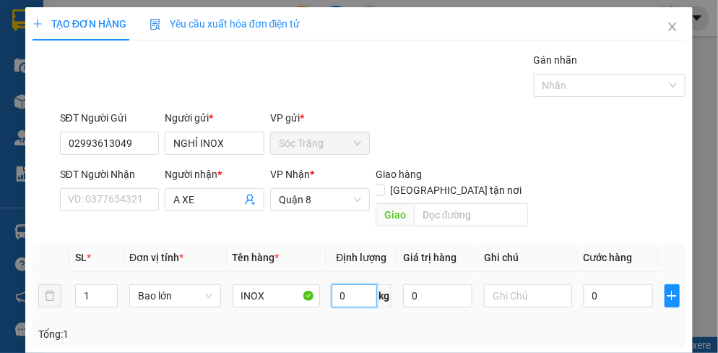
click at [358, 284] on input "0" at bounding box center [355, 295] width 46 height 23
click at [533, 284] on input "text" at bounding box center [527, 295] width 87 height 23
click at [622, 284] on input "0" at bounding box center [618, 295] width 69 height 23
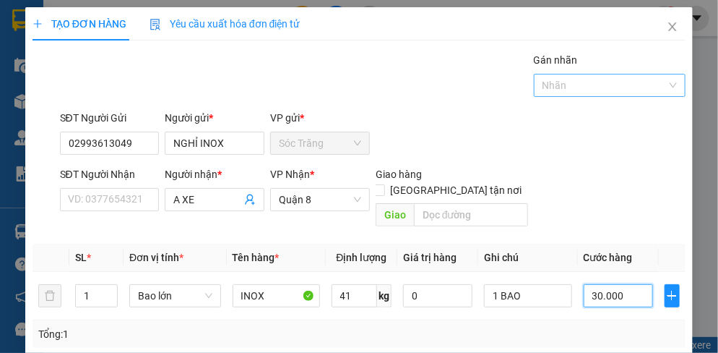
click at [563, 89] on div at bounding box center [603, 85] width 131 height 17
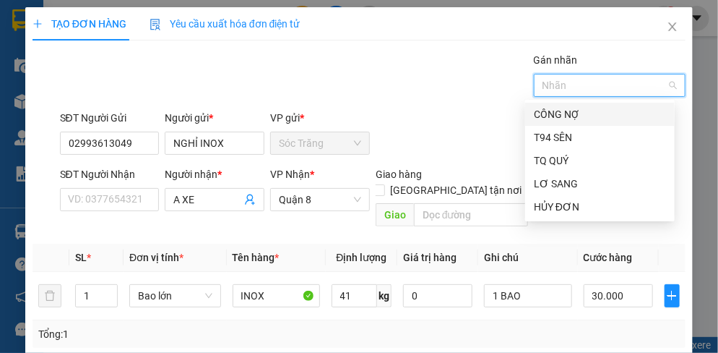
click at [550, 116] on div "CÔNG NỢ" at bounding box center [600, 114] width 132 height 16
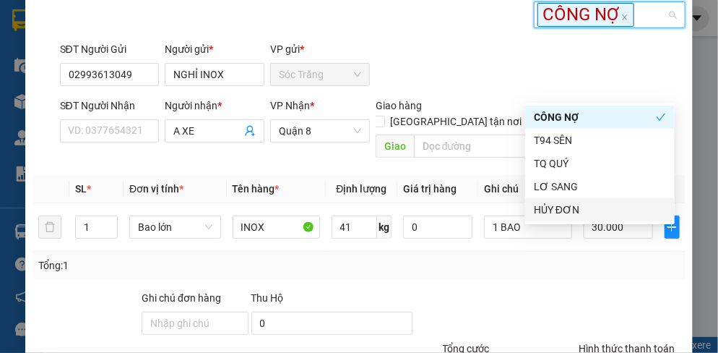
scroll to position [184, 0]
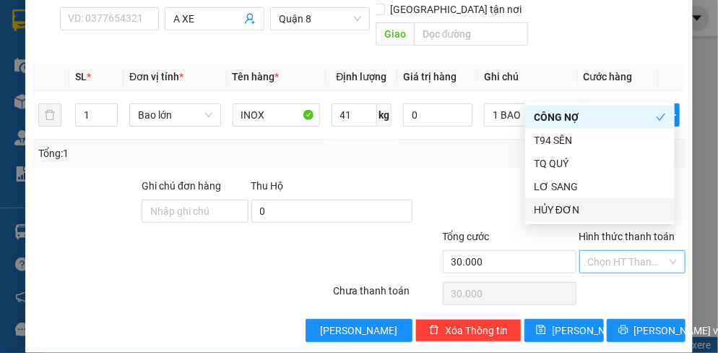
click at [605, 251] on input "Hình thức thanh toán" at bounding box center [627, 262] width 79 height 22
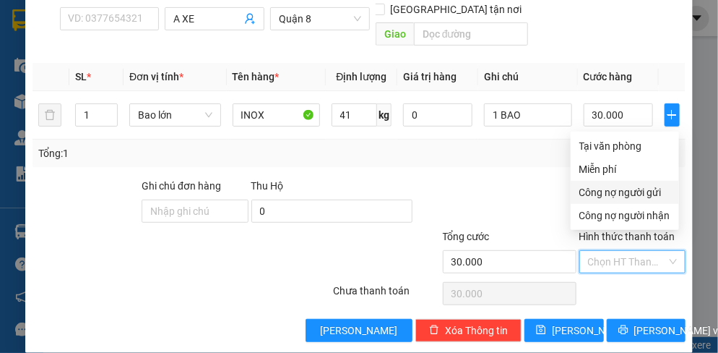
click at [607, 194] on div "Công nợ người gửi" at bounding box center [625, 192] width 91 height 16
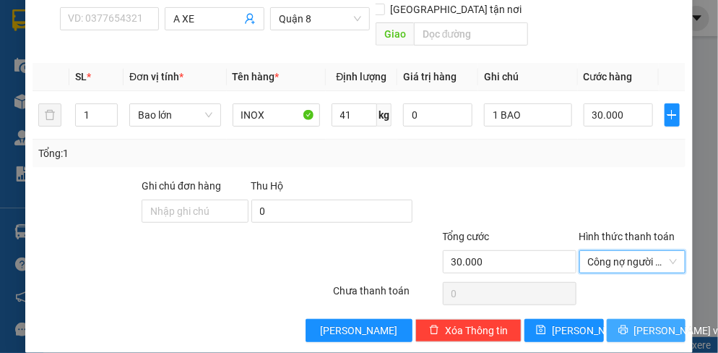
click at [634, 322] on span "[PERSON_NAME] và In" at bounding box center [684, 330] width 101 height 16
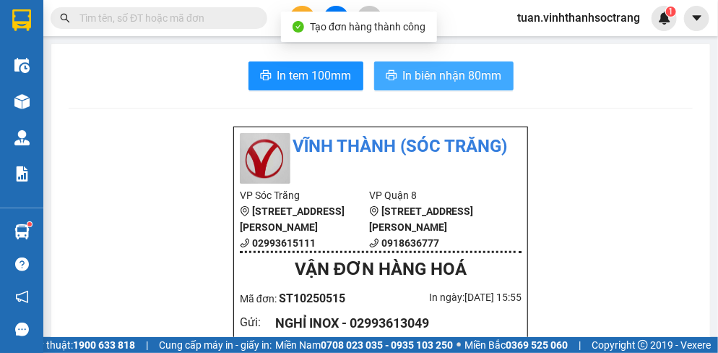
click at [452, 78] on span "In biên nhận 80mm" at bounding box center [452, 75] width 99 height 18
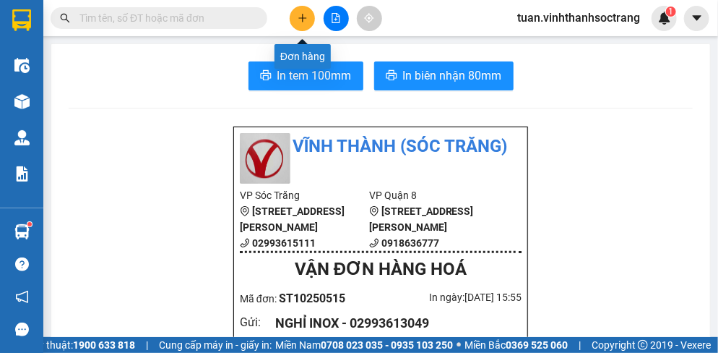
click at [303, 17] on icon "plus" at bounding box center [303, 18] width 10 height 10
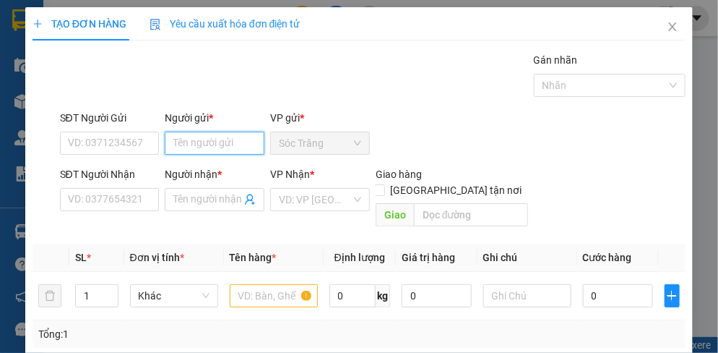
click at [235, 146] on input "Người gửi *" at bounding box center [215, 143] width 100 height 23
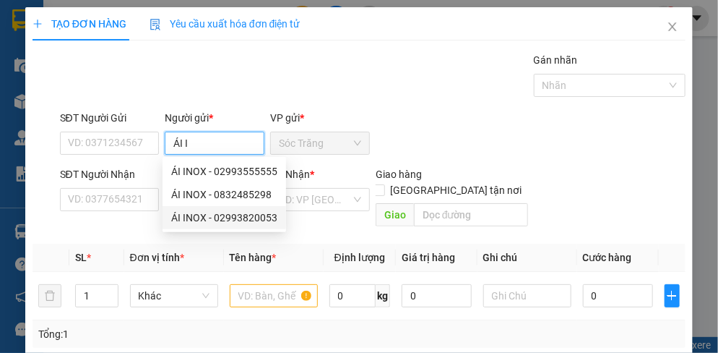
click at [222, 220] on div "ÁI INOX - 02993820053" at bounding box center [224, 218] width 106 height 16
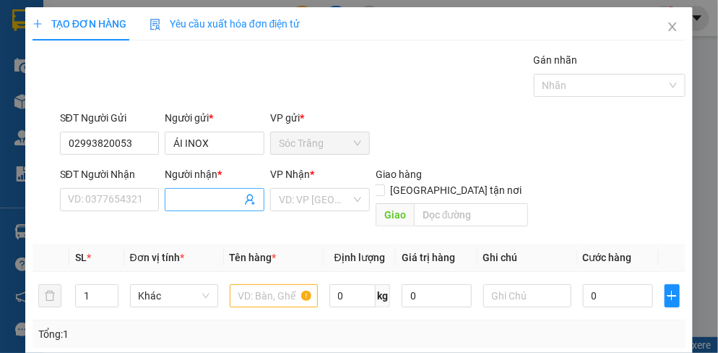
click at [194, 201] on input "Người nhận *" at bounding box center [207, 199] width 68 height 16
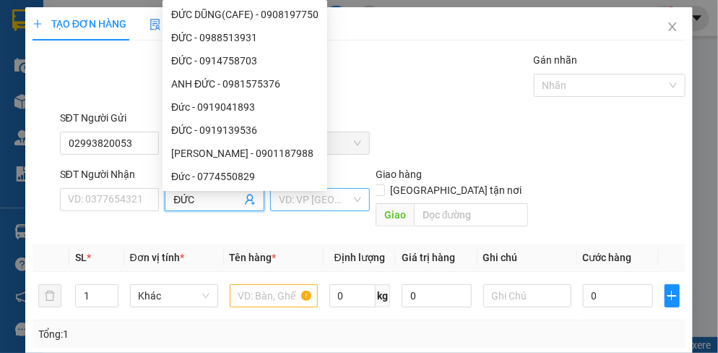
click at [322, 208] on input "search" at bounding box center [315, 200] width 72 height 22
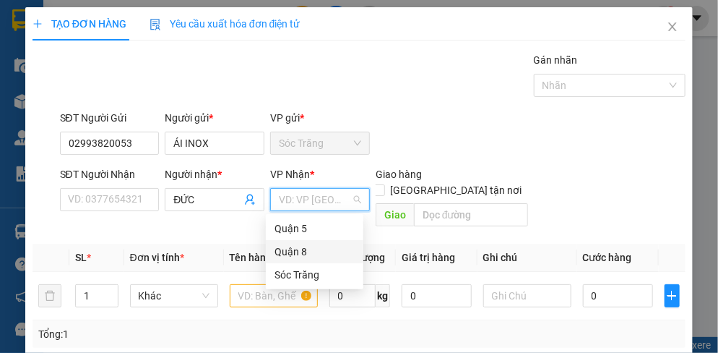
click at [294, 253] on div "Quận 8" at bounding box center [315, 252] width 80 height 16
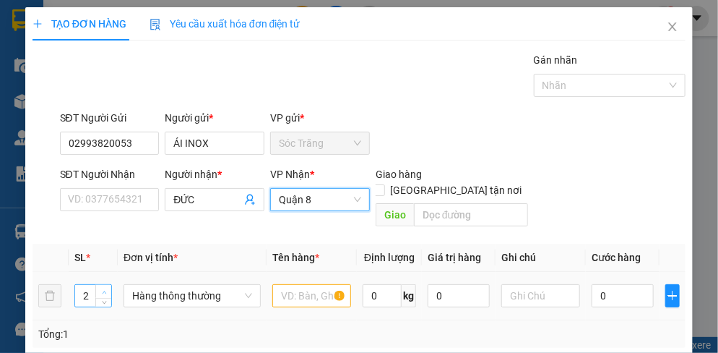
click at [103, 288] on span "up" at bounding box center [104, 292] width 9 height 9
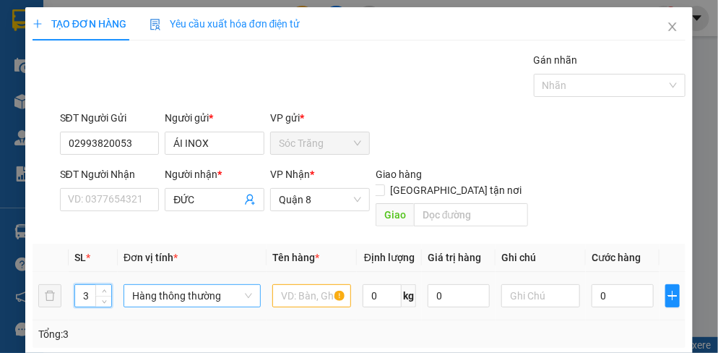
click at [168, 285] on span "Hàng thông thường" at bounding box center [192, 296] width 120 height 22
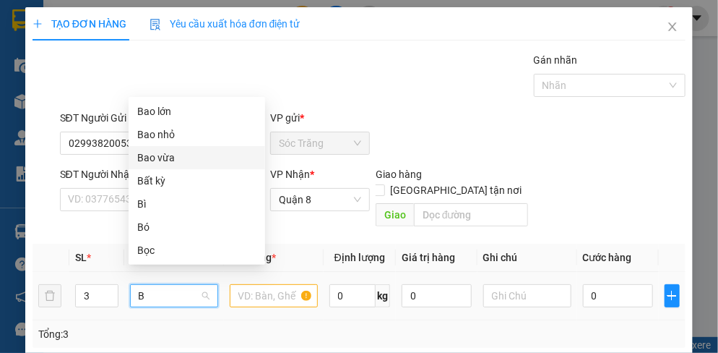
click at [154, 160] on div "Bao vừa" at bounding box center [196, 158] width 119 height 16
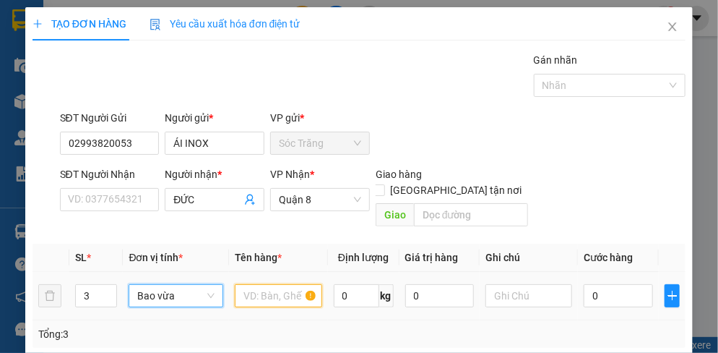
click at [266, 284] on input "text" at bounding box center [278, 295] width 87 height 23
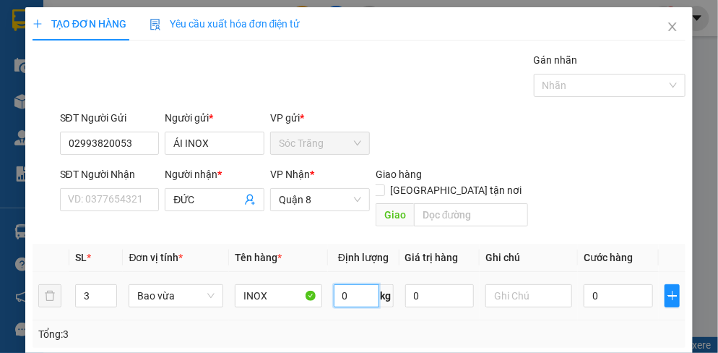
click at [362, 284] on input "0" at bounding box center [357, 295] width 46 height 23
click at [512, 287] on input "text" at bounding box center [529, 295] width 87 height 23
click at [591, 284] on input "0" at bounding box center [618, 295] width 69 height 23
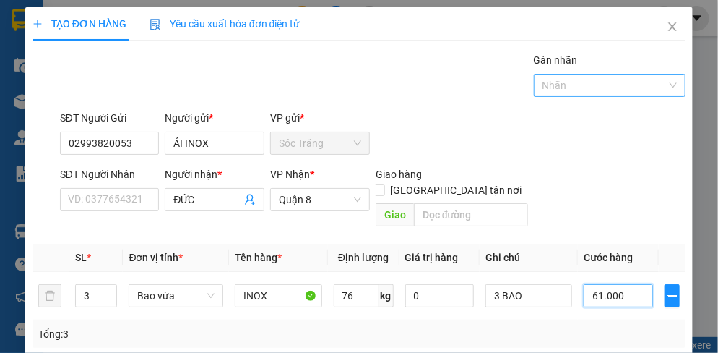
click at [554, 90] on div at bounding box center [603, 85] width 131 height 17
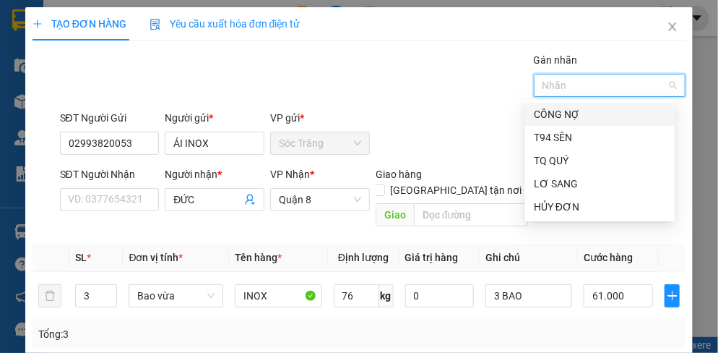
click at [549, 111] on div "CÔNG NỢ" at bounding box center [600, 114] width 132 height 16
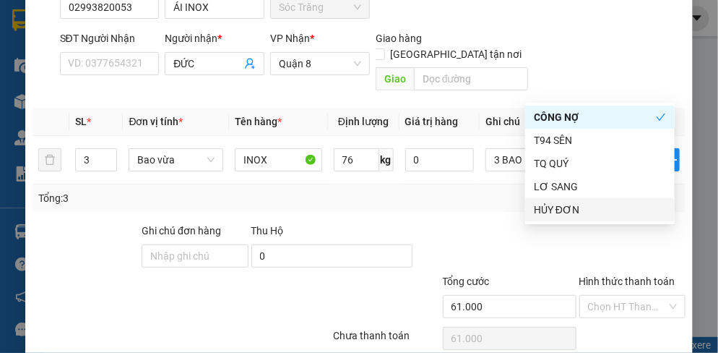
scroll to position [145, 0]
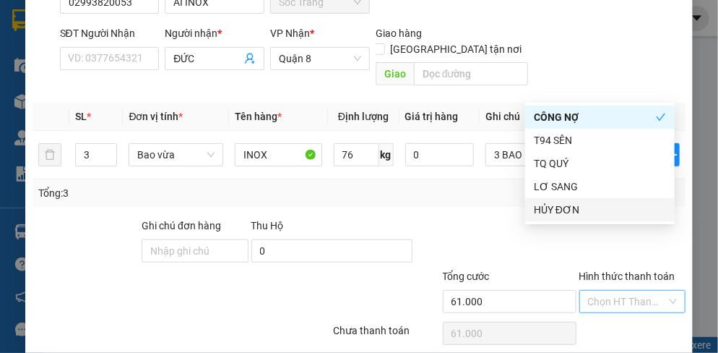
click at [602, 290] on input "Hình thức thanh toán" at bounding box center [627, 301] width 79 height 22
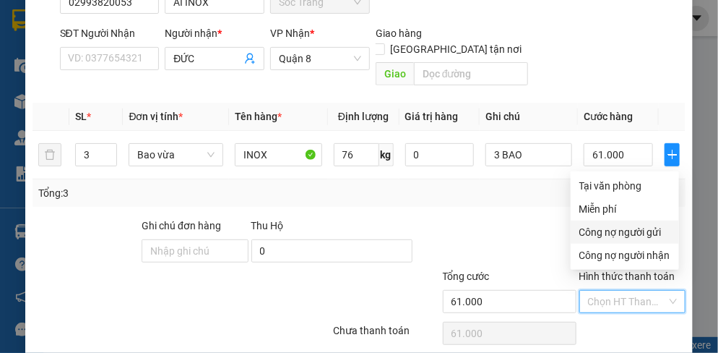
click at [607, 233] on div "Công nợ người gửi" at bounding box center [625, 232] width 91 height 16
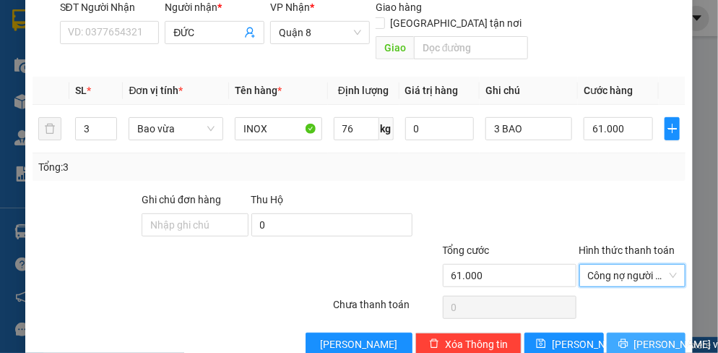
scroll to position [184, 0]
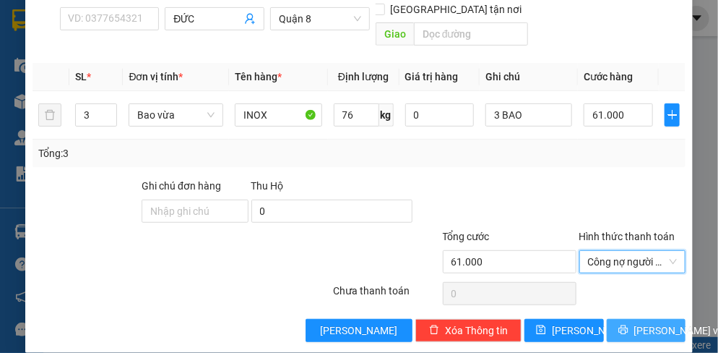
click at [639, 322] on span "[PERSON_NAME] và In" at bounding box center [684, 330] width 101 height 16
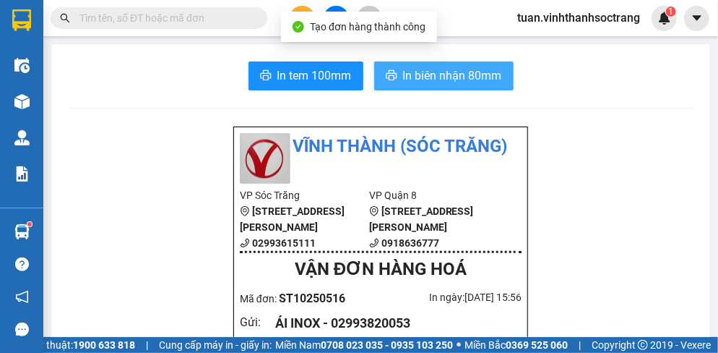
click at [462, 78] on span "In biên nhận 80mm" at bounding box center [452, 75] width 99 height 18
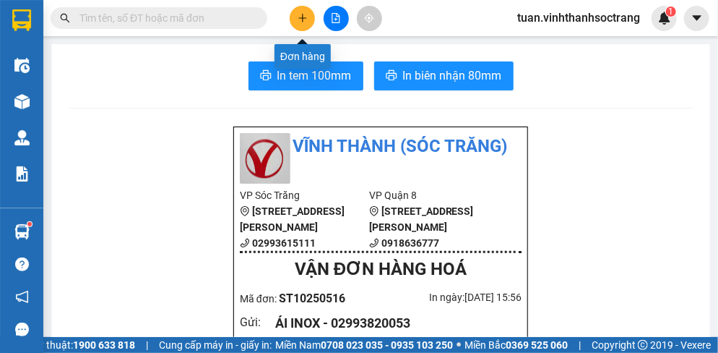
click at [302, 17] on icon "plus" at bounding box center [302, 18] width 1 height 8
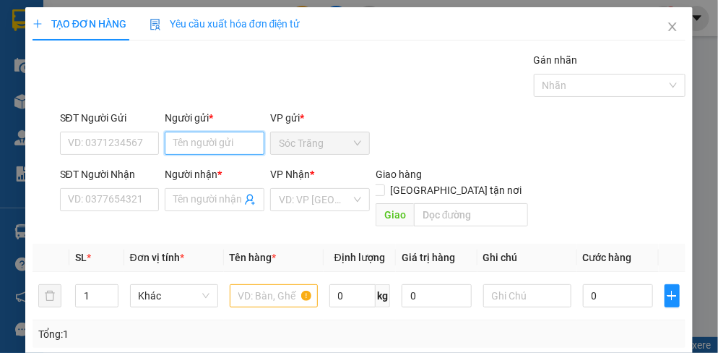
click at [214, 140] on input "Người gửi *" at bounding box center [215, 143] width 100 height 23
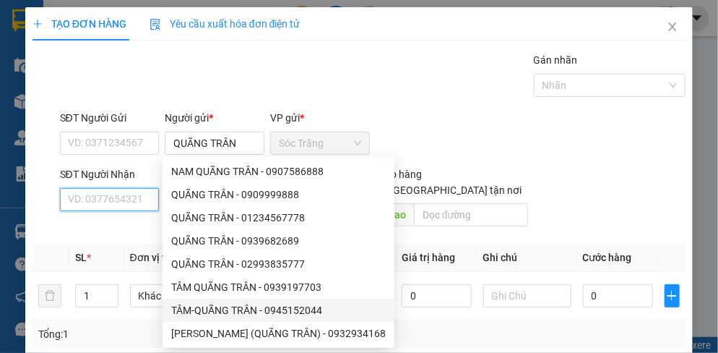
click at [121, 201] on input "SĐT Người Nhận" at bounding box center [110, 199] width 100 height 23
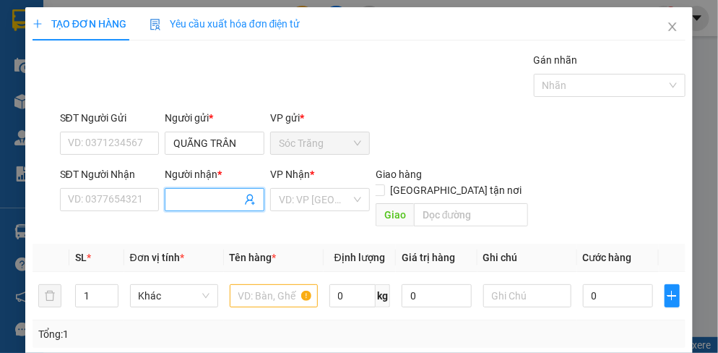
click at [210, 207] on input "Người nhận *" at bounding box center [207, 199] width 68 height 16
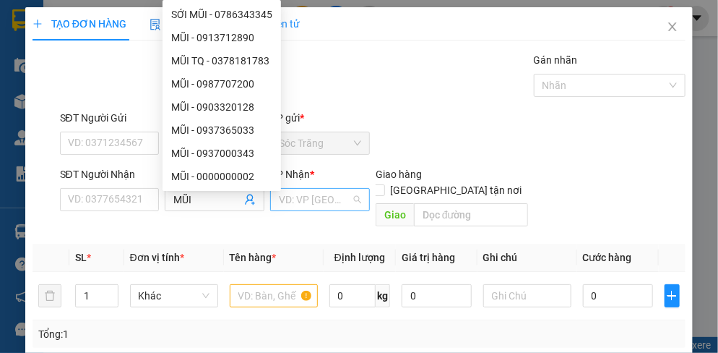
click at [327, 195] on input "search" at bounding box center [315, 200] width 72 height 22
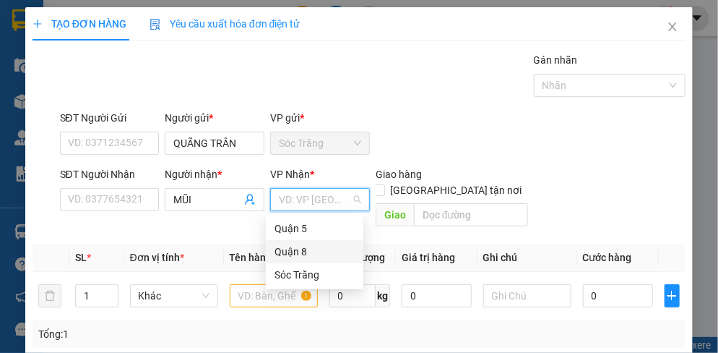
click at [283, 249] on div "Quận 8" at bounding box center [315, 252] width 80 height 16
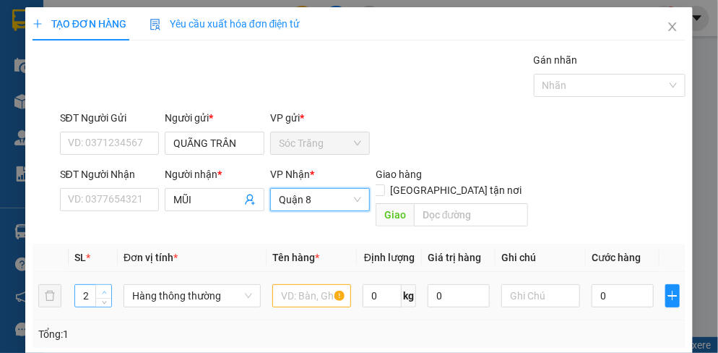
click at [106, 288] on span "up" at bounding box center [104, 292] width 9 height 9
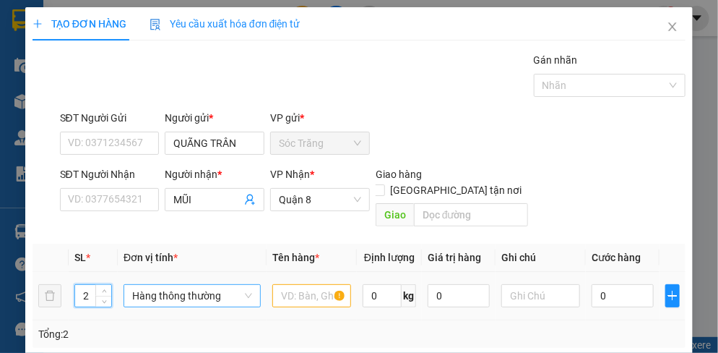
drag, startPoint x: 165, startPoint y: 282, endPoint x: 165, endPoint y: 290, distance: 8.0
click at [166, 285] on span "Hàng thông thường" at bounding box center [192, 296] width 120 height 22
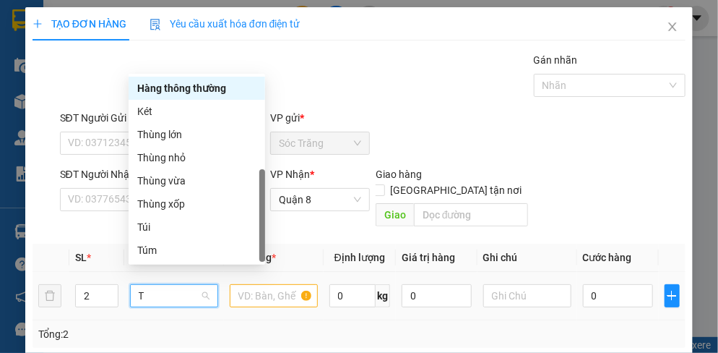
scroll to position [46, 0]
drag, startPoint x: 170, startPoint y: 173, endPoint x: 179, endPoint y: 189, distance: 18.5
click at [173, 173] on div "Thùng vừa" at bounding box center [196, 181] width 119 height 16
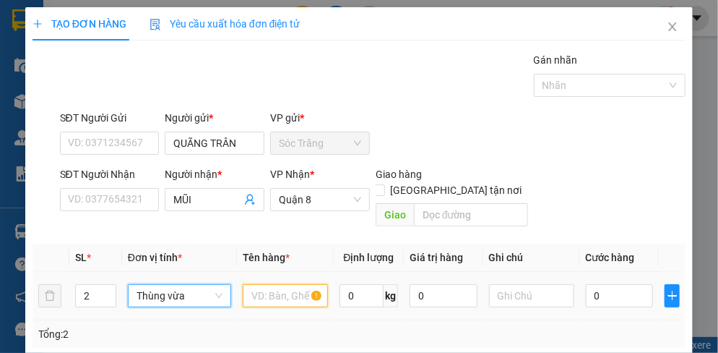
click at [278, 284] on input "text" at bounding box center [285, 295] width 85 height 23
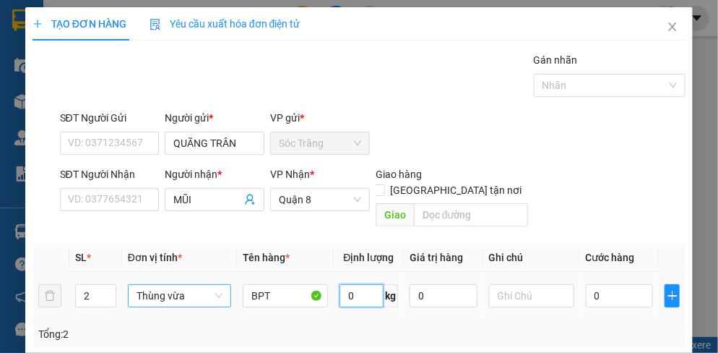
click at [358, 284] on input "0" at bounding box center [362, 295] width 44 height 23
click at [512, 288] on input "text" at bounding box center [531, 295] width 85 height 23
click at [601, 288] on input "0" at bounding box center [619, 295] width 67 height 23
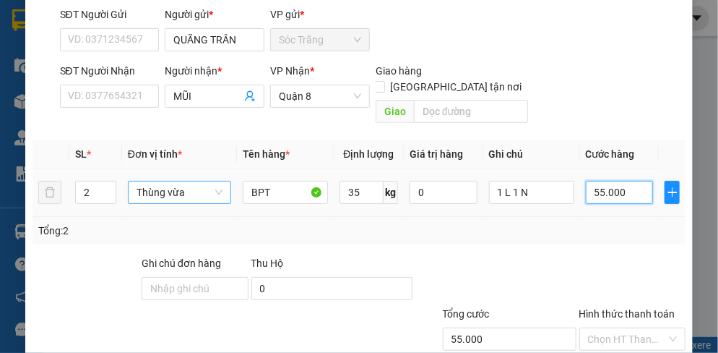
scroll to position [181, 0]
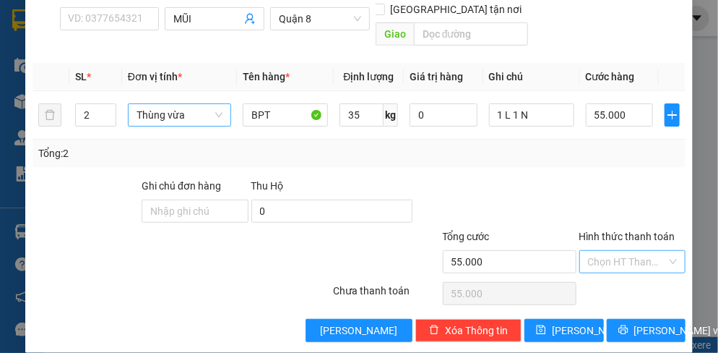
click at [624, 251] on input "Hình thức thanh toán" at bounding box center [627, 262] width 79 height 22
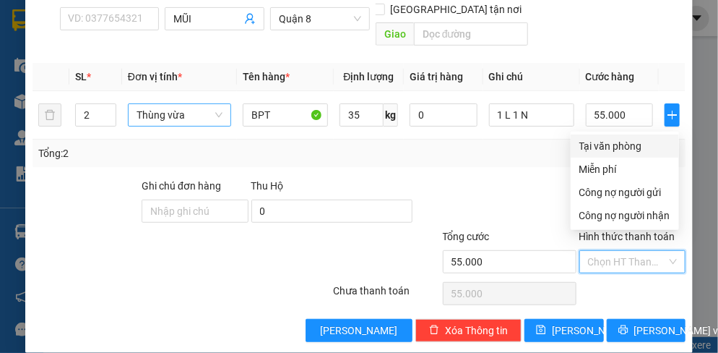
click at [610, 147] on div "Tại văn phòng" at bounding box center [625, 146] width 91 height 16
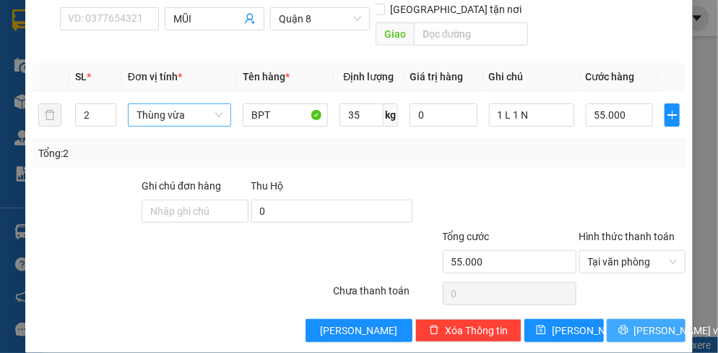
click at [645, 322] on span "[PERSON_NAME] và In" at bounding box center [684, 330] width 101 height 16
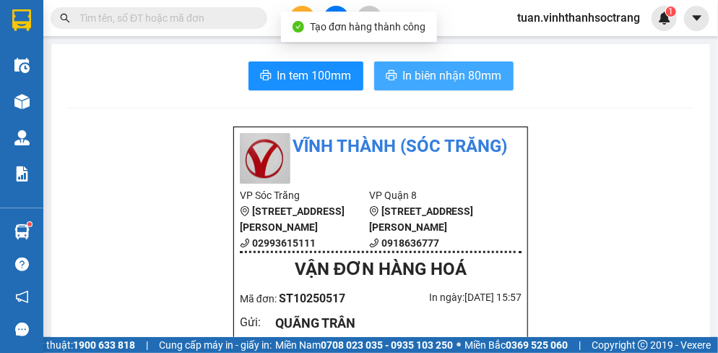
click at [460, 76] on span "In biên nhận 80mm" at bounding box center [452, 75] width 99 height 18
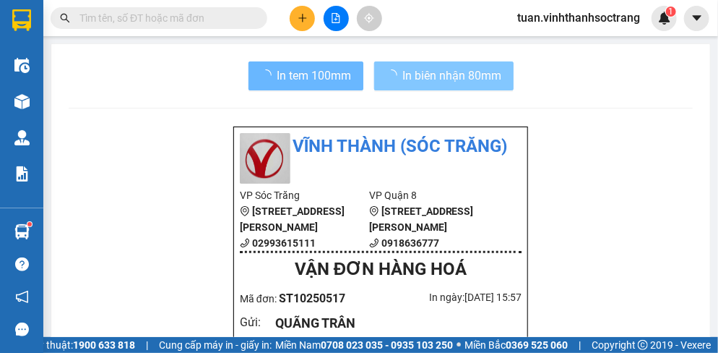
click at [471, 82] on span "In biên nhận 80mm" at bounding box center [452, 75] width 99 height 18
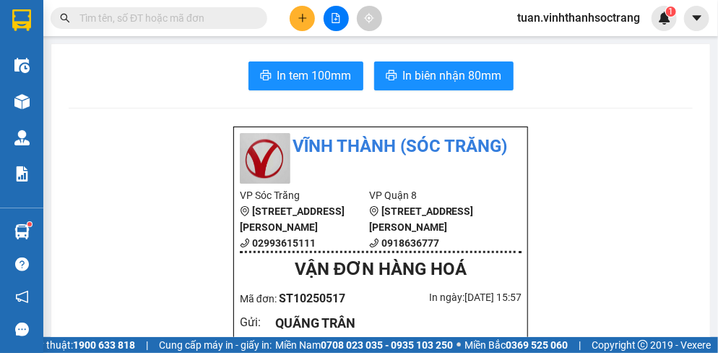
click at [303, 21] on icon "plus" at bounding box center [302, 18] width 1 height 8
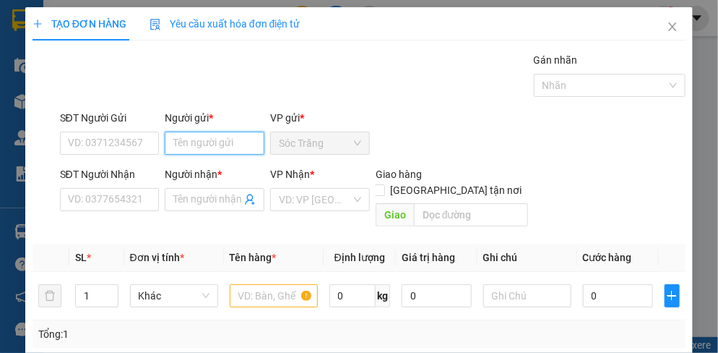
click at [207, 142] on input "Người gửi *" at bounding box center [215, 143] width 100 height 23
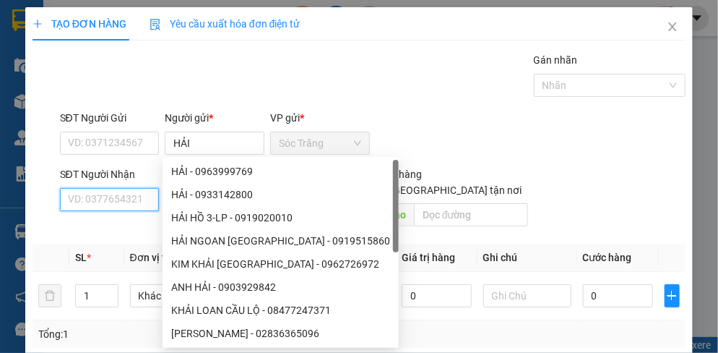
click at [121, 204] on input "SĐT Người Nhận" at bounding box center [110, 199] width 100 height 23
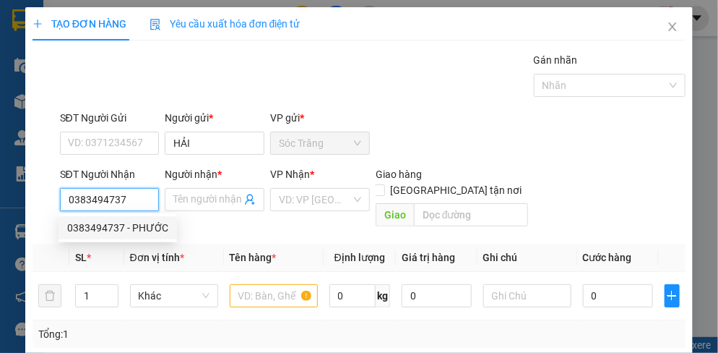
click at [141, 225] on div "0383494737 - PHƯỚC" at bounding box center [117, 228] width 101 height 16
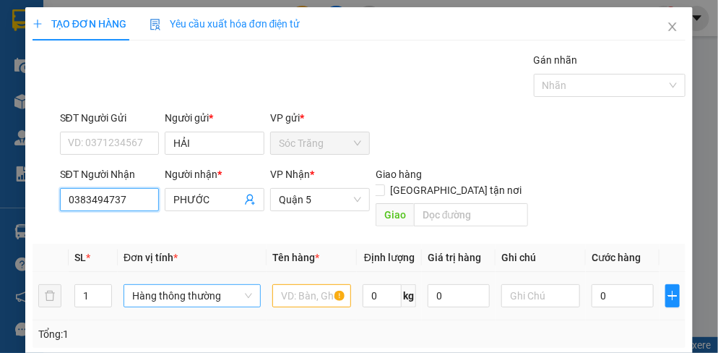
click at [173, 285] on span "Hàng thông thường" at bounding box center [192, 296] width 120 height 22
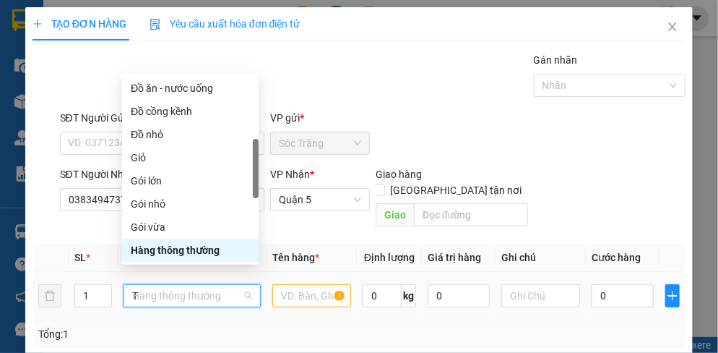
scroll to position [46, 0]
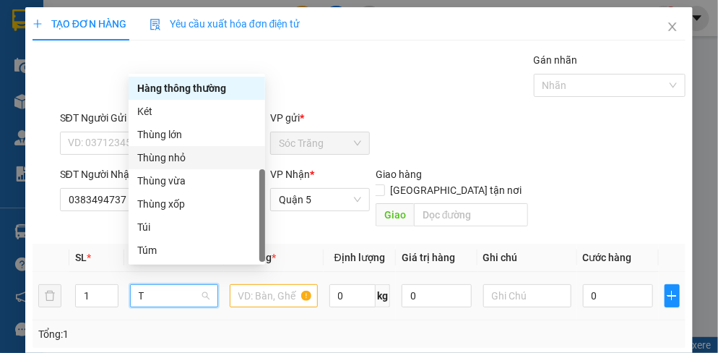
click at [173, 155] on div "Thùng nhỏ" at bounding box center [196, 158] width 119 height 16
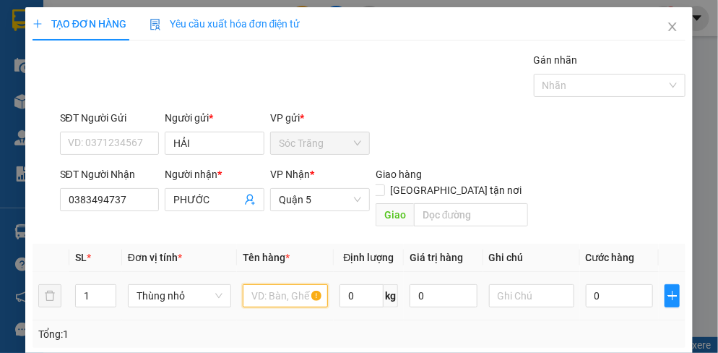
click at [276, 284] on input "text" at bounding box center [285, 295] width 85 height 23
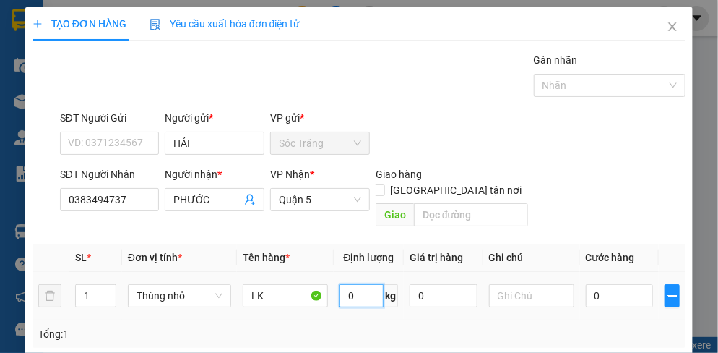
click at [367, 284] on input "0" at bounding box center [362, 295] width 44 height 23
click at [514, 284] on input "text" at bounding box center [531, 295] width 85 height 23
click at [626, 284] on input "0" at bounding box center [619, 295] width 67 height 23
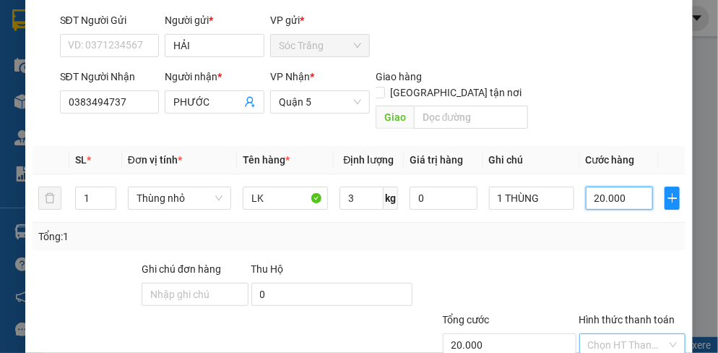
scroll to position [181, 0]
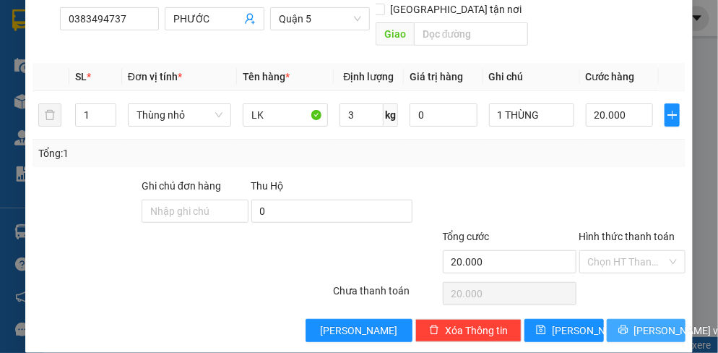
click at [634, 322] on span "[PERSON_NAME] và In" at bounding box center [684, 330] width 101 height 16
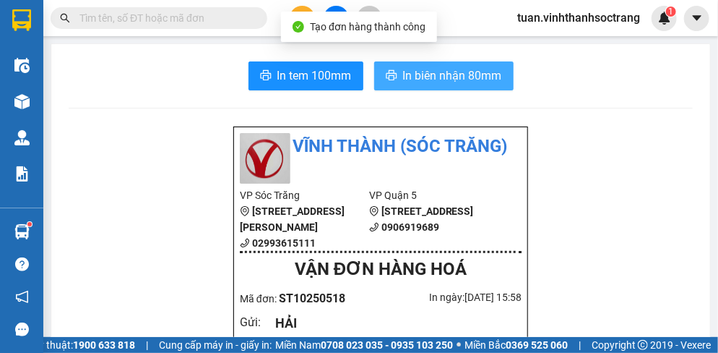
click at [434, 71] on span "In biên nhận 80mm" at bounding box center [452, 75] width 99 height 18
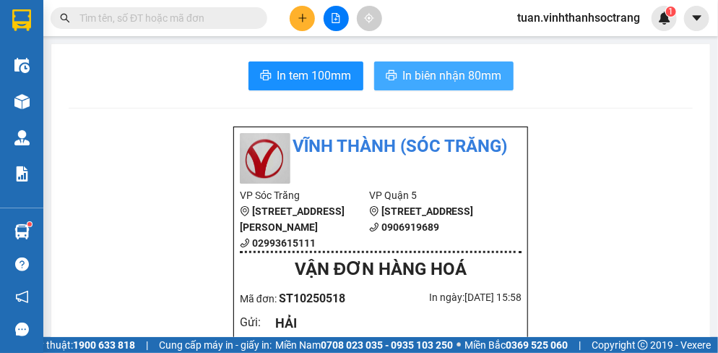
click at [466, 72] on span "In biên nhận 80mm" at bounding box center [452, 75] width 99 height 18
